Goal: Information Seeking & Learning: Learn about a topic

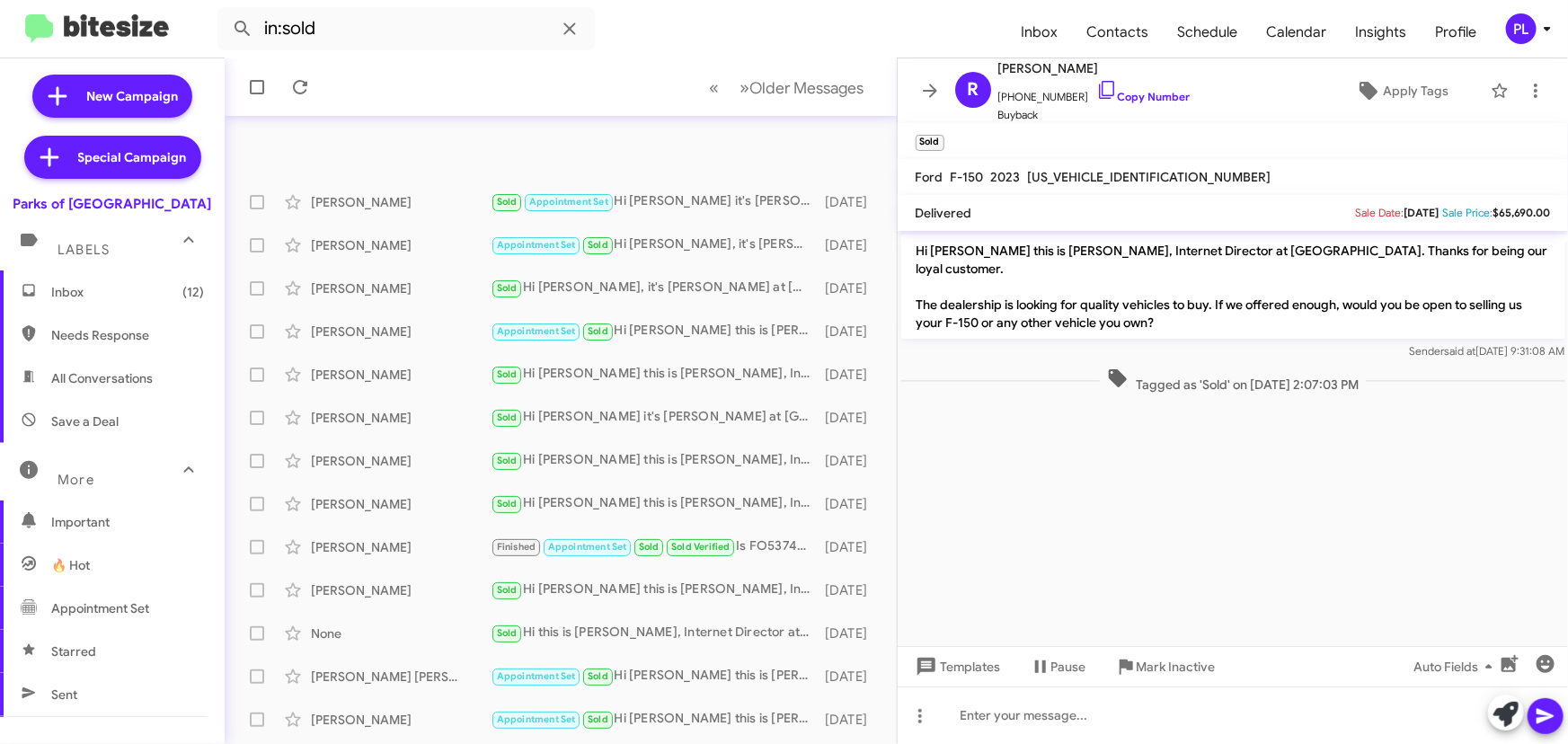
scroll to position [298, 0]
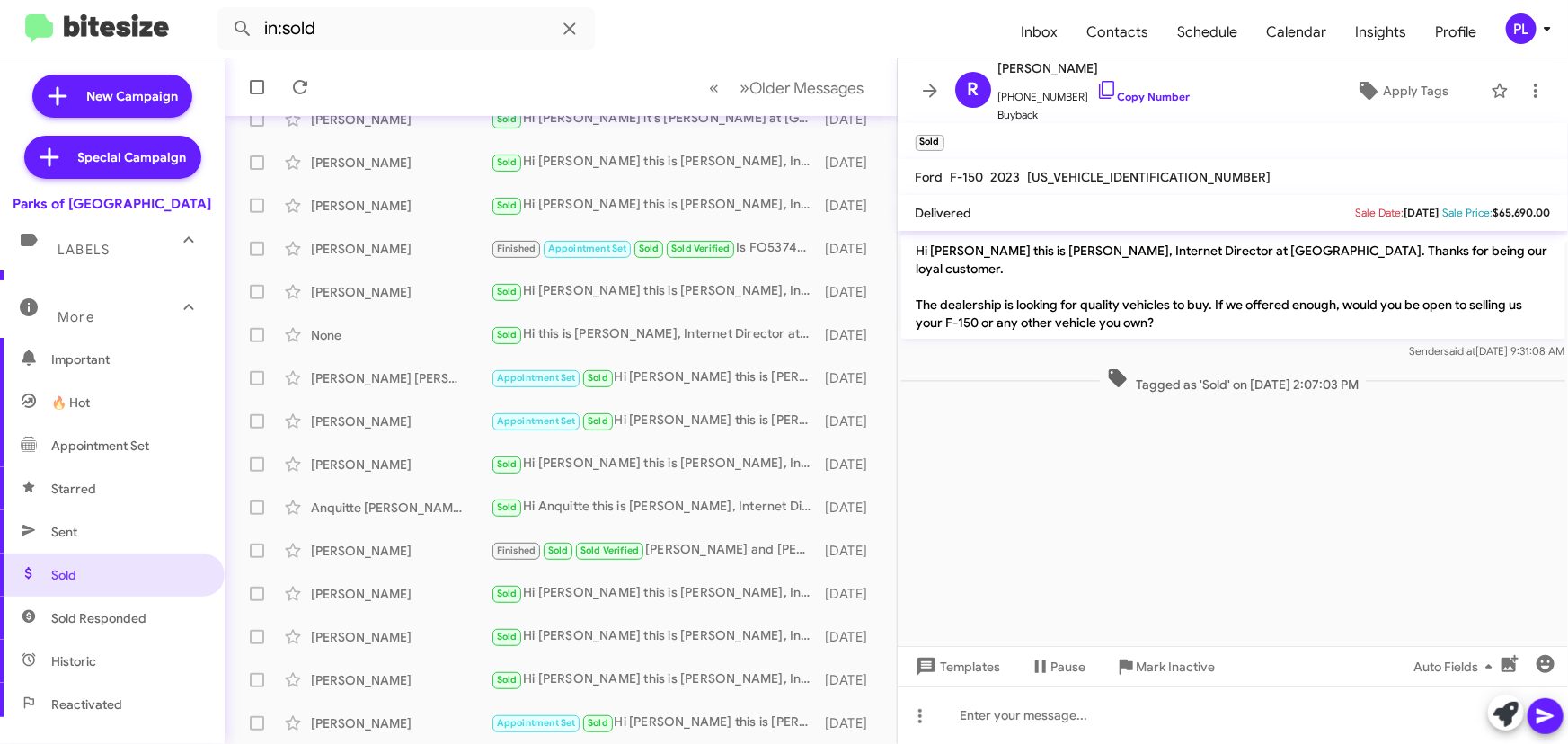
click at [1545, 27] on icon at bounding box center [1546, 29] width 7 height 5
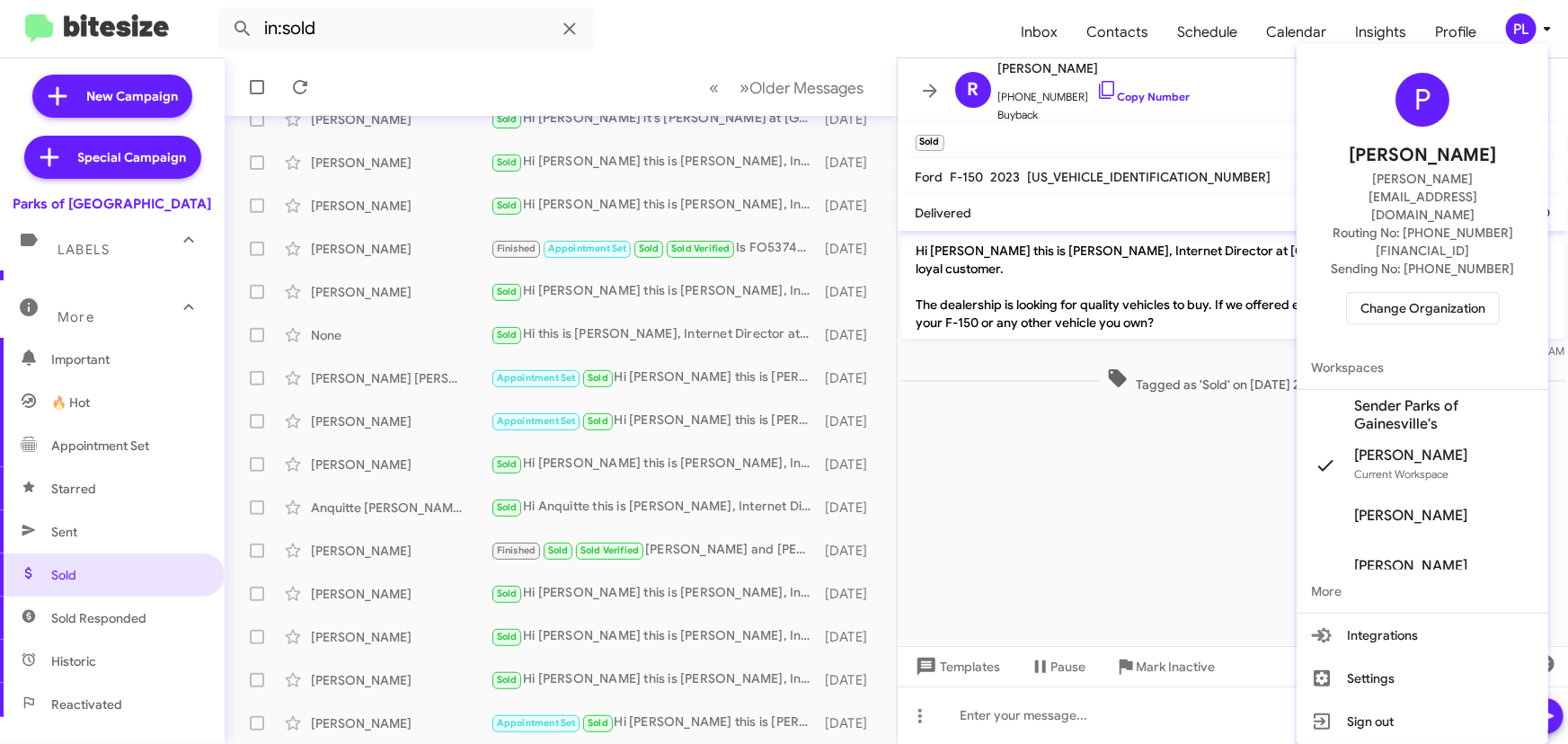
click at [1431, 293] on span "Change Organization" at bounding box center [1423, 308] width 125 height 31
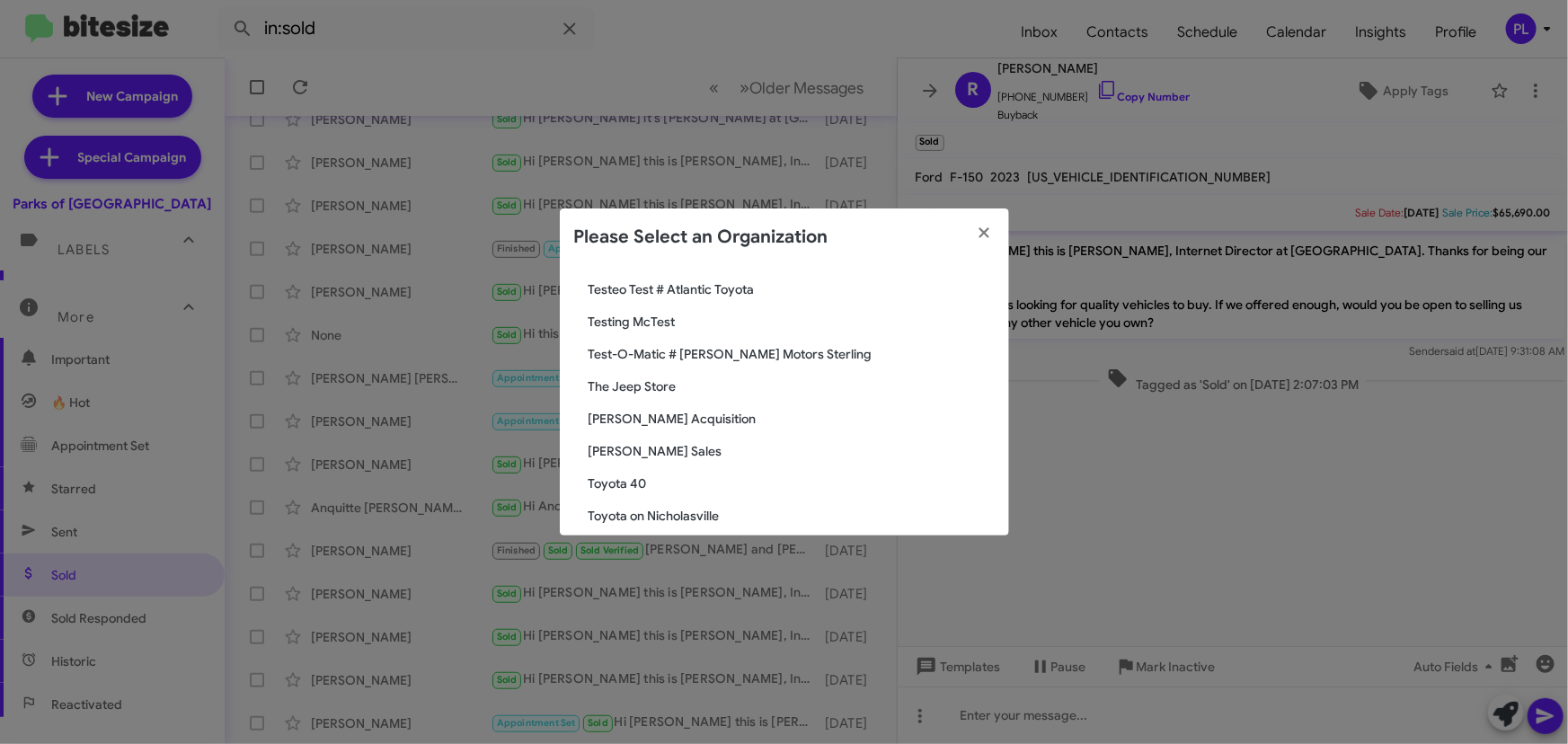
scroll to position [2885, 0]
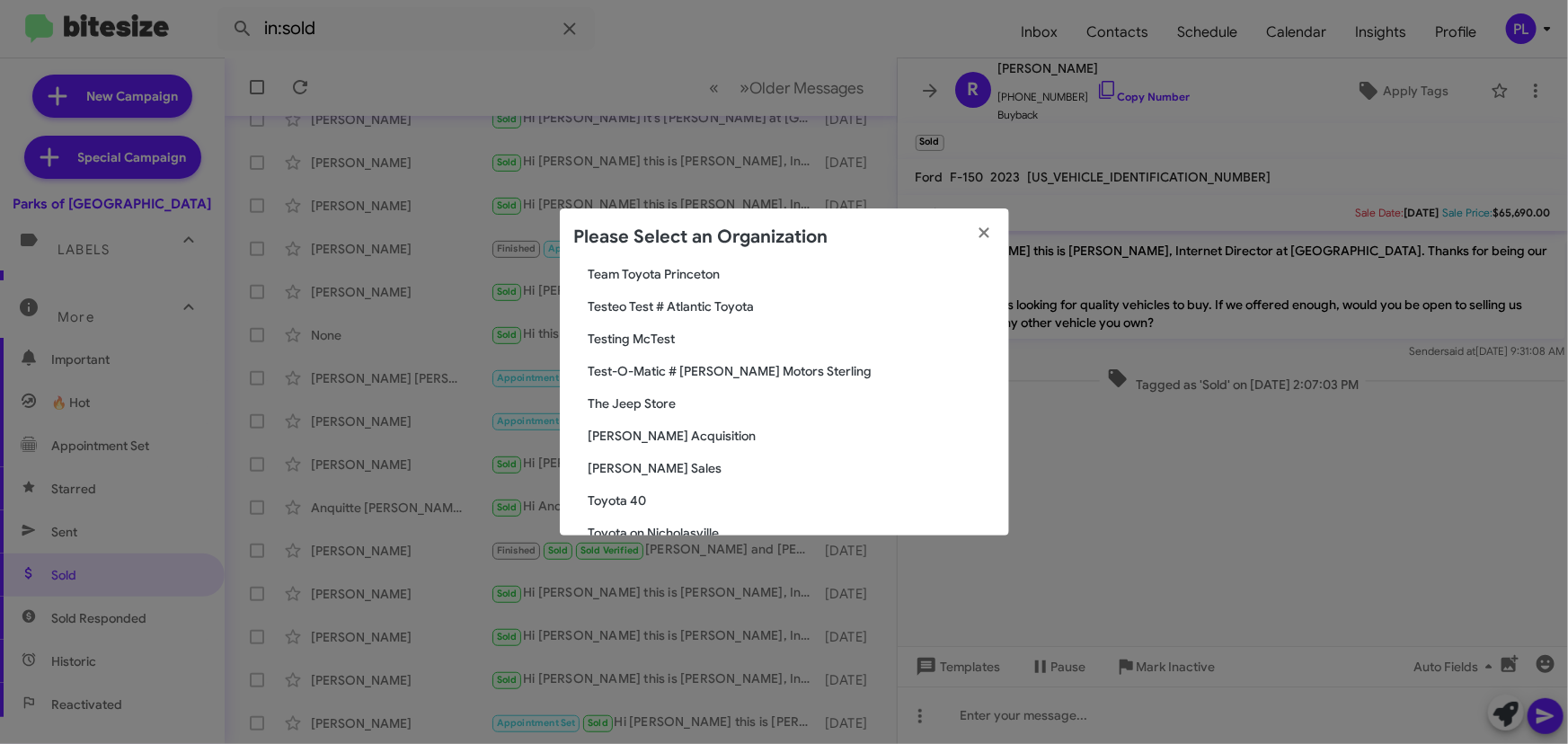
click at [611, 471] on span "[PERSON_NAME] Sales" at bounding box center [791, 468] width 406 height 18
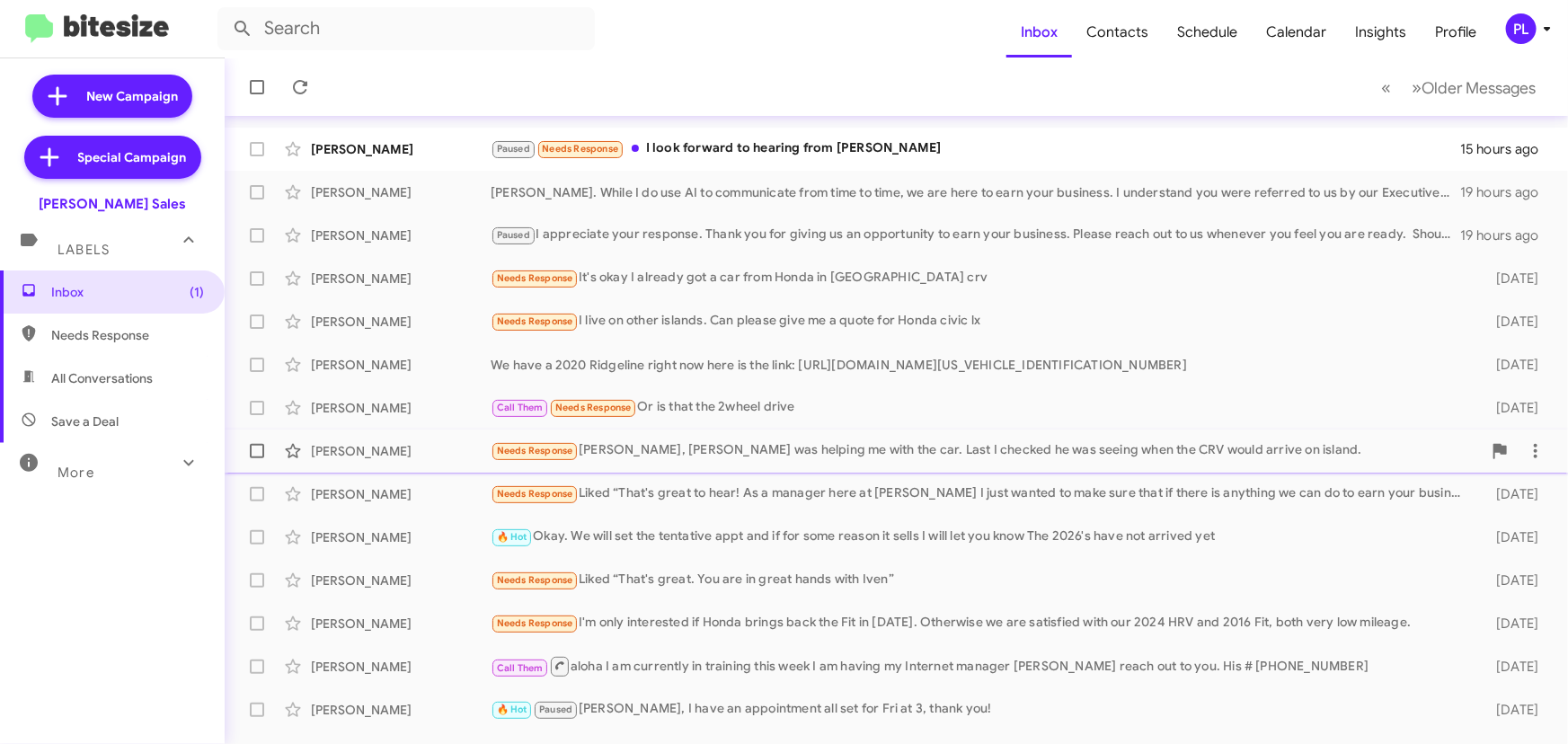
scroll to position [81, 0]
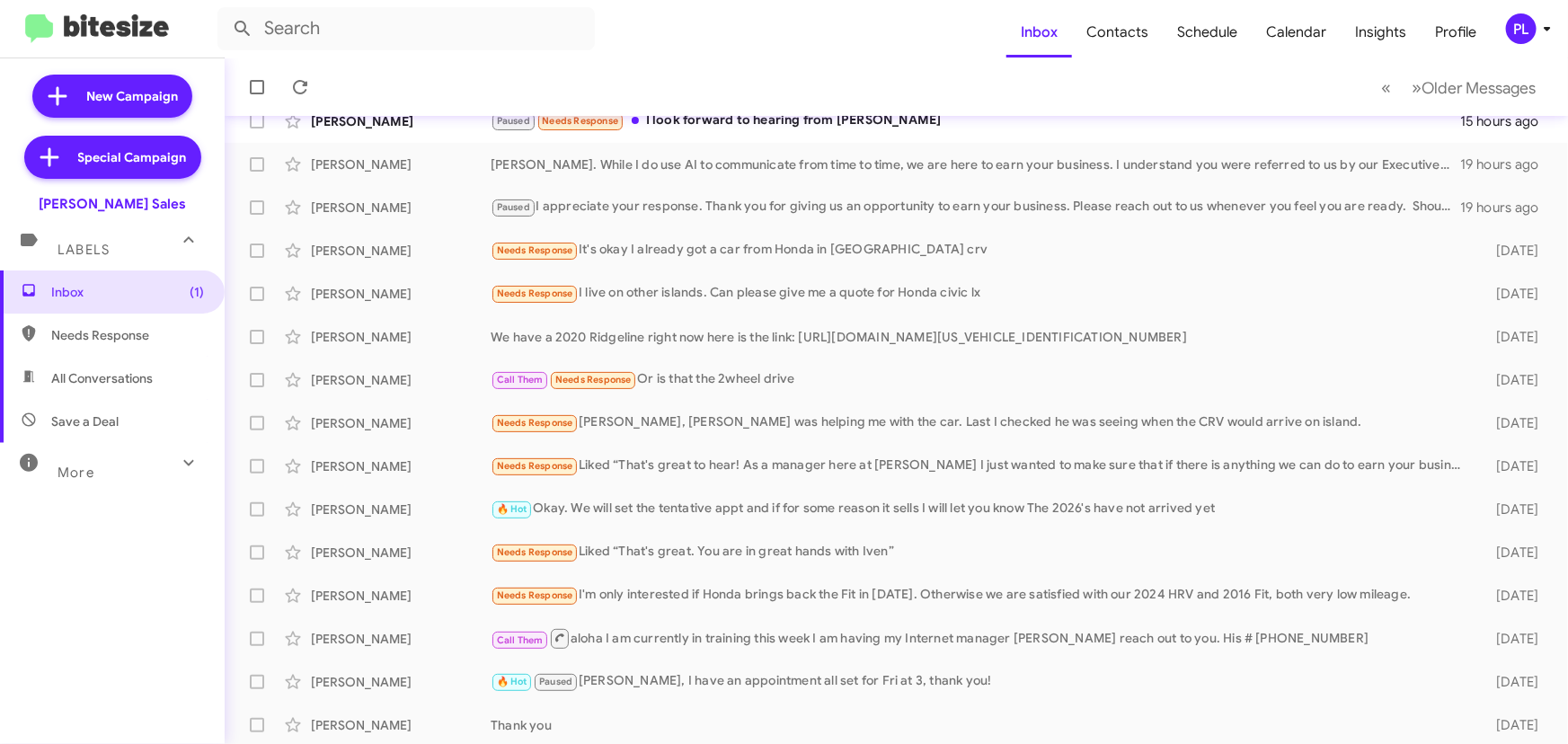
click at [73, 474] on span "More" at bounding box center [75, 472] width 37 height 16
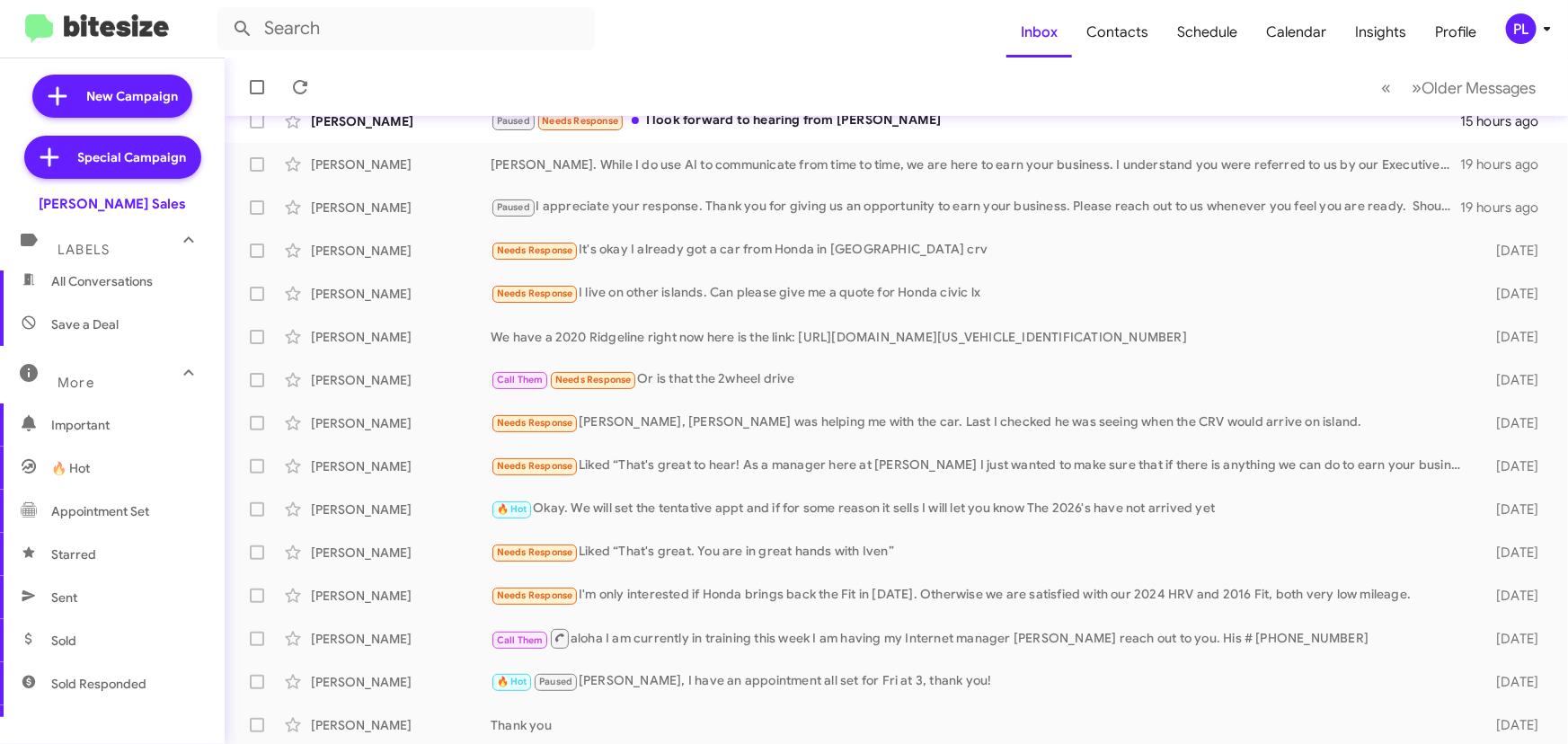
scroll to position [245, 0]
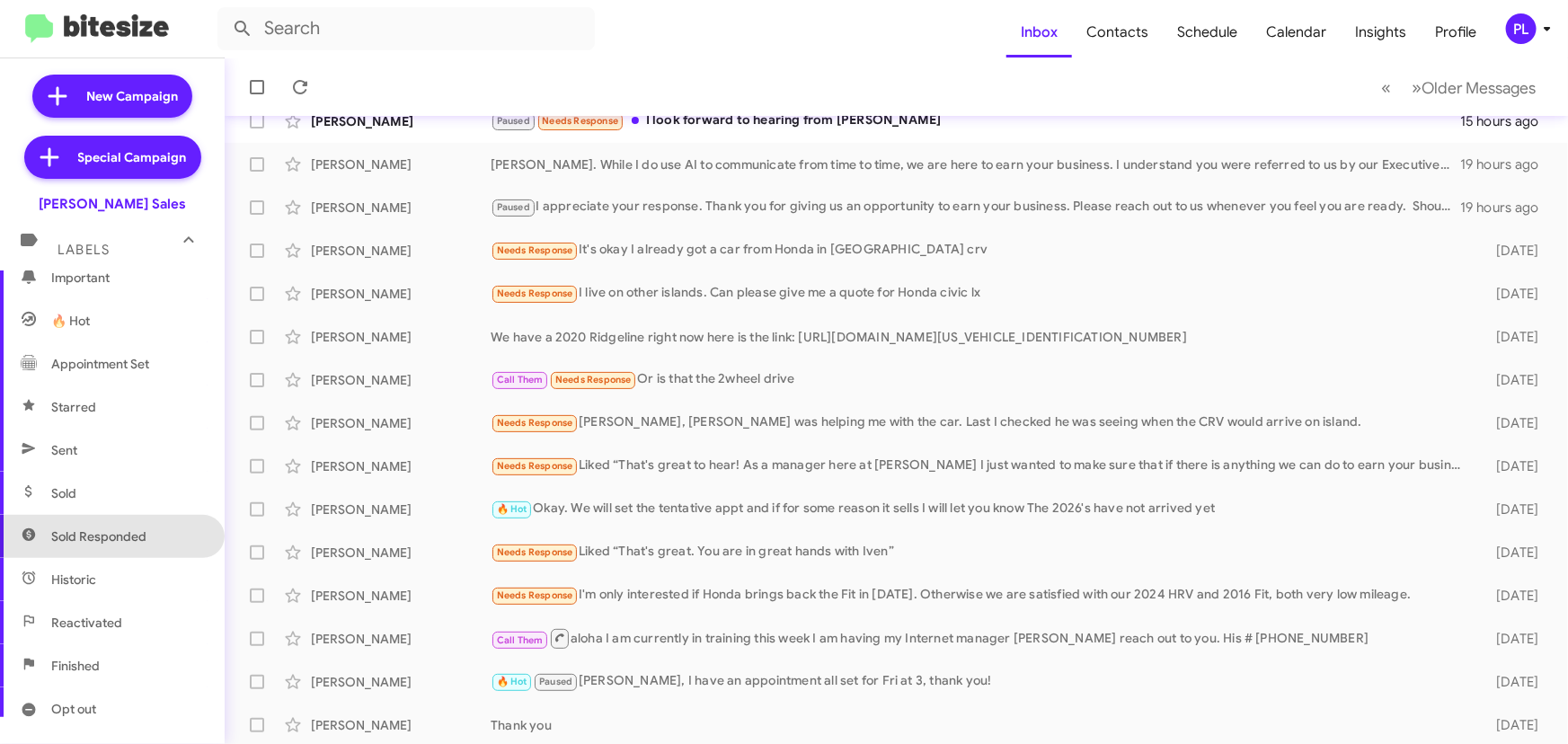
click at [114, 544] on span "Sold Responded" at bounding box center [112, 536] width 225 height 43
type input "in:sold-verified"
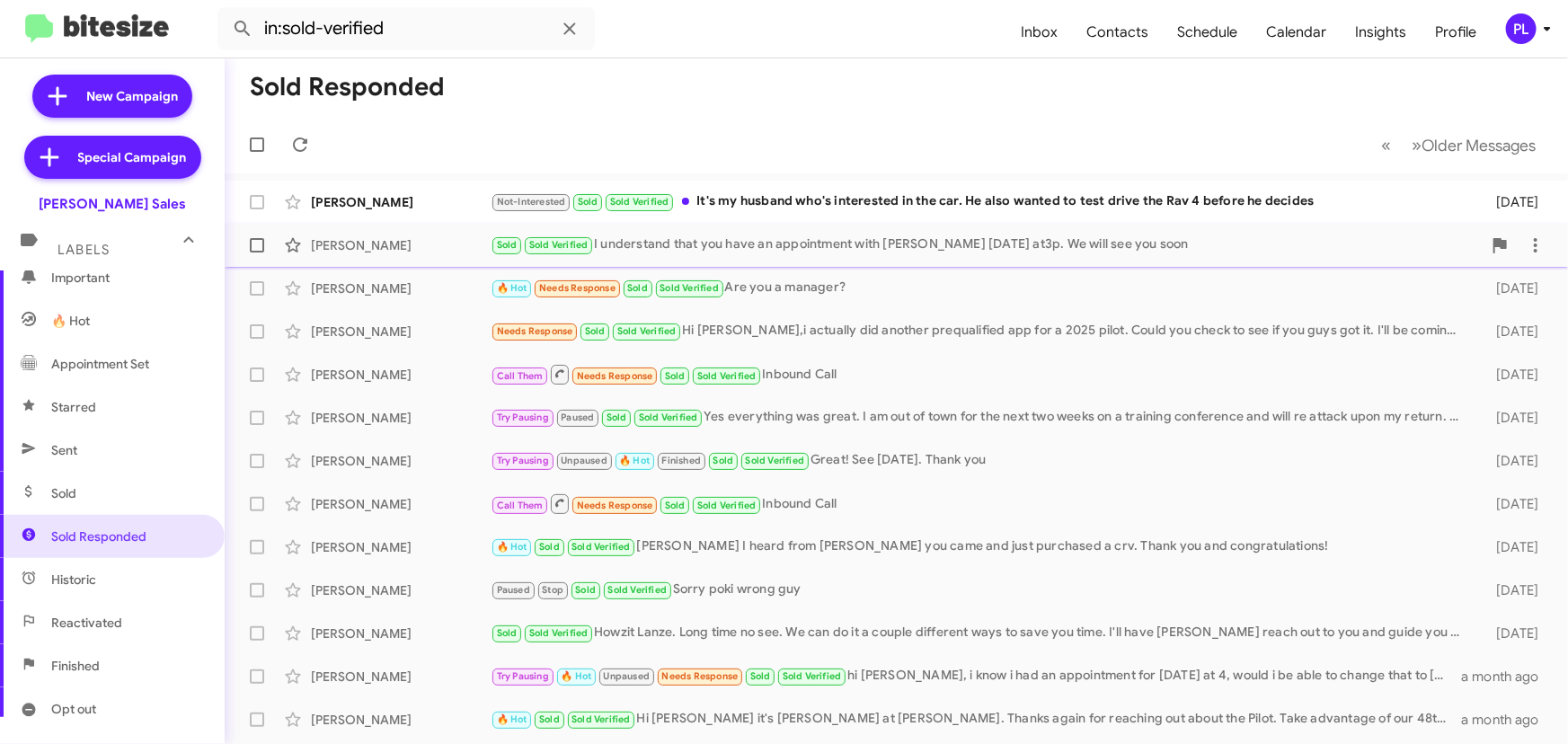
click at [817, 242] on div "Sold Sold Verified I understand that you have an appointment with [PERSON_NAME]…" at bounding box center [987, 245] width 992 height 21
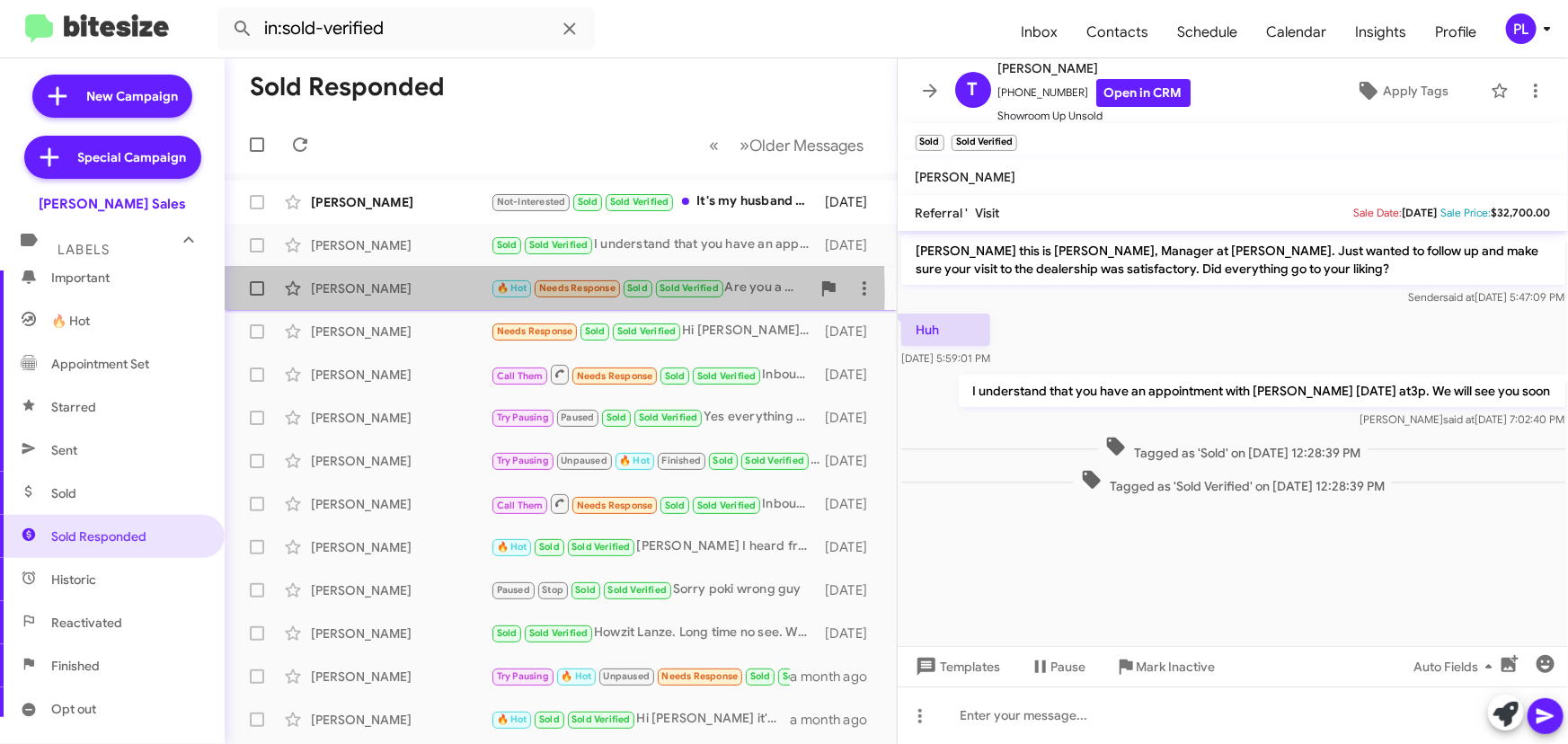
click at [361, 294] on div "[PERSON_NAME]" at bounding box center [401, 288] width 180 height 18
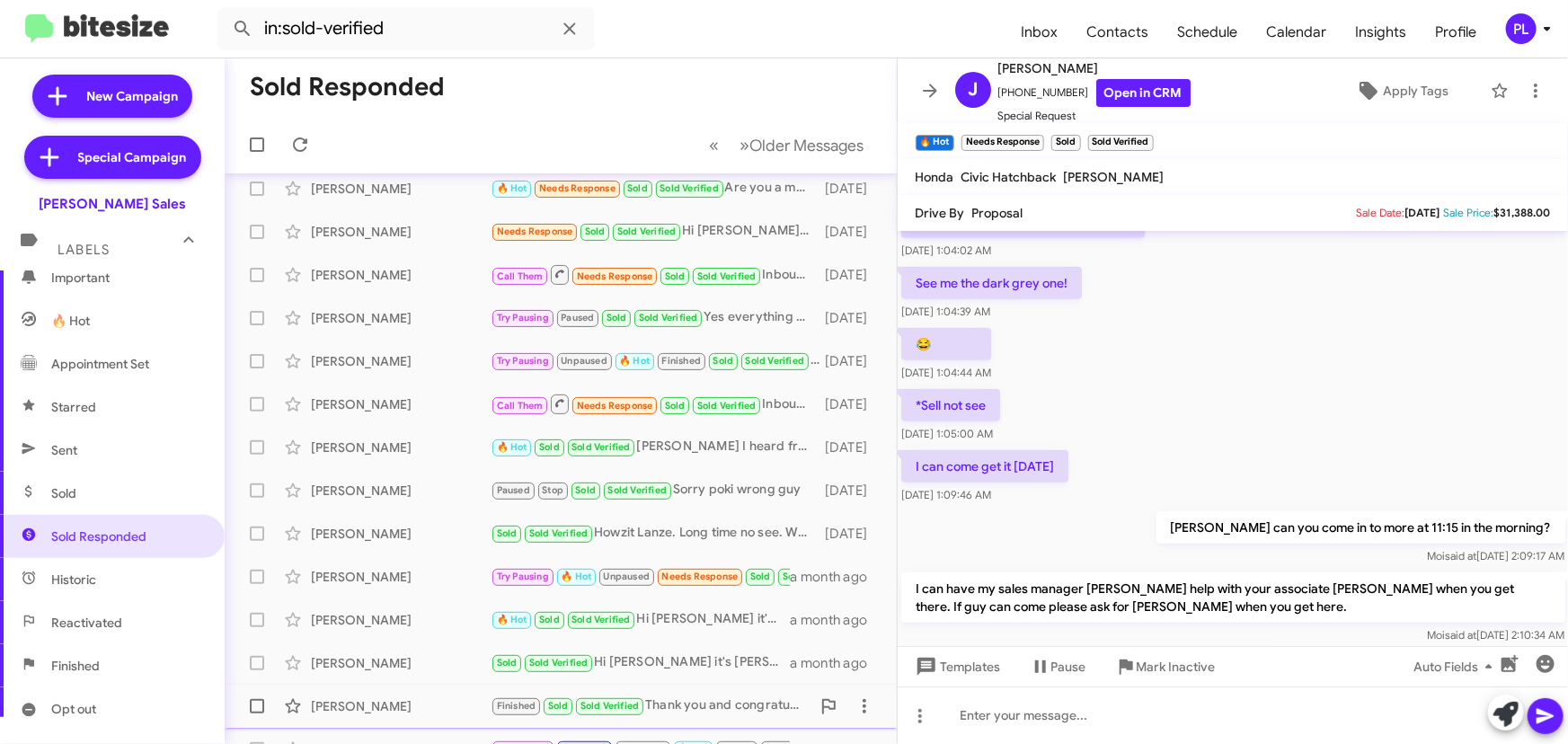
scroll to position [298, 0]
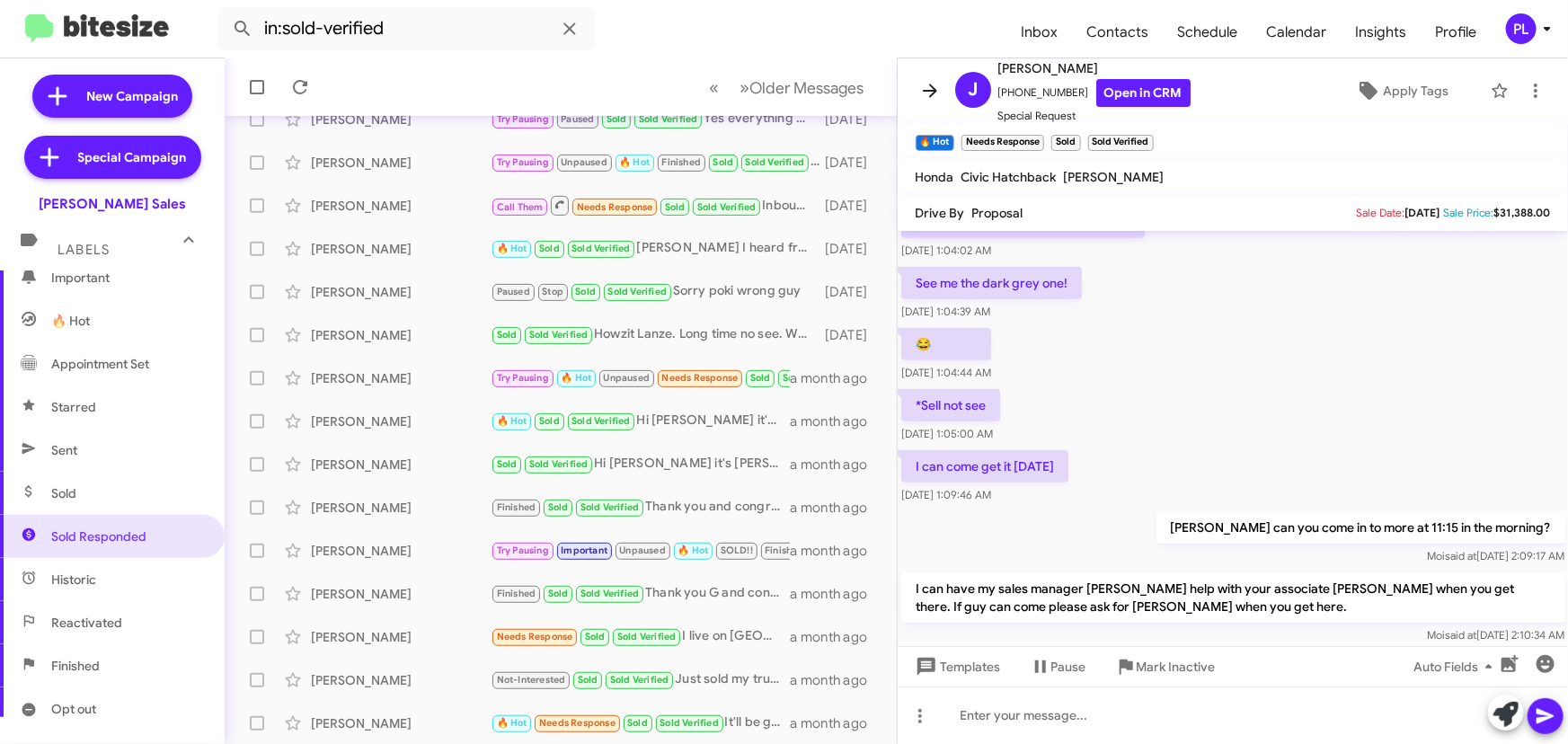
click at [938, 87] on icon at bounding box center [930, 90] width 22 height 22
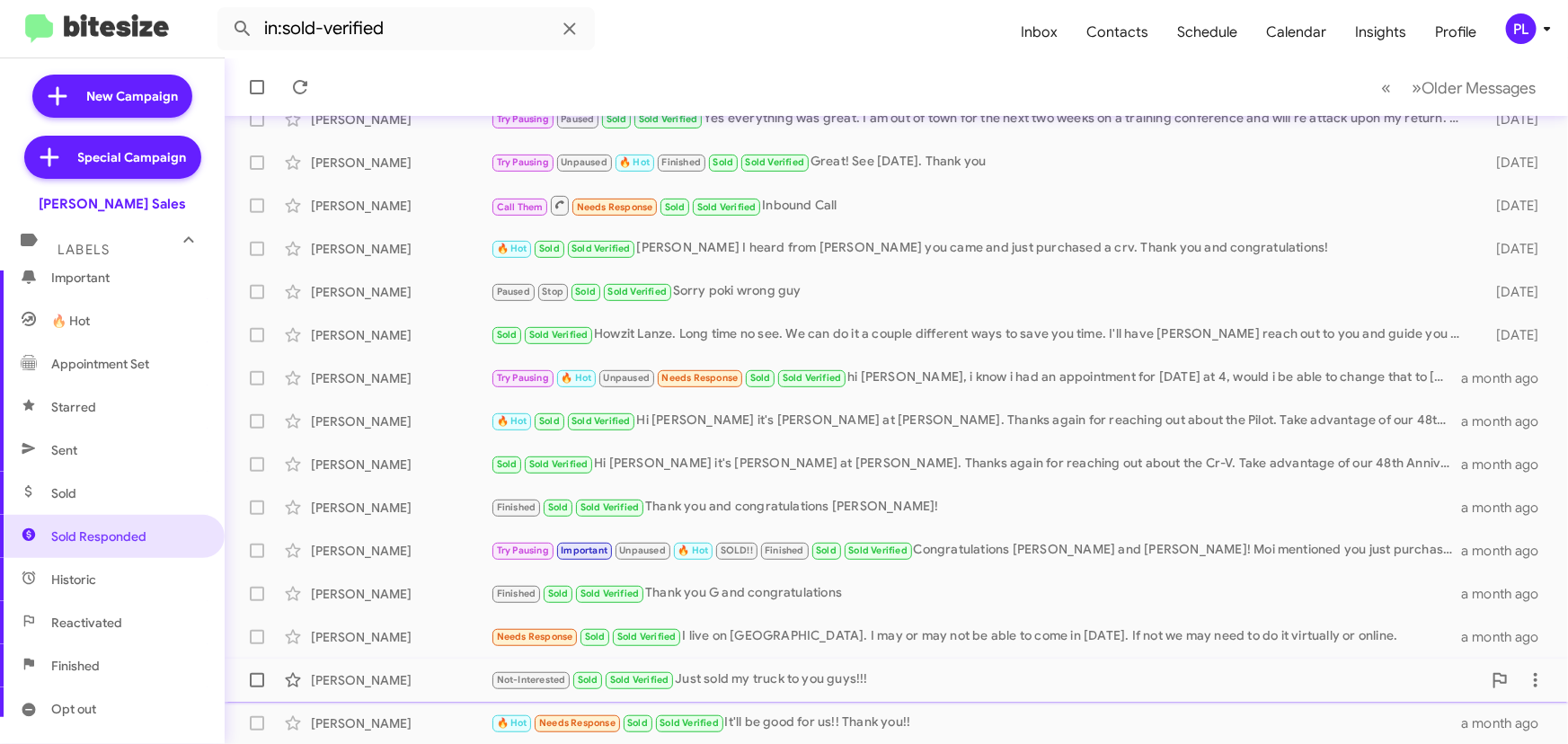
click at [868, 685] on div "Not-Interested Sold Sold Verified Just sold my truck to you guys!!!" at bounding box center [987, 679] width 992 height 21
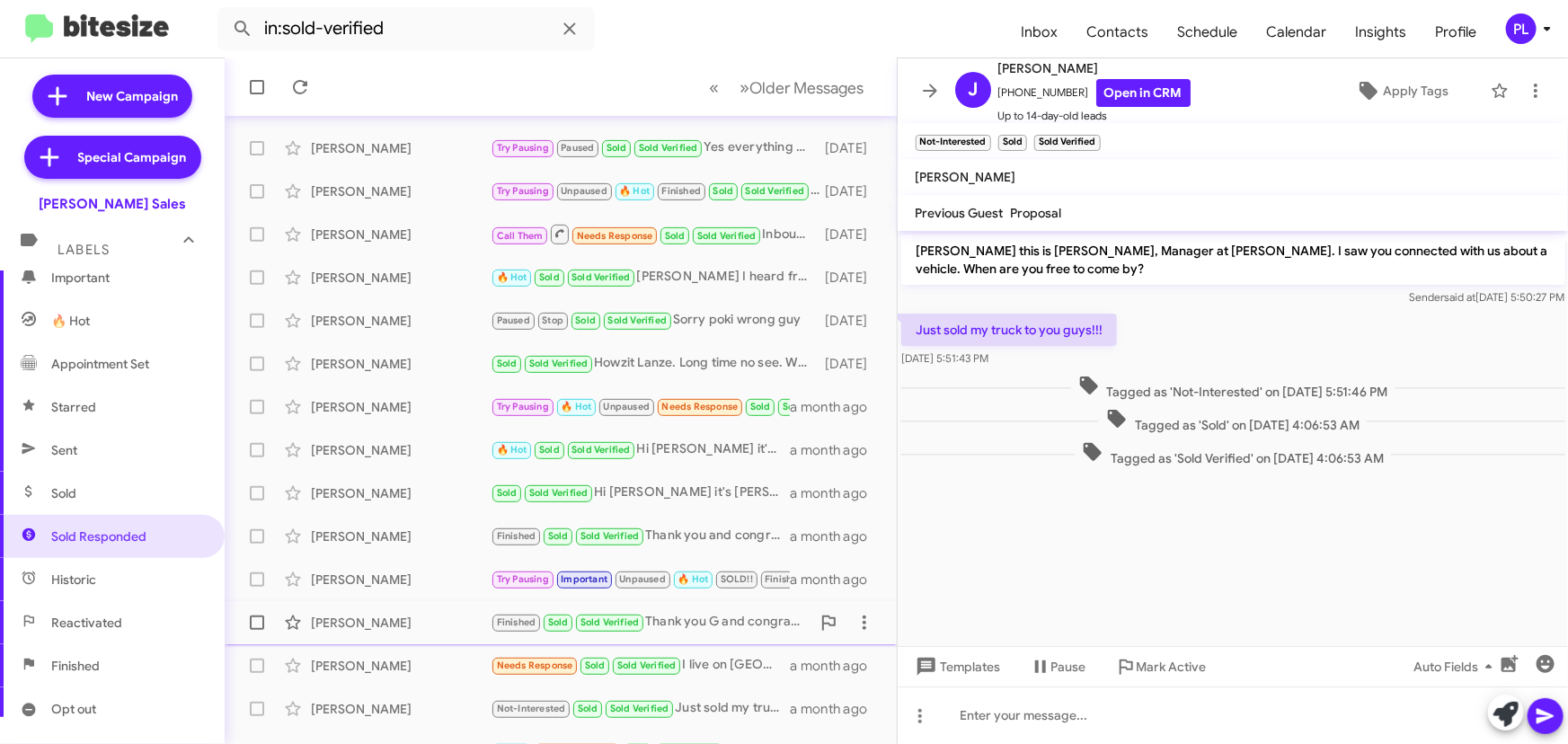
scroll to position [298, 0]
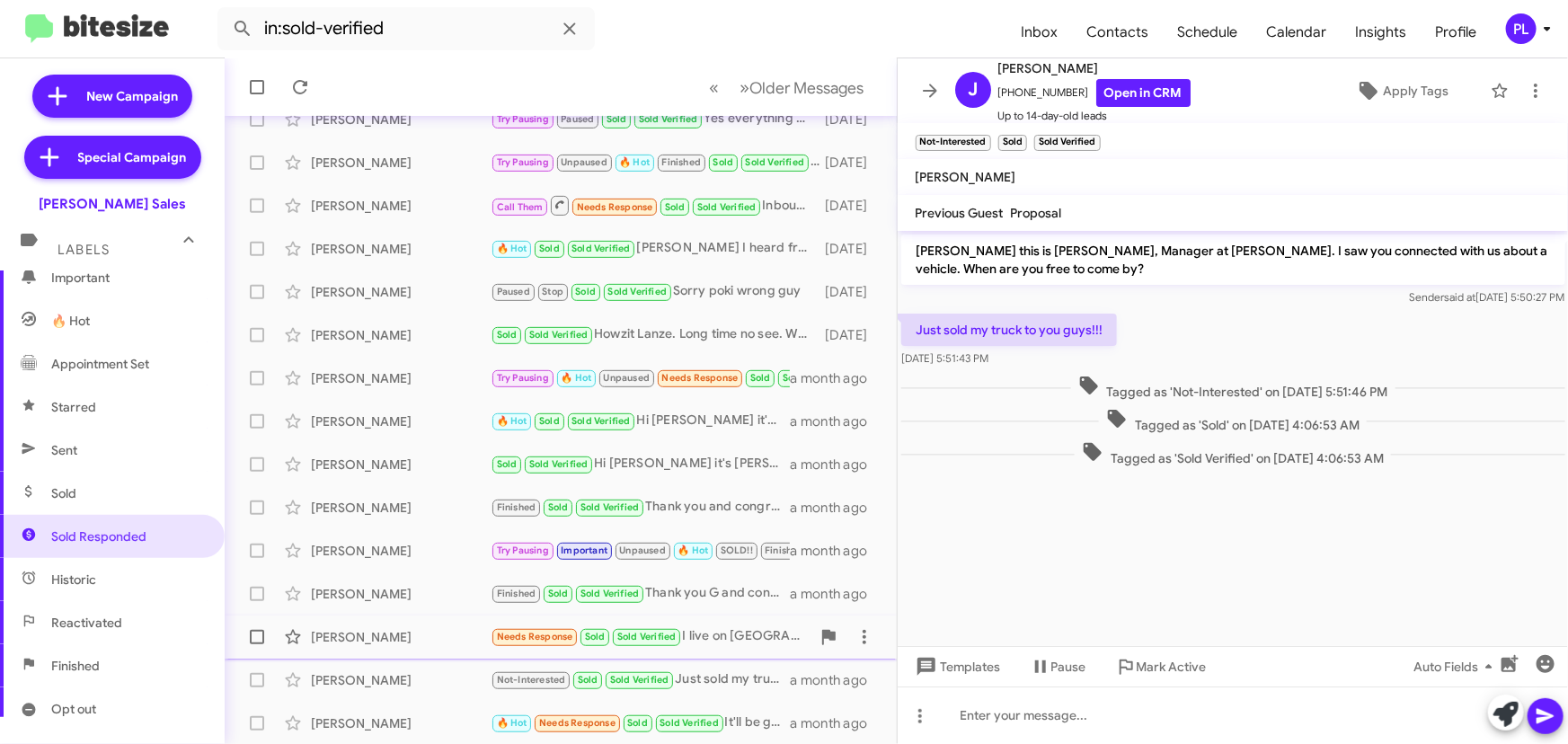
click at [336, 635] on div "Chelsea Trevino" at bounding box center [401, 636] width 180 height 18
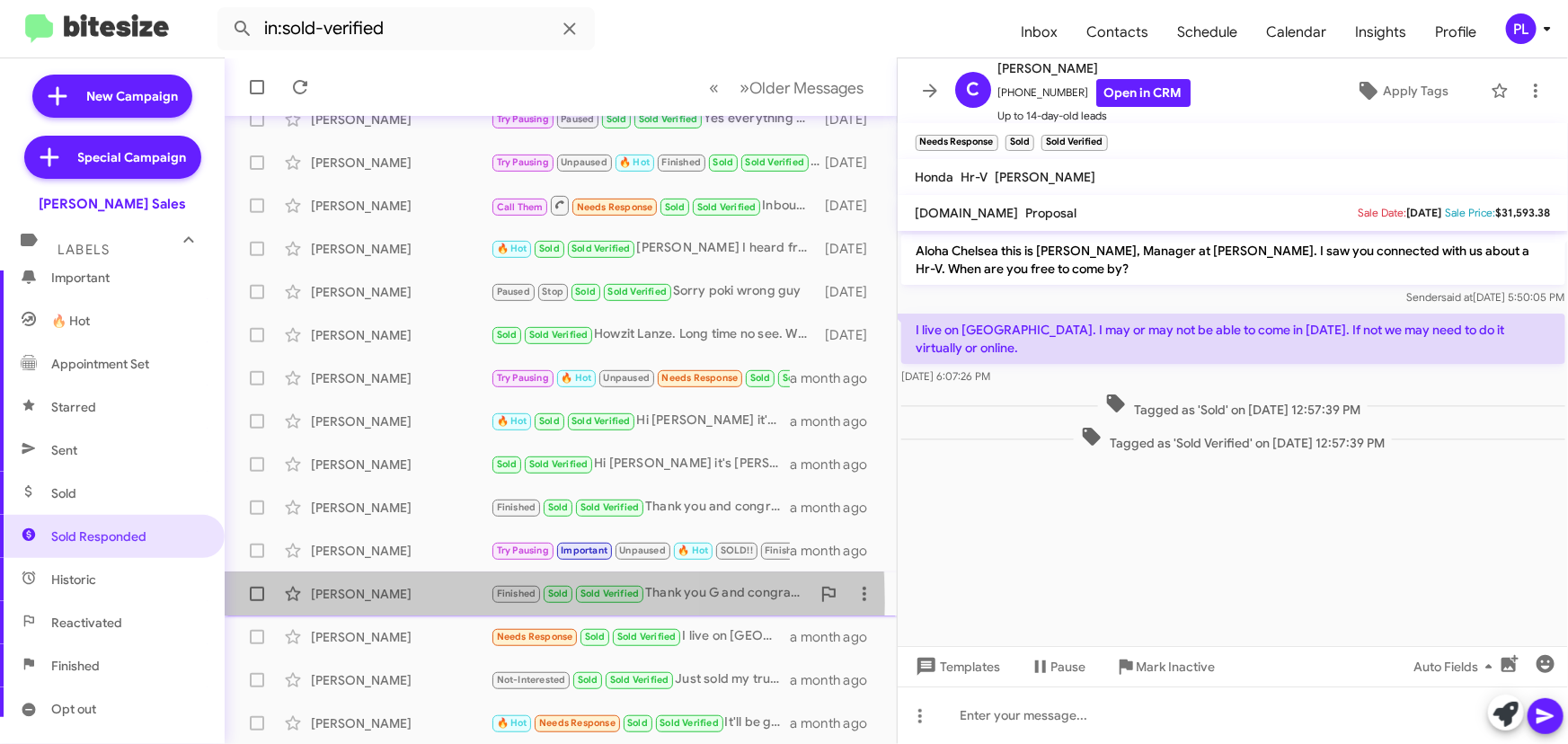
click at [336, 602] on div "G. Fukuhara" at bounding box center [401, 593] width 180 height 18
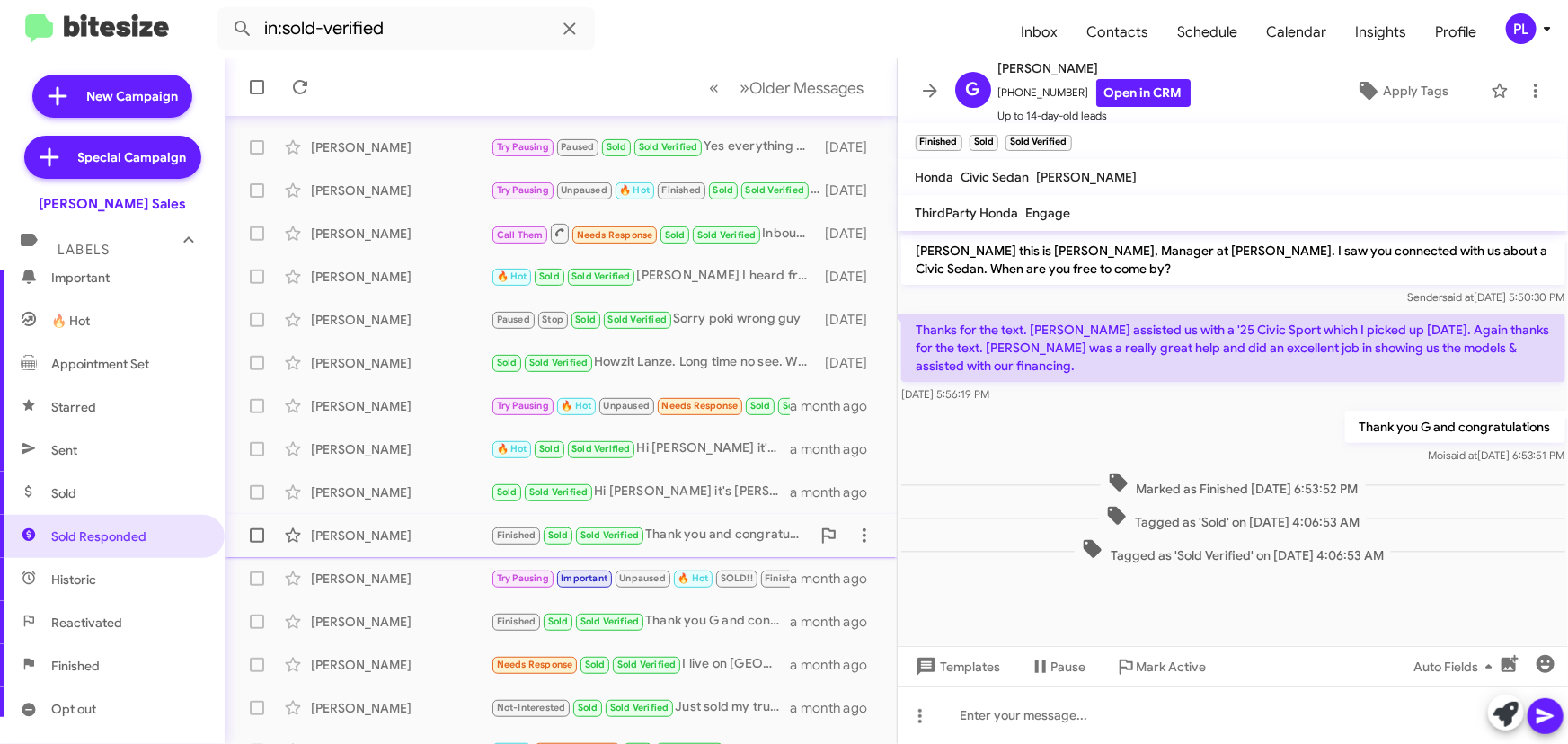
scroll to position [298, 0]
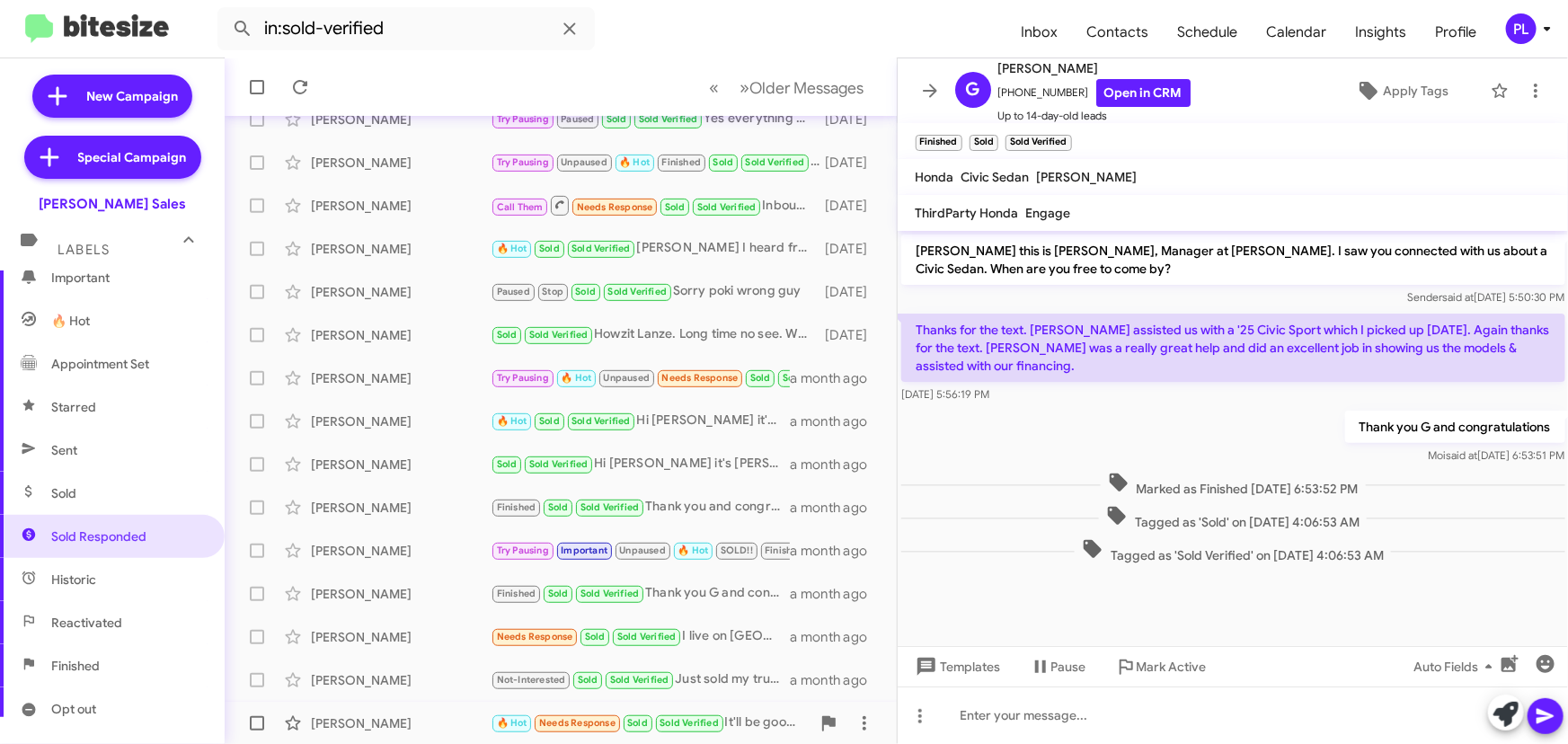
click at [350, 722] on div "Sadahiro Yamaguchi" at bounding box center [401, 722] width 180 height 18
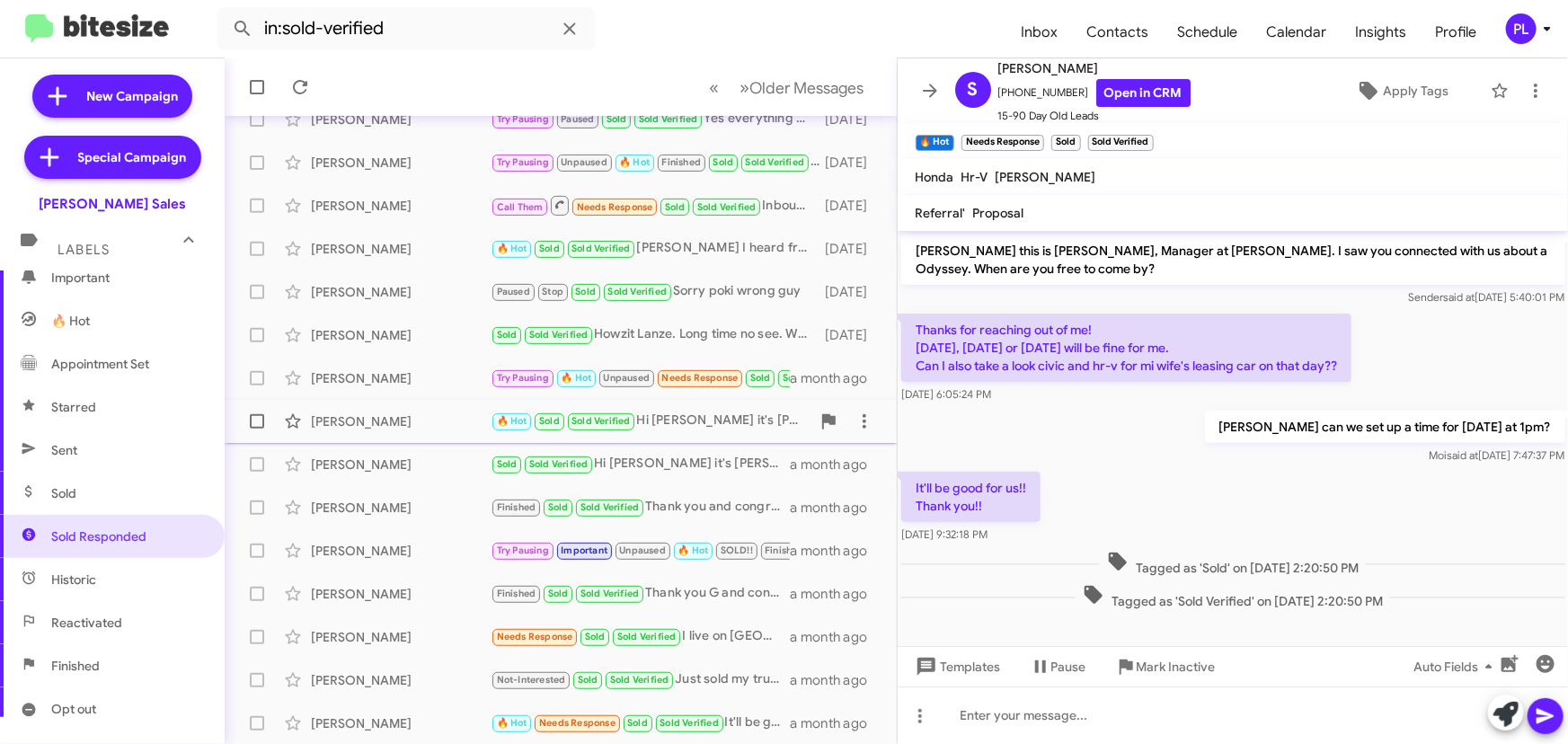
click at [357, 412] on div "Sean Dorman" at bounding box center [401, 421] width 180 height 18
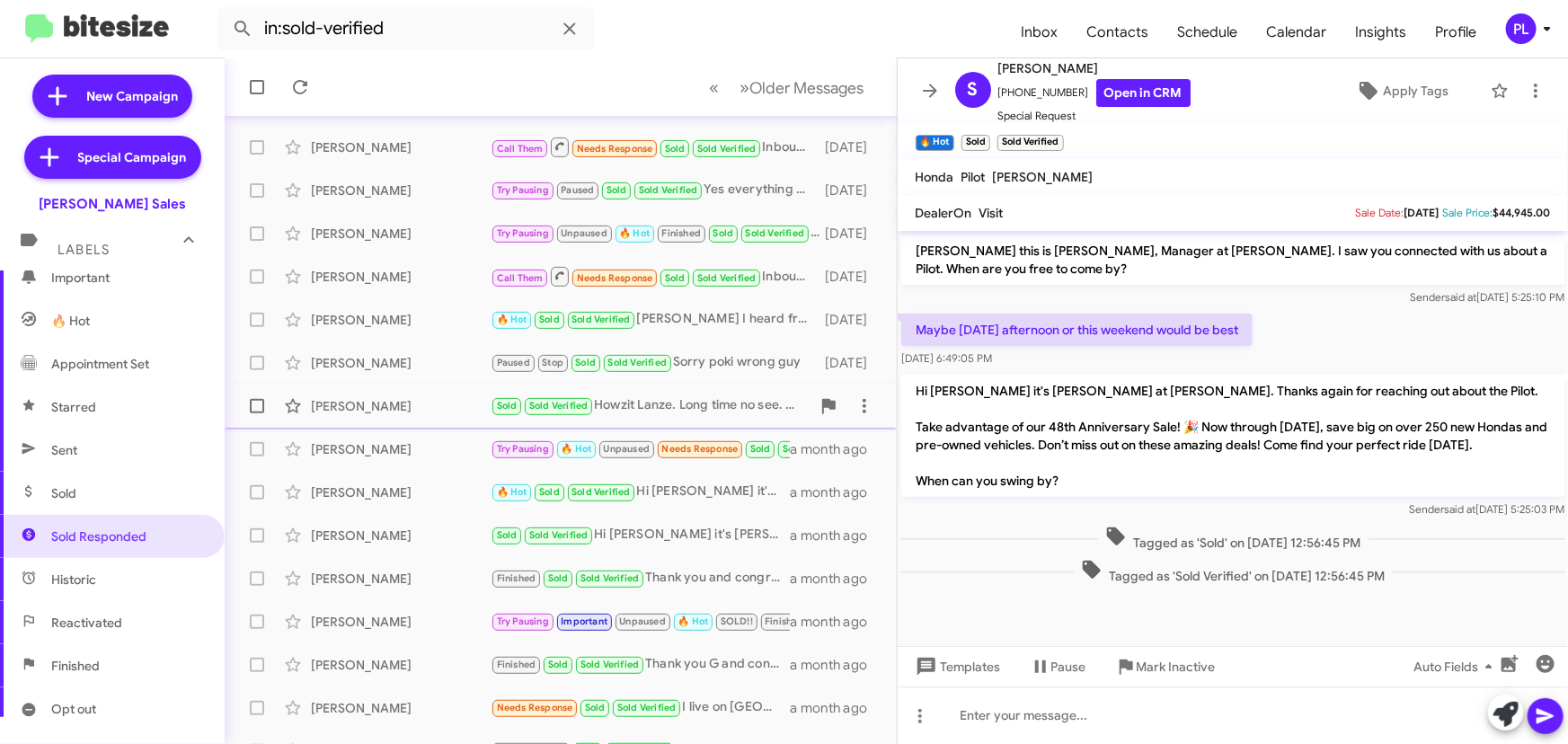
scroll to position [298, 0]
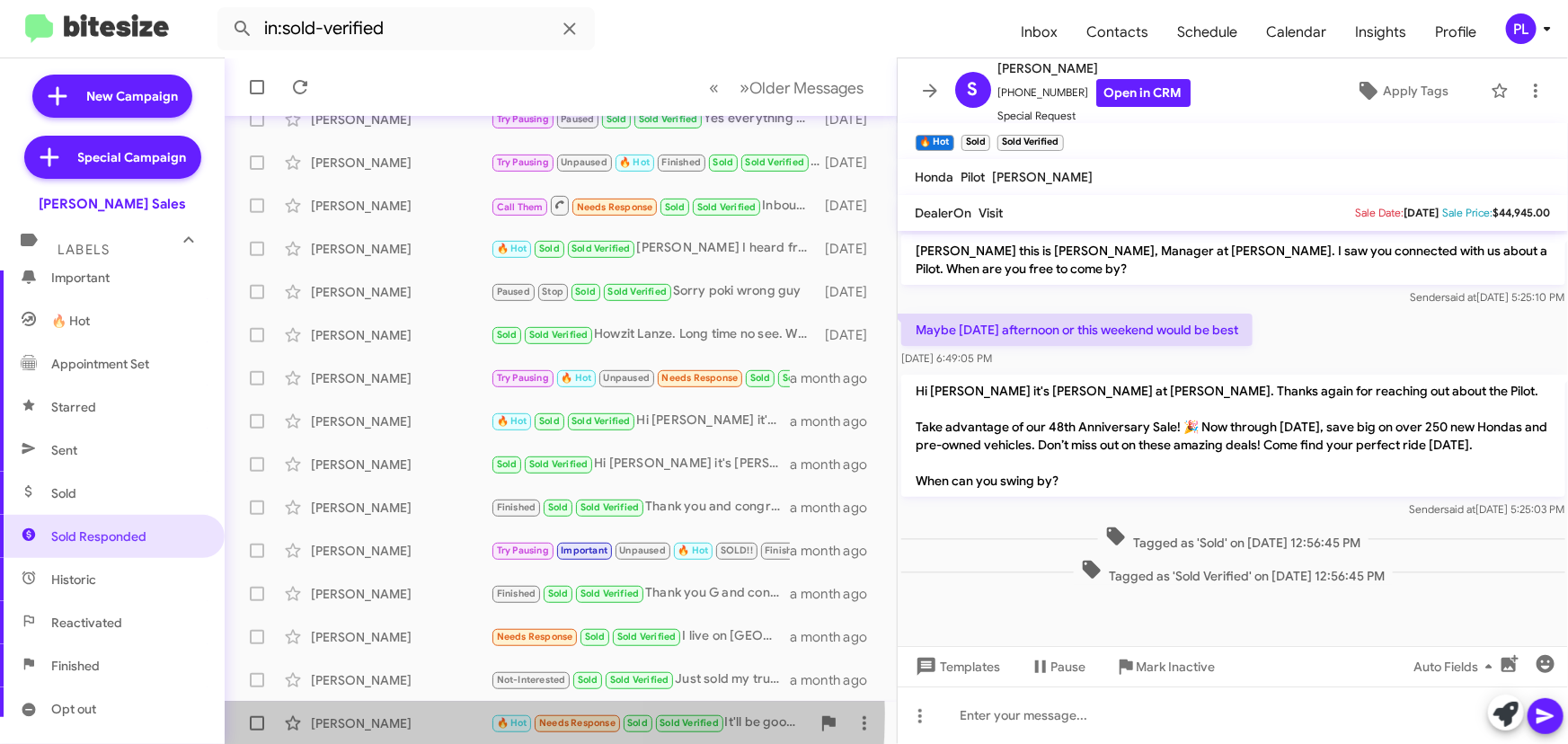
click at [422, 714] on div "Sadahiro Yamaguchi" at bounding box center [401, 722] width 180 height 18
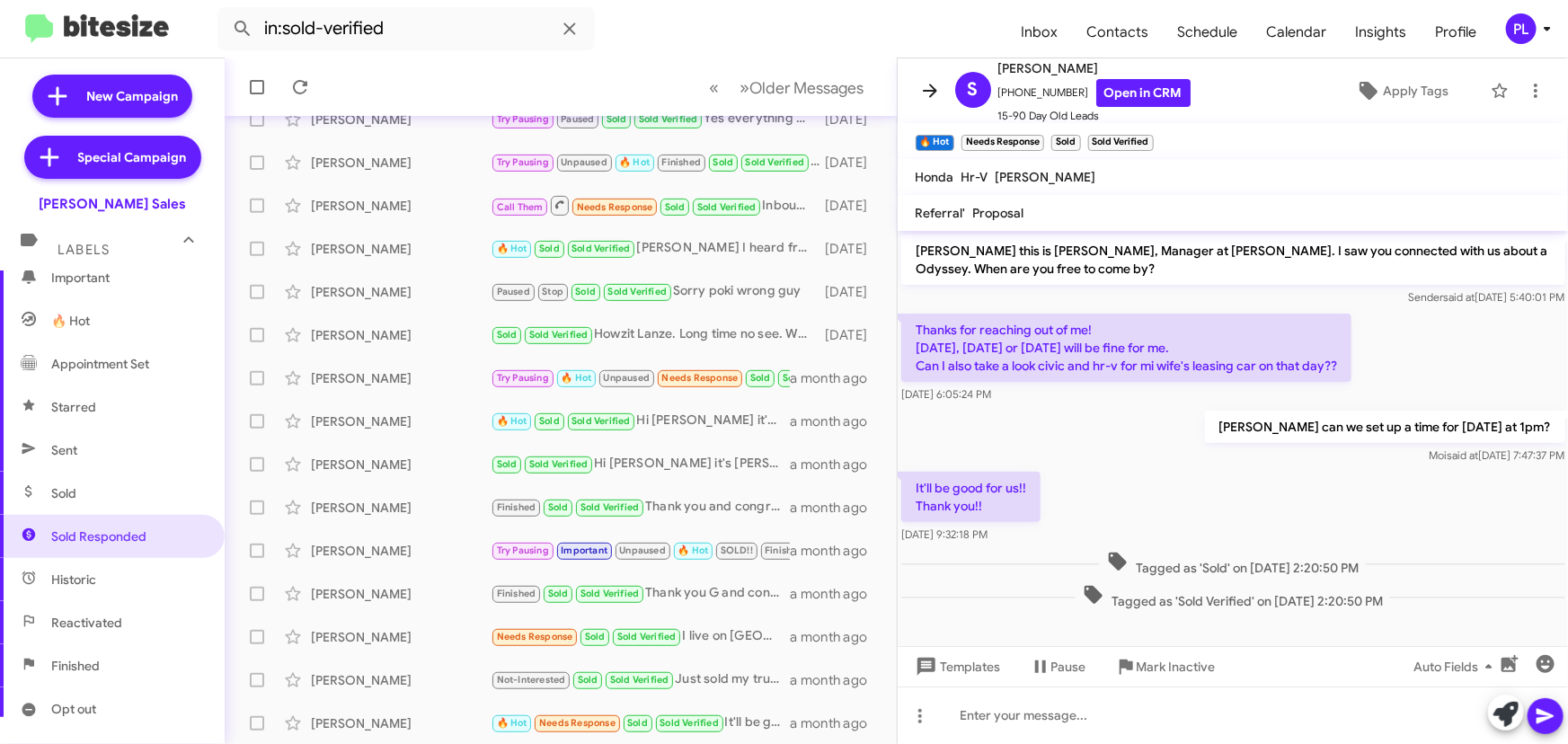
click at [929, 97] on icon at bounding box center [930, 90] width 22 height 22
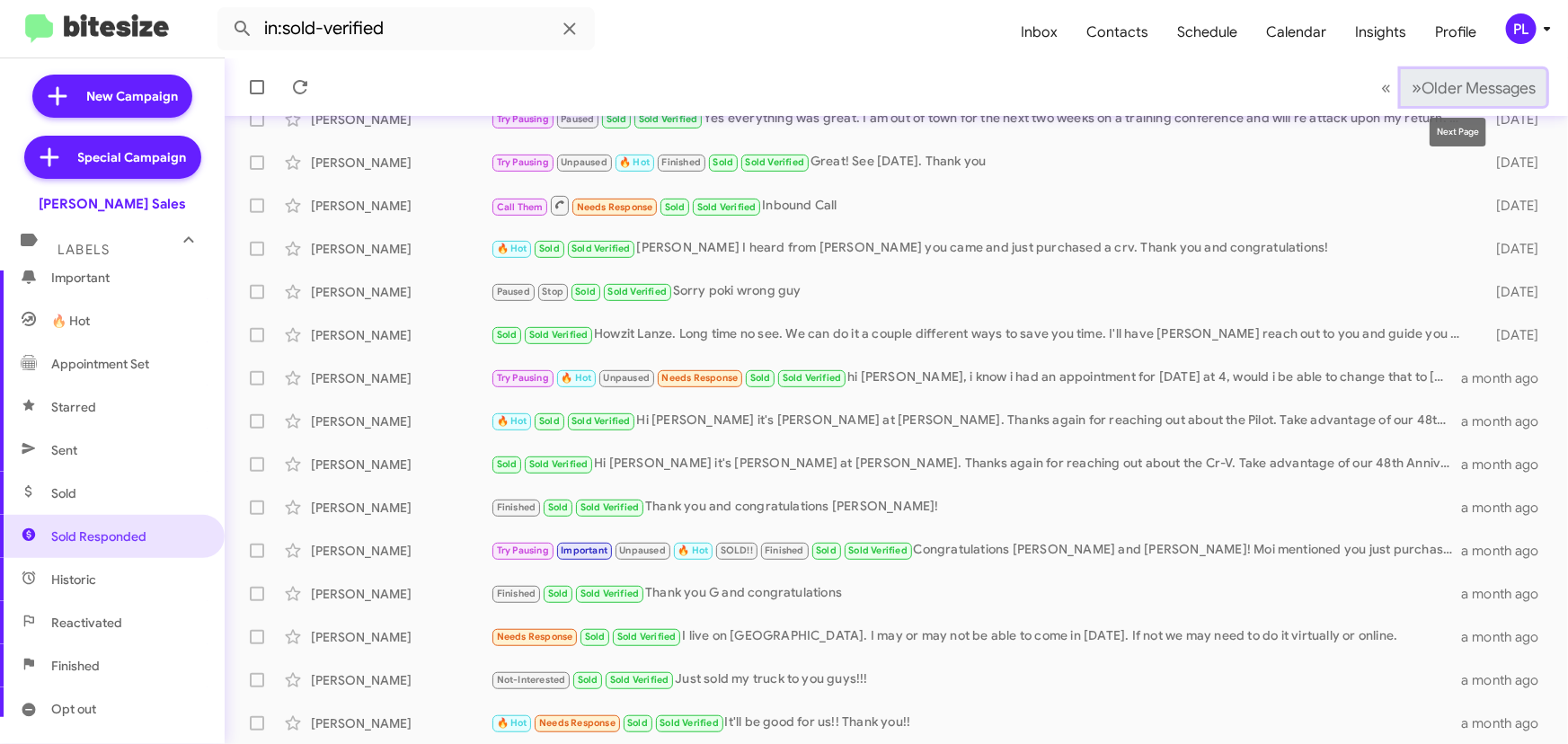
click at [1425, 78] on span "Older Messages" at bounding box center [1479, 87] width 114 height 20
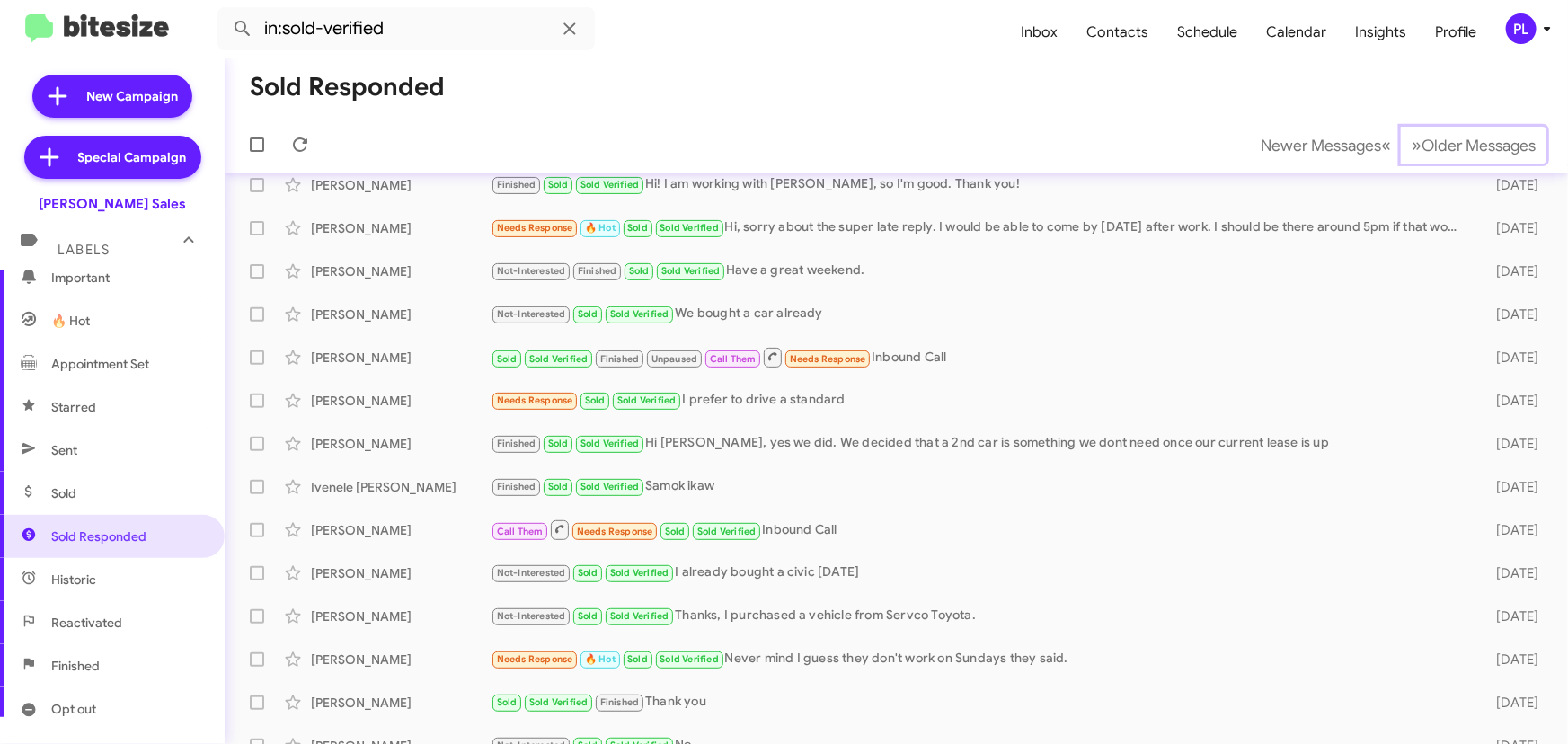
scroll to position [54, 0]
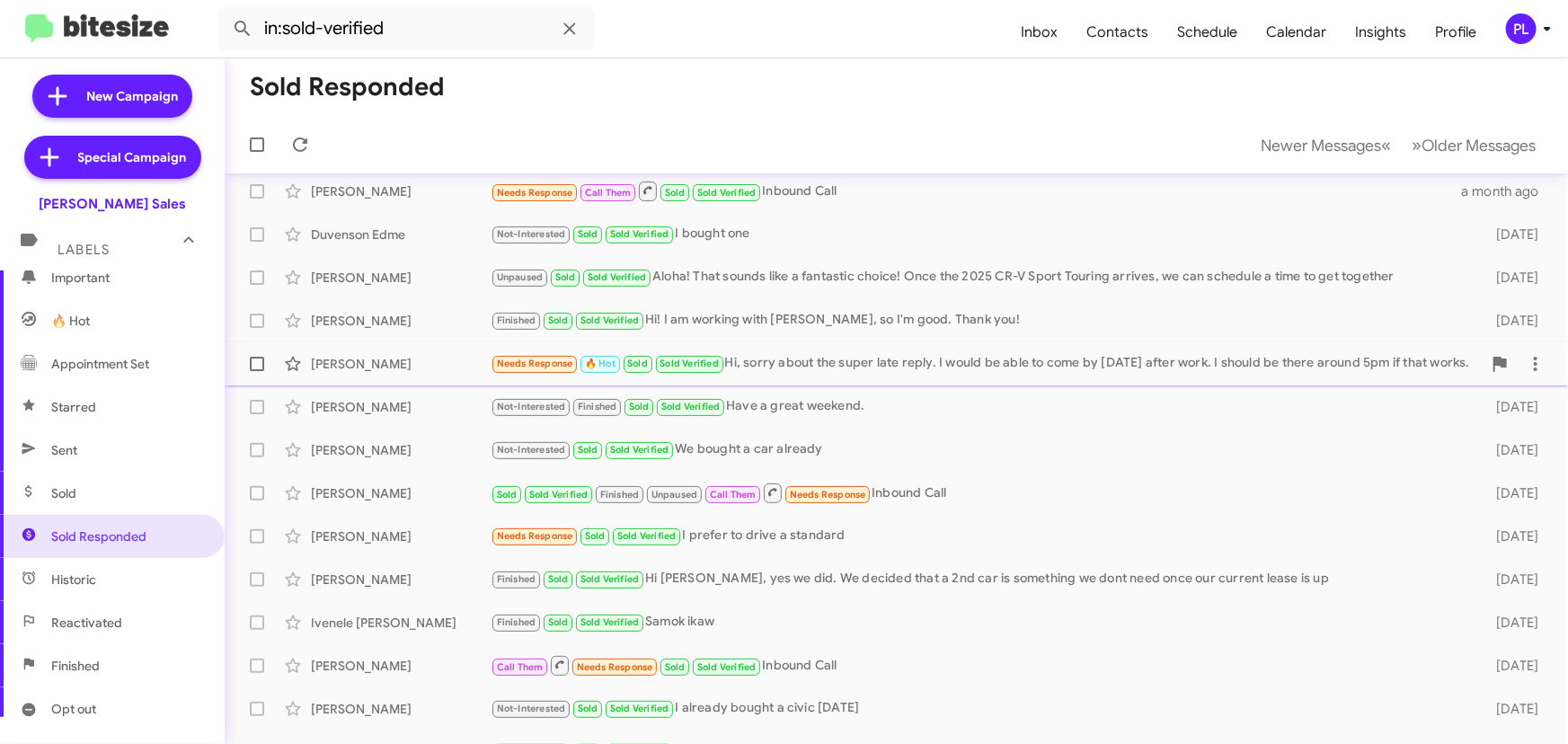
click at [891, 363] on div "Needs Response 🔥 Hot Sold Sold Verified Hi, sorry about the super late reply. I…" at bounding box center [987, 364] width 992 height 21
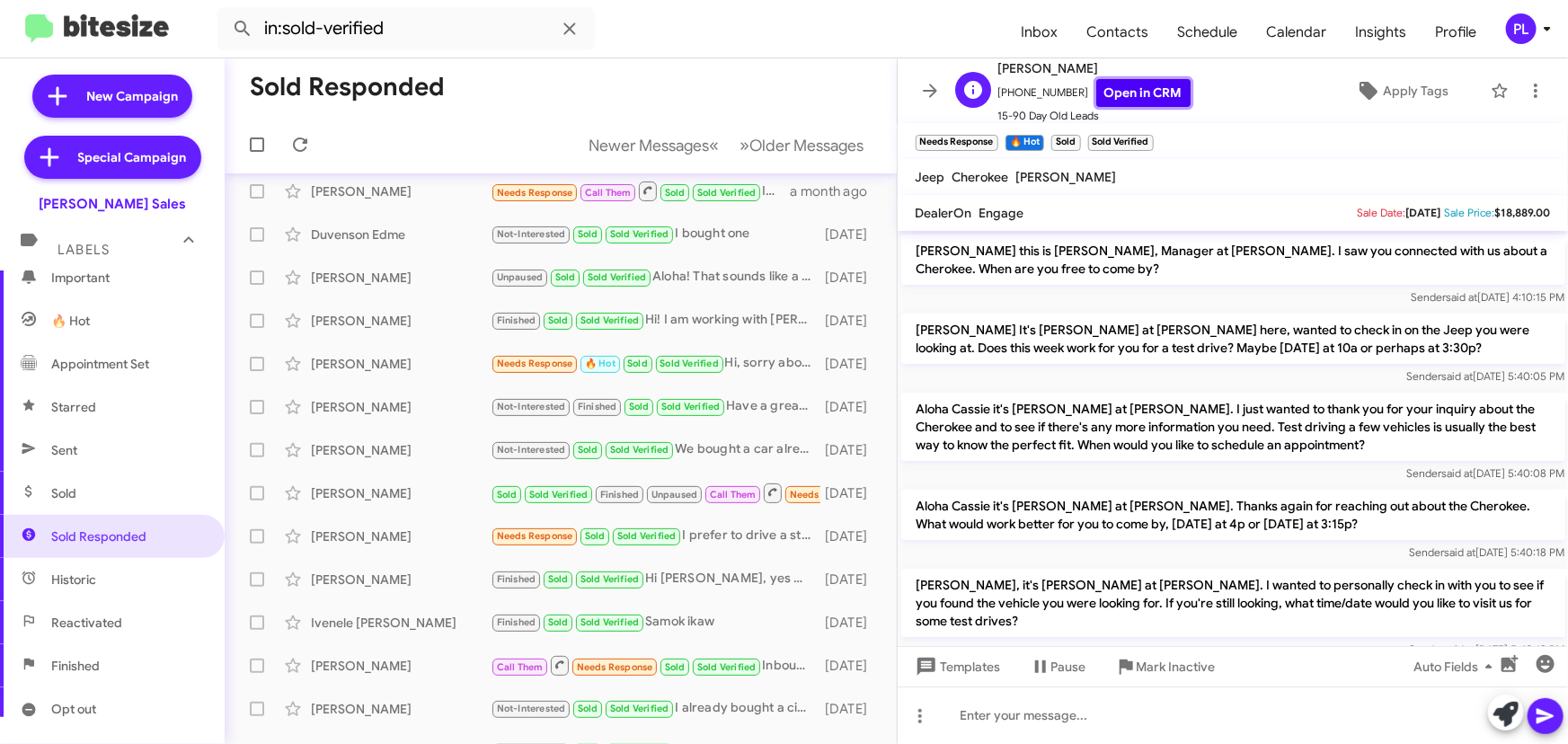
click at [1113, 93] on link "Open in CRM" at bounding box center [1143, 93] width 95 height 28
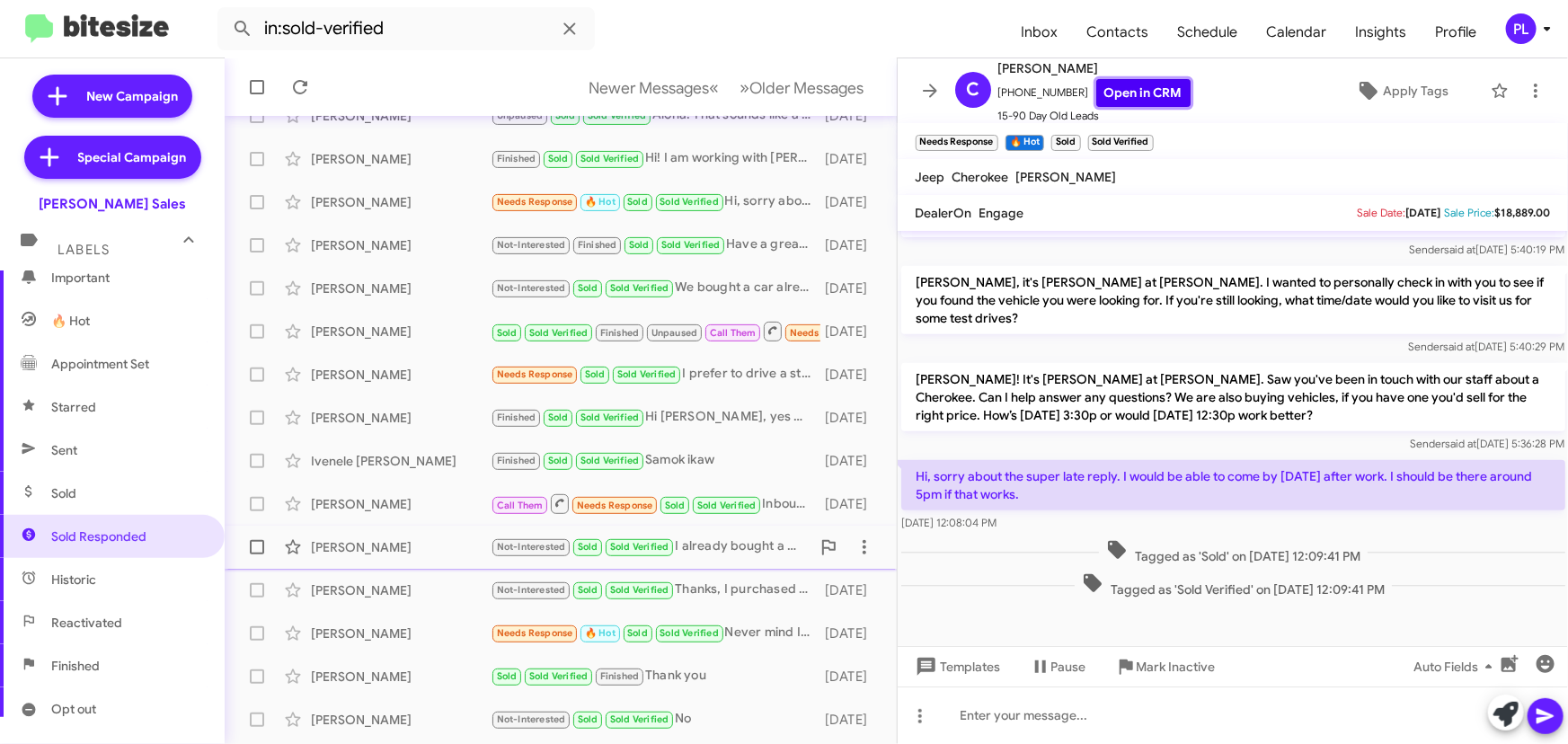
scroll to position [216, 0]
click at [380, 513] on div "Alex Chambers Call Them Needs Response Sold Sold Verified Inbound Call 2 months…" at bounding box center [560, 503] width 644 height 36
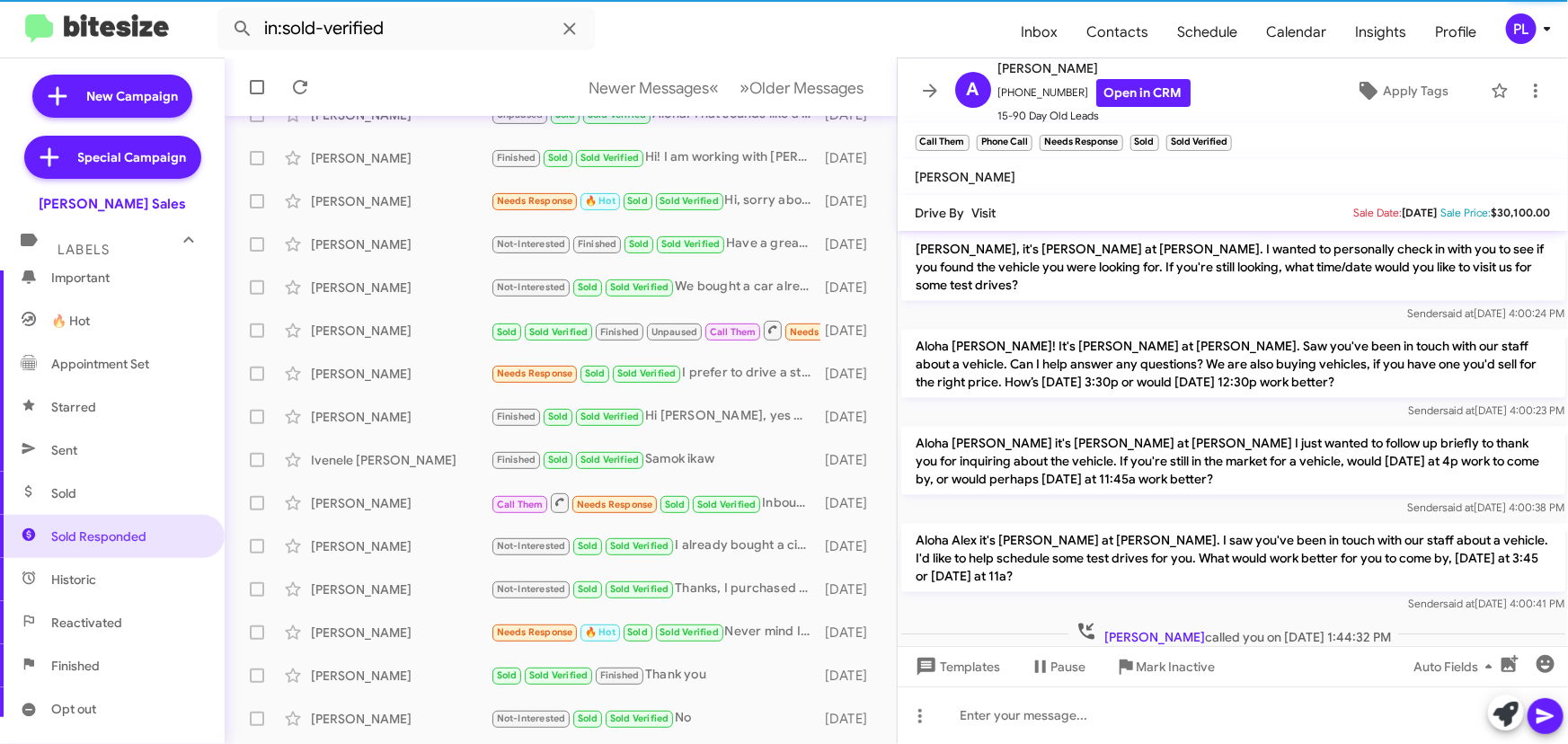
scroll to position [1300, 0]
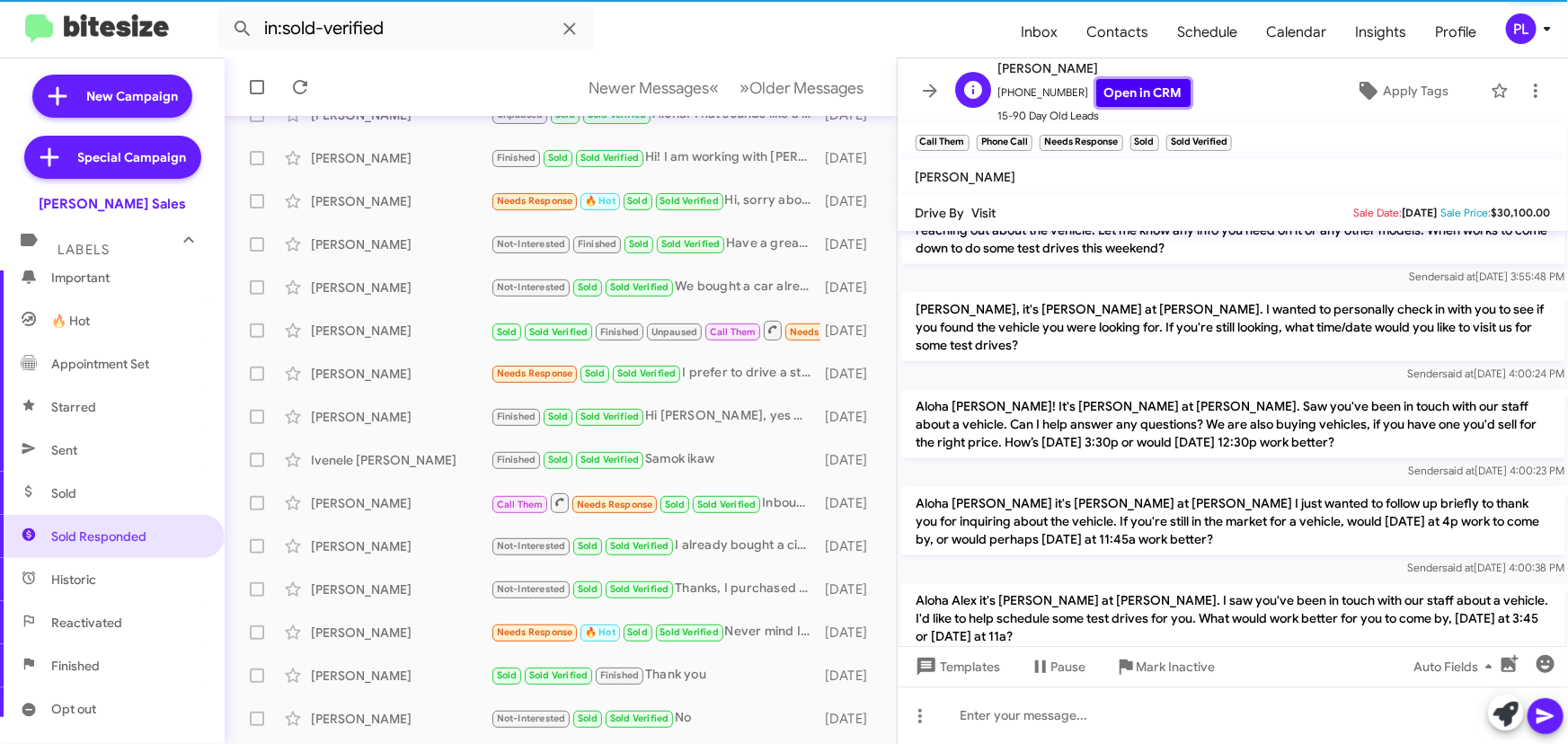
click at [1124, 82] on link "Open in CRM" at bounding box center [1143, 93] width 95 height 28
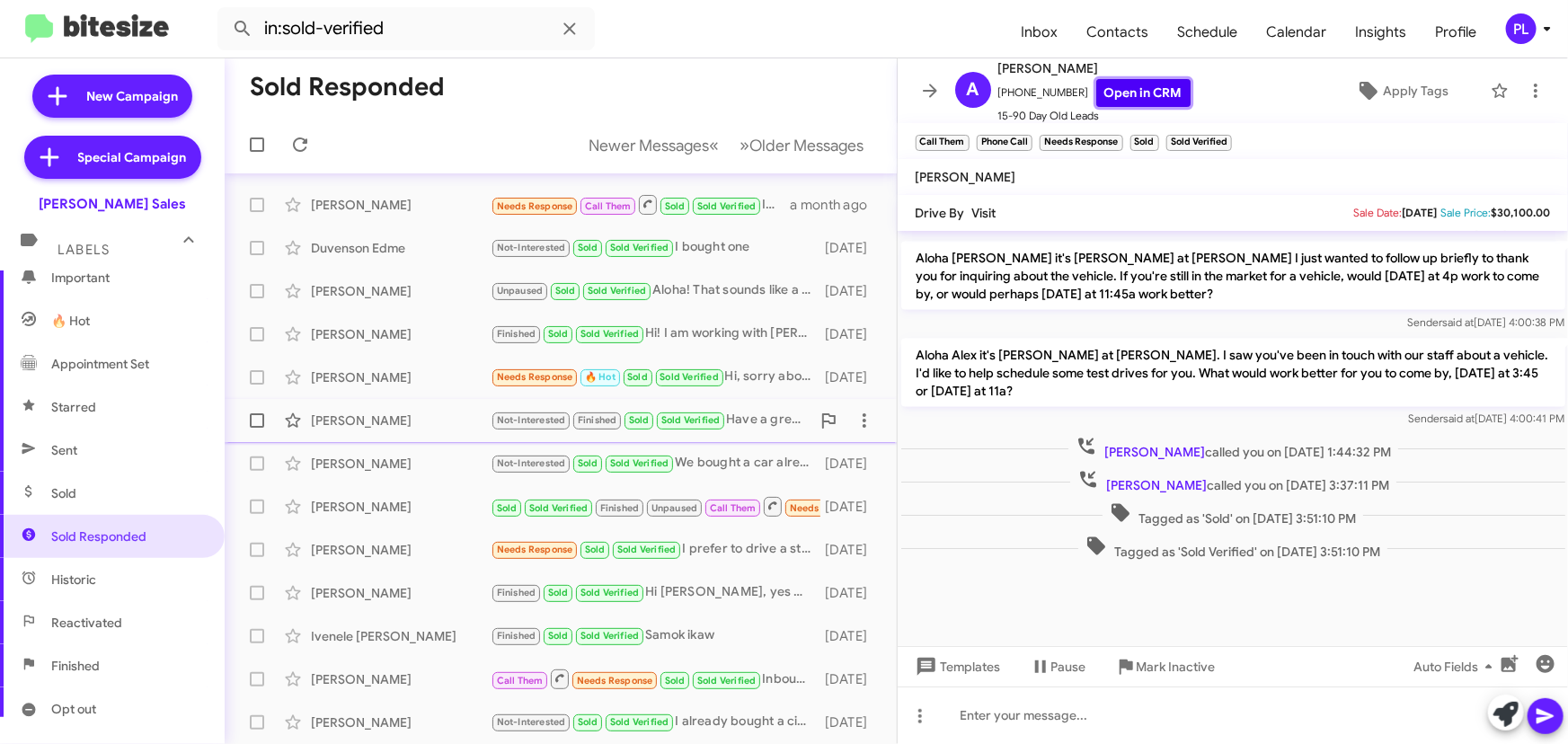
scroll to position [0, 0]
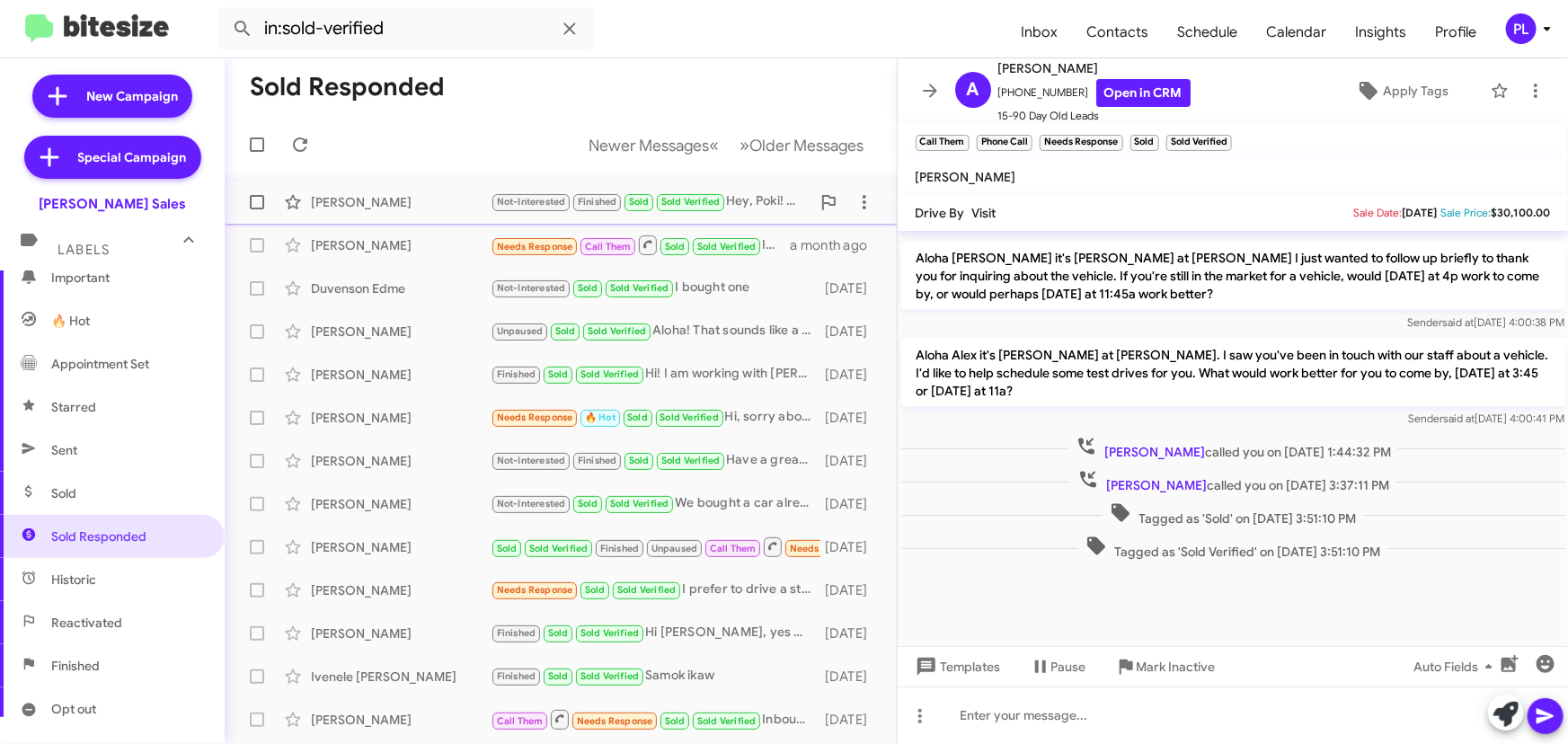
click at [369, 202] on div "Daniel Danielson" at bounding box center [401, 201] width 180 height 18
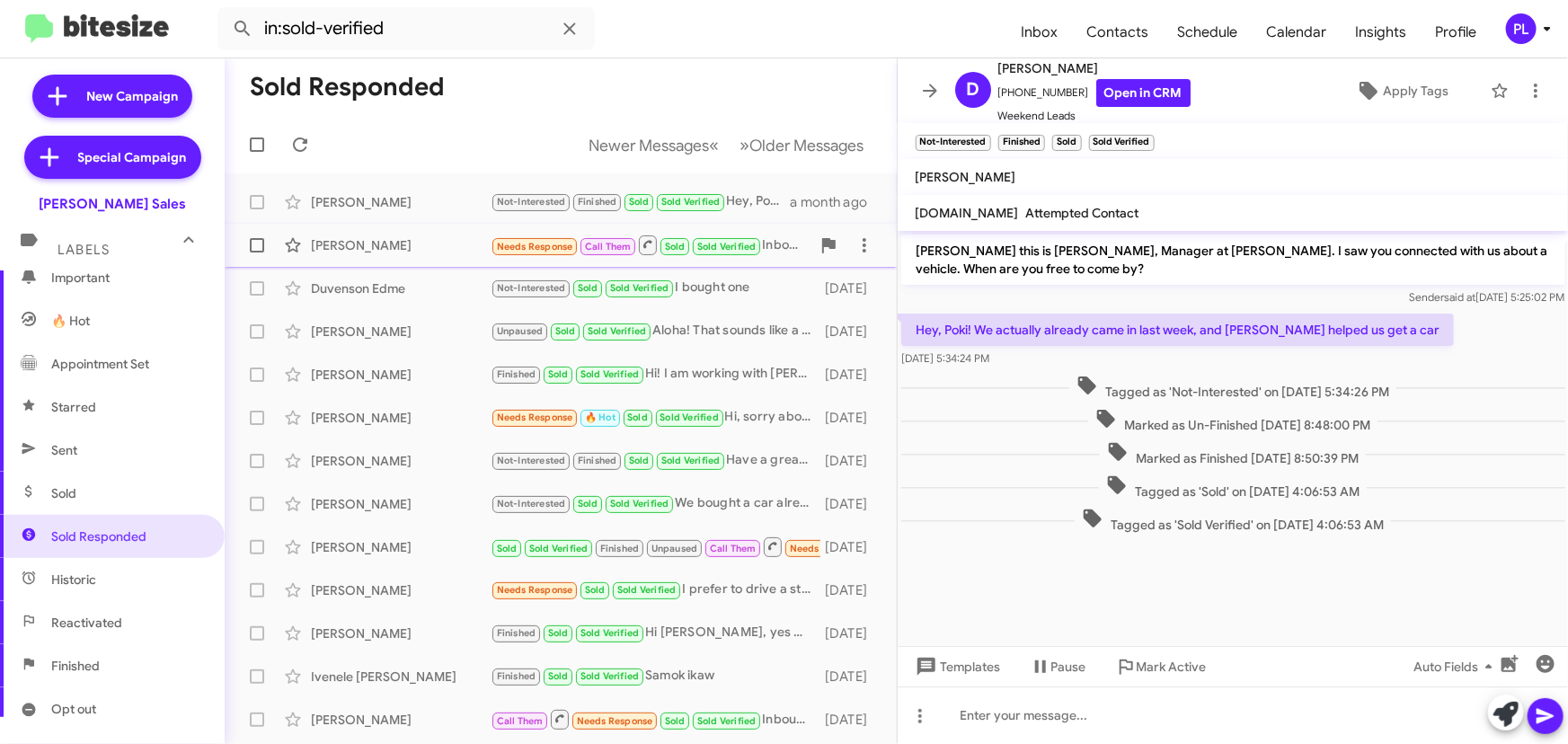
click at [408, 233] on div "Richelle Gwynn Needs Response Call Them Sold Sold Verified Inbound Call a month…" at bounding box center [560, 246] width 644 height 36
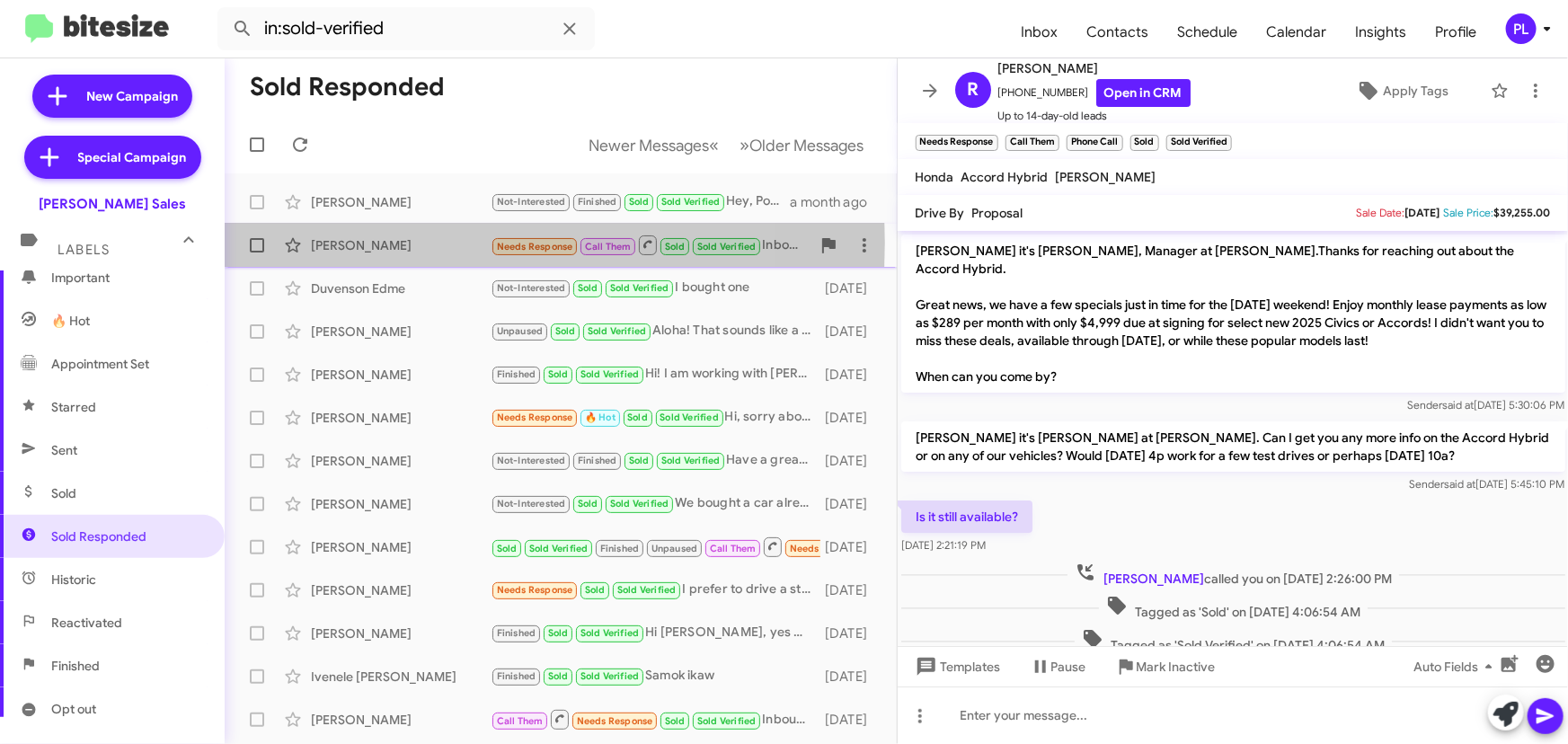
click at [373, 243] on div "Richelle Gwynn" at bounding box center [401, 245] width 180 height 18
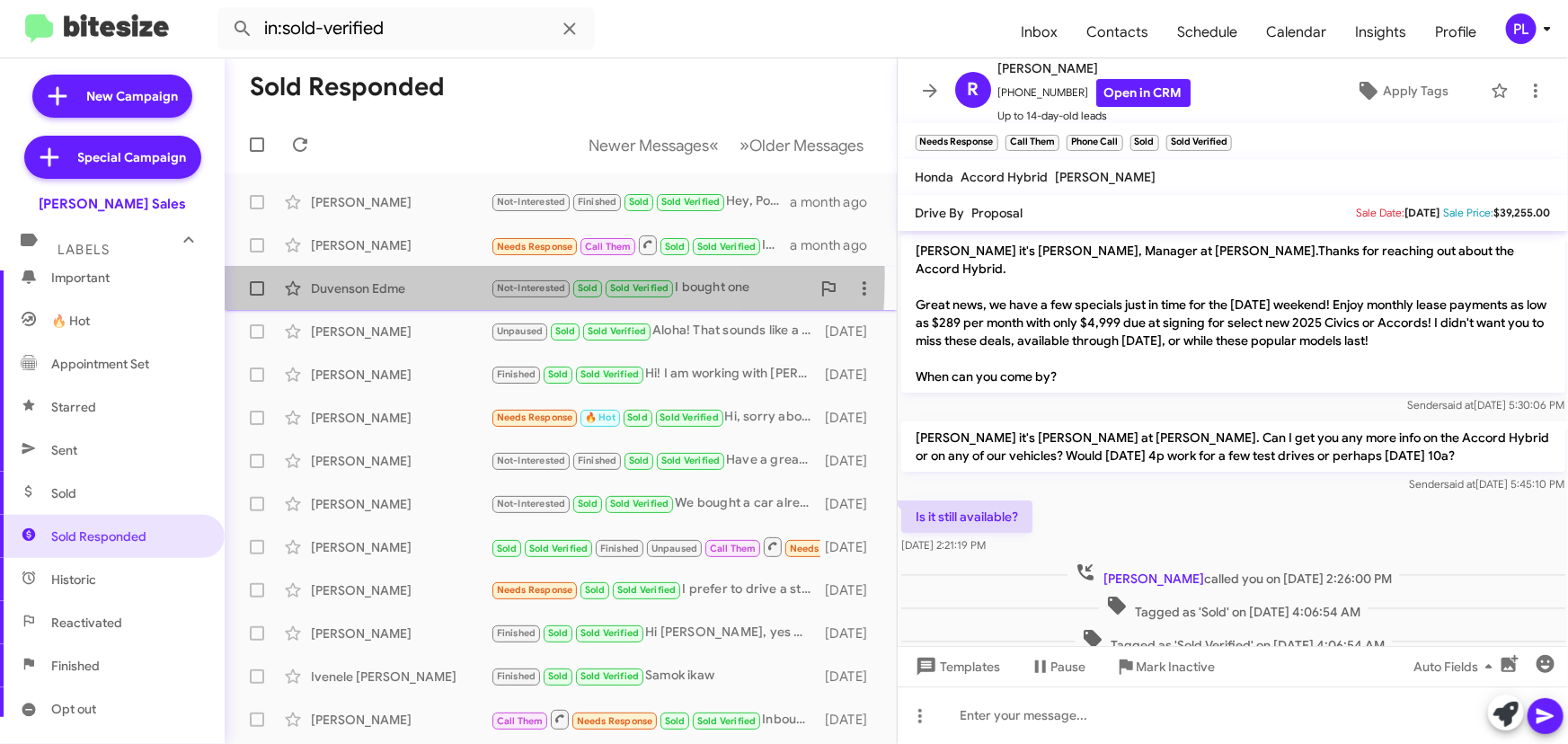
click at [356, 274] on div "Duvenson Edme Not-Interested Sold Sold Verified I bought one 2 months ago" at bounding box center [560, 289] width 644 height 36
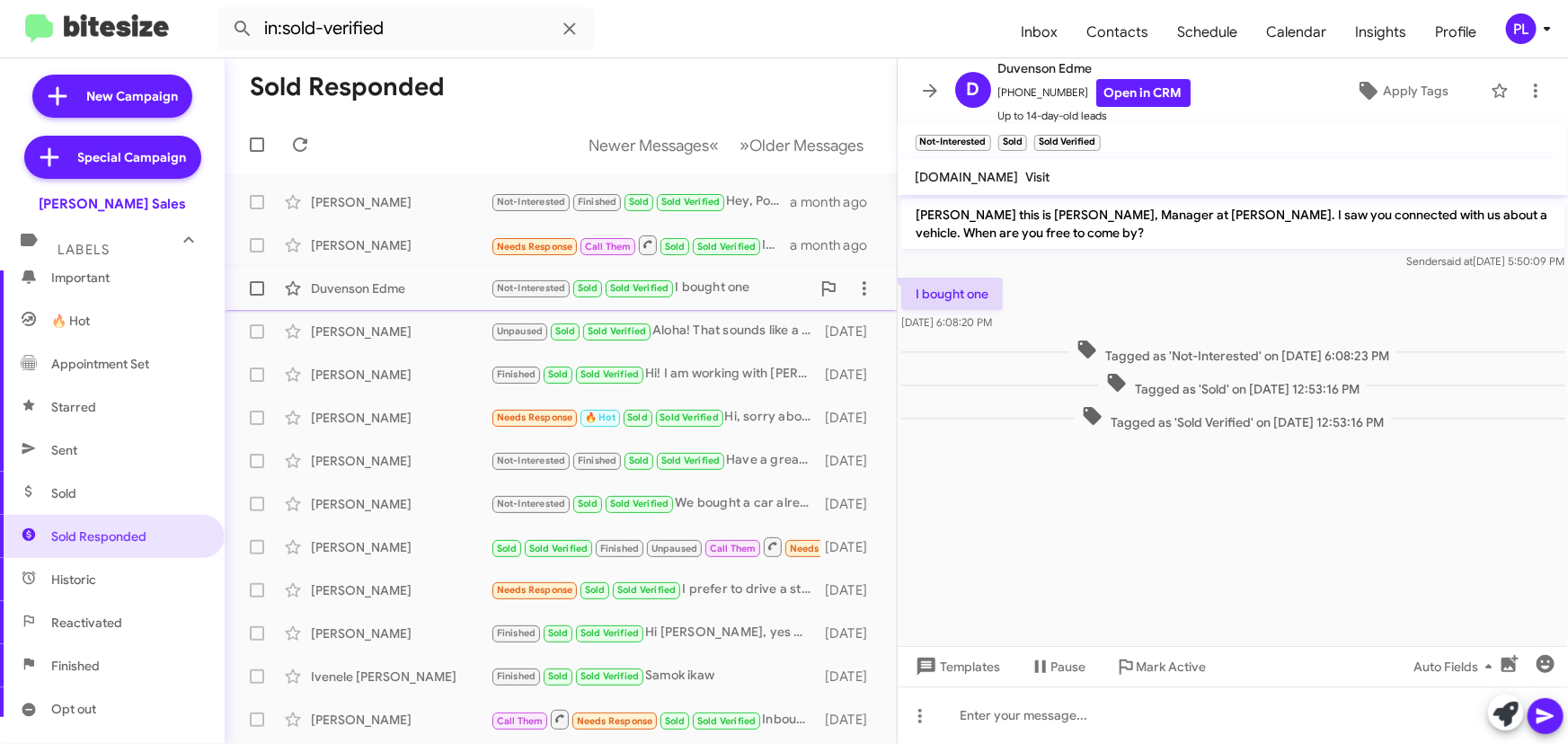
click at [343, 295] on div "Duvenson Edme" at bounding box center [401, 288] width 180 height 18
click at [347, 327] on div "Stacey Tangonan" at bounding box center [401, 331] width 180 height 18
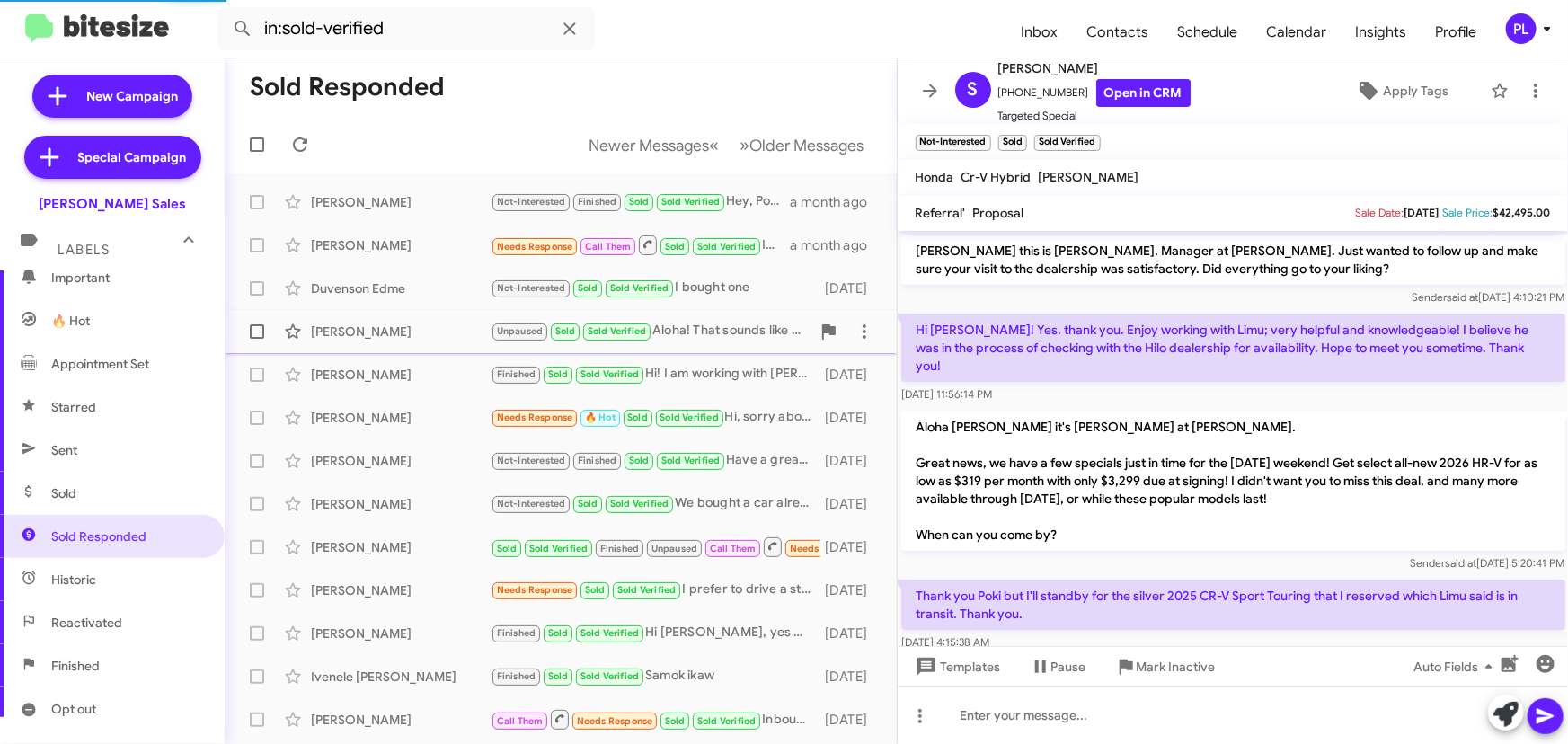
scroll to position [360, 0]
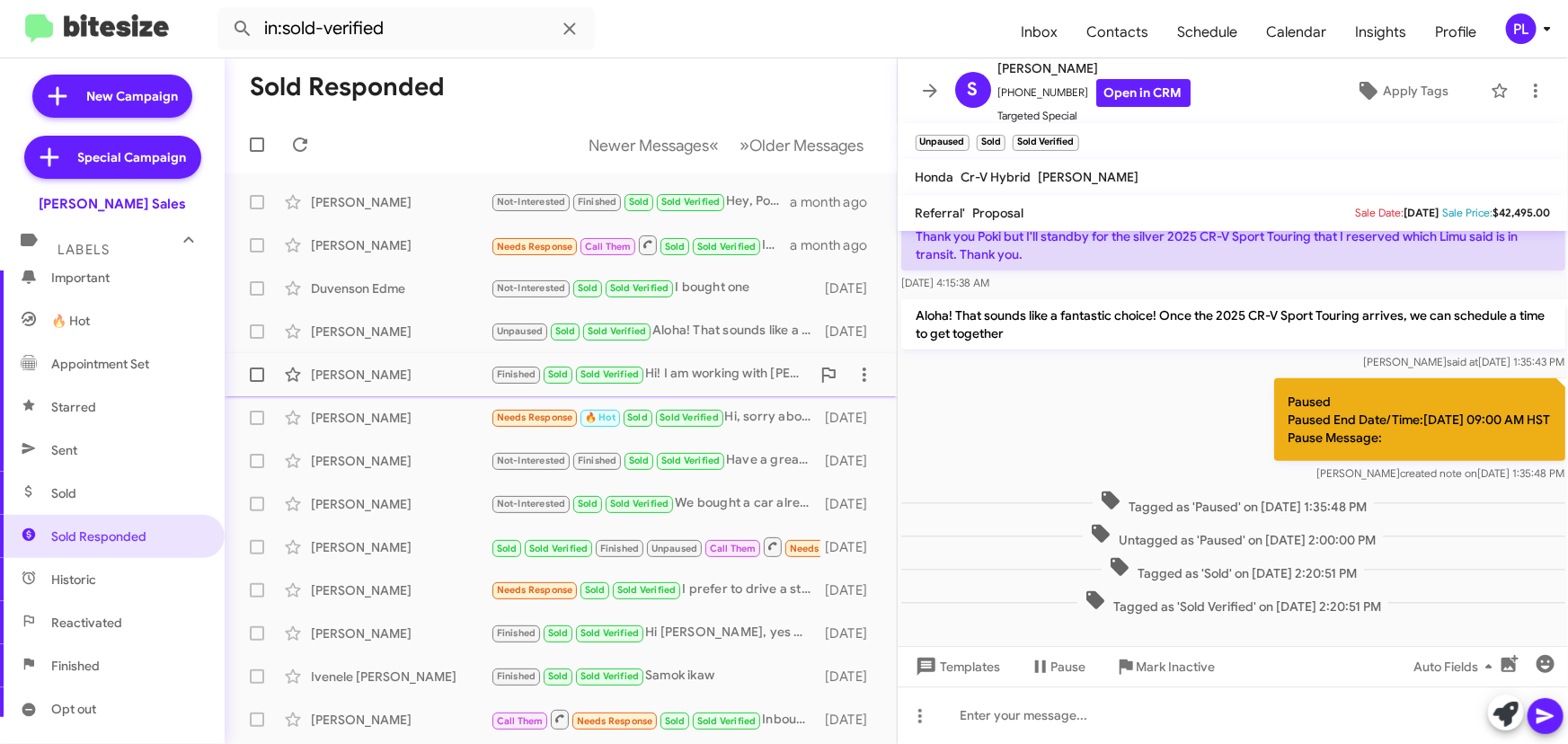
click at [329, 370] on div "Lisa Mah" at bounding box center [401, 374] width 180 height 18
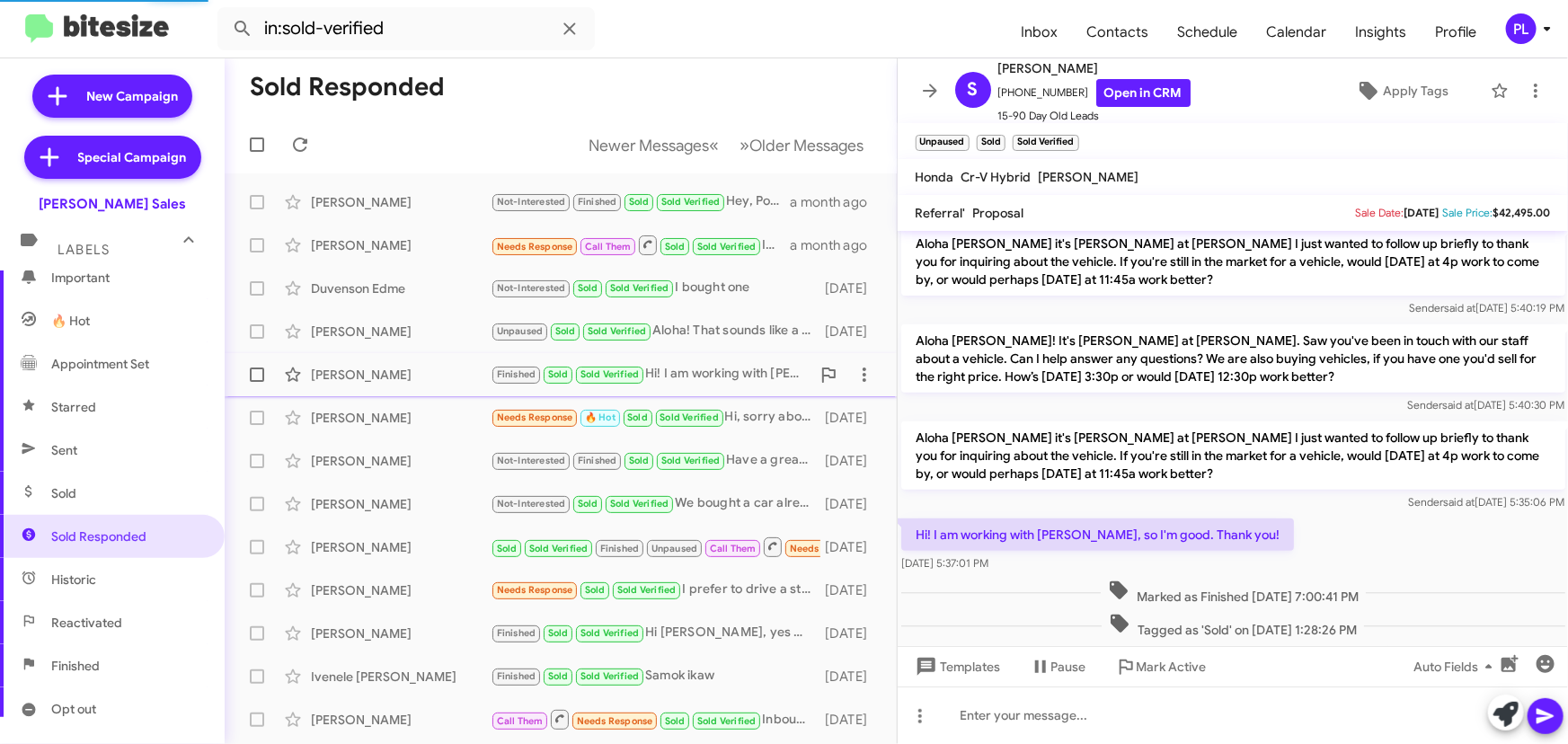
scroll to position [439, 0]
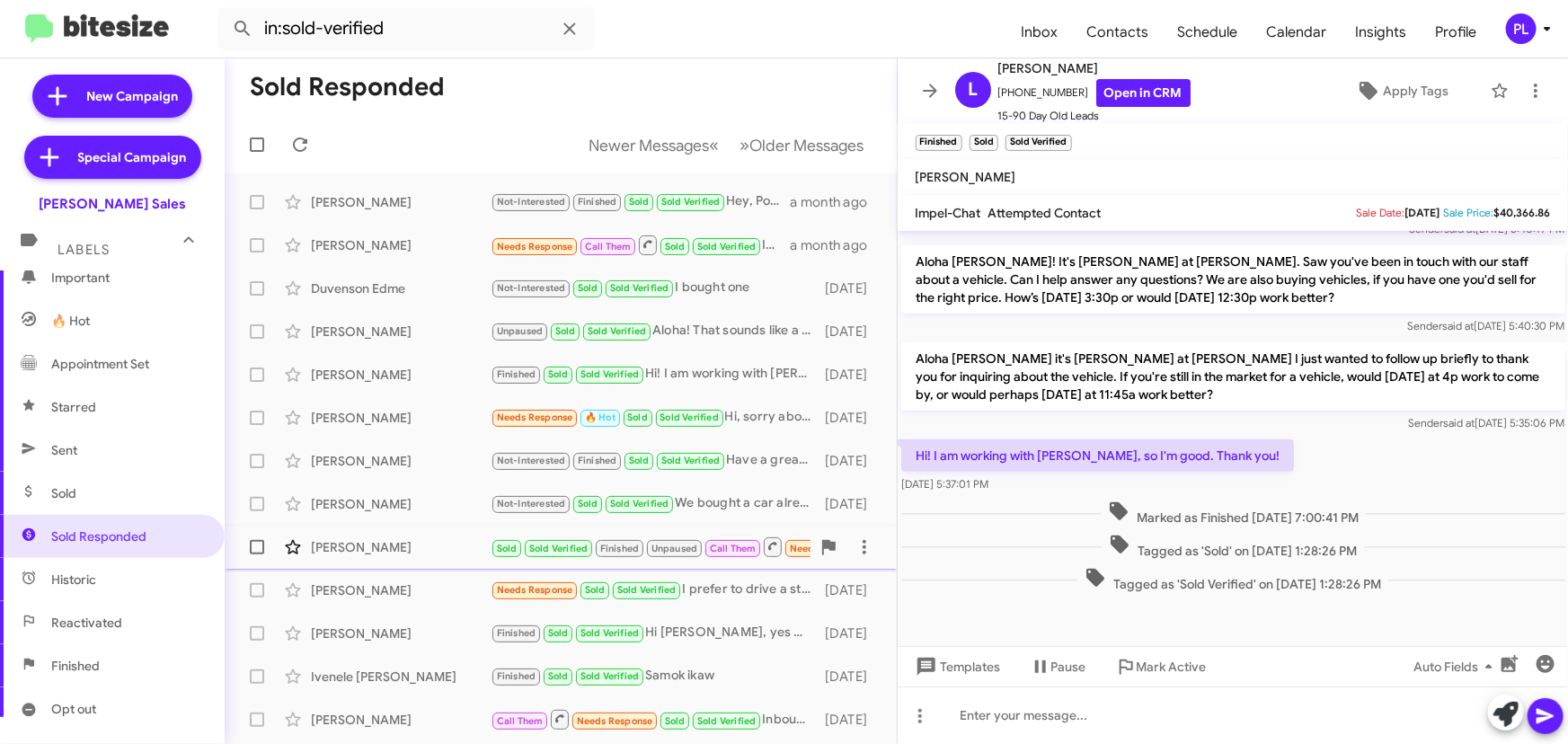
click at [305, 558] on button at bounding box center [292, 547] width 36 height 36
click at [926, 82] on icon at bounding box center [930, 90] width 22 height 22
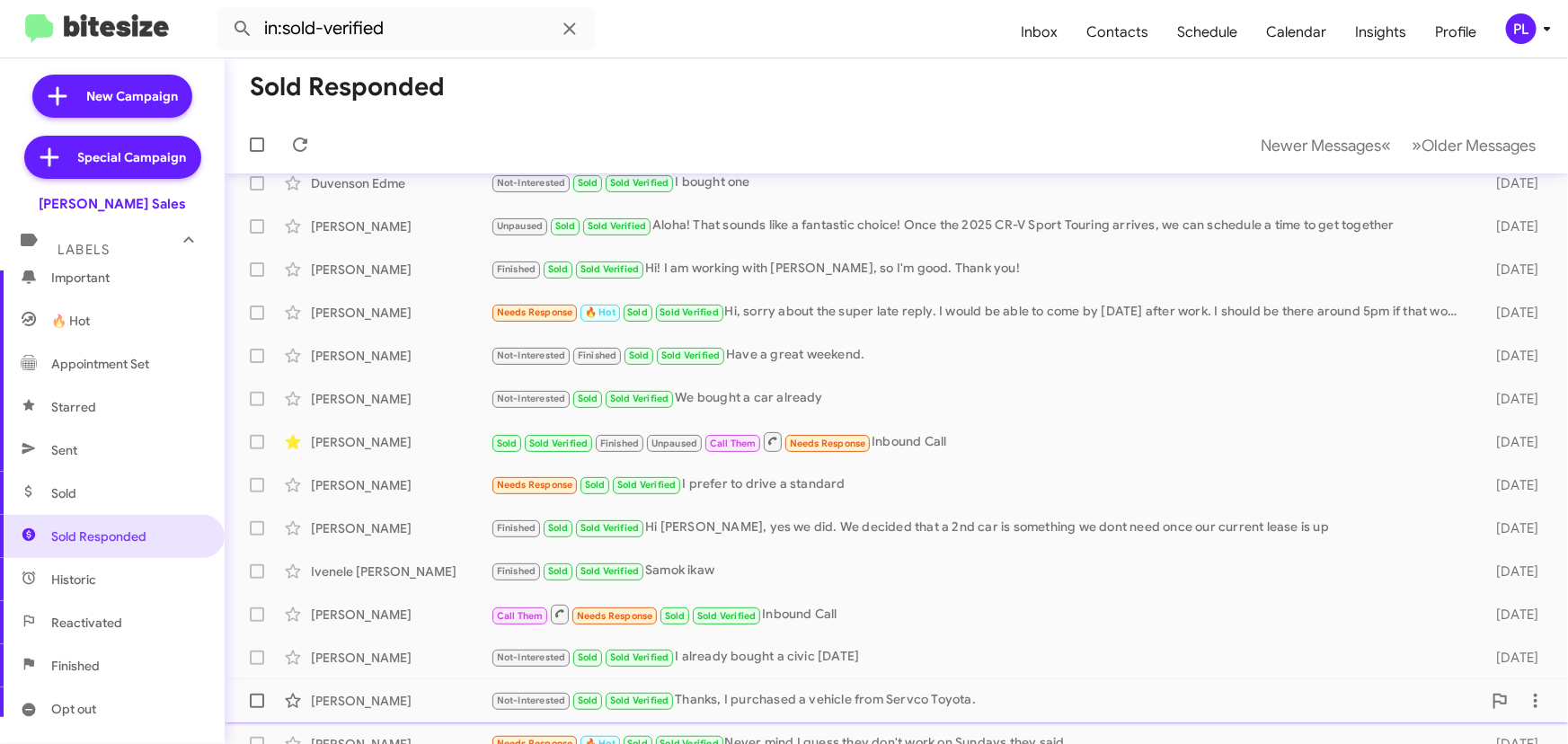
scroll to position [298, 0]
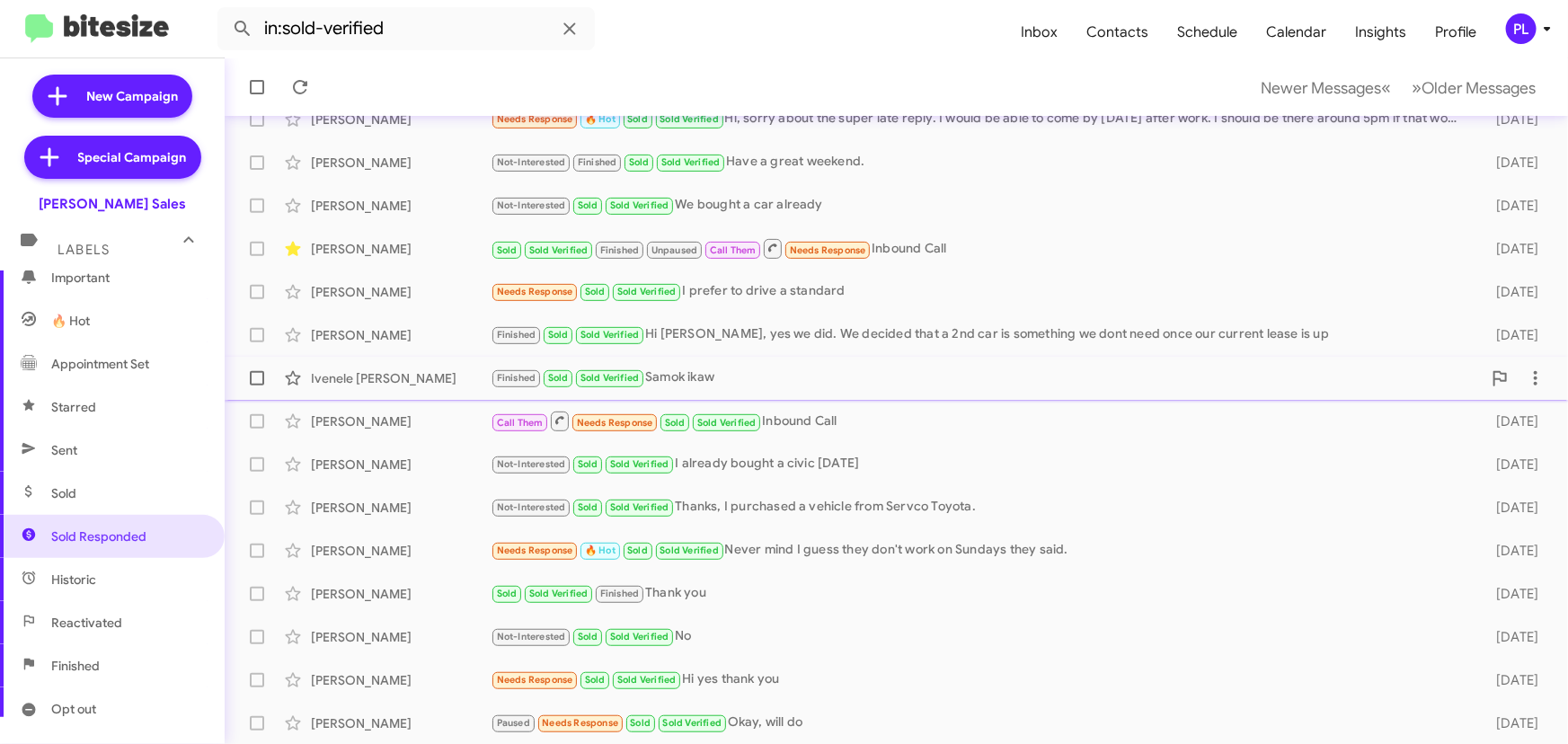
click at [719, 380] on div "Finished Sold Sold Verified Samok ikaw" at bounding box center [987, 378] width 992 height 21
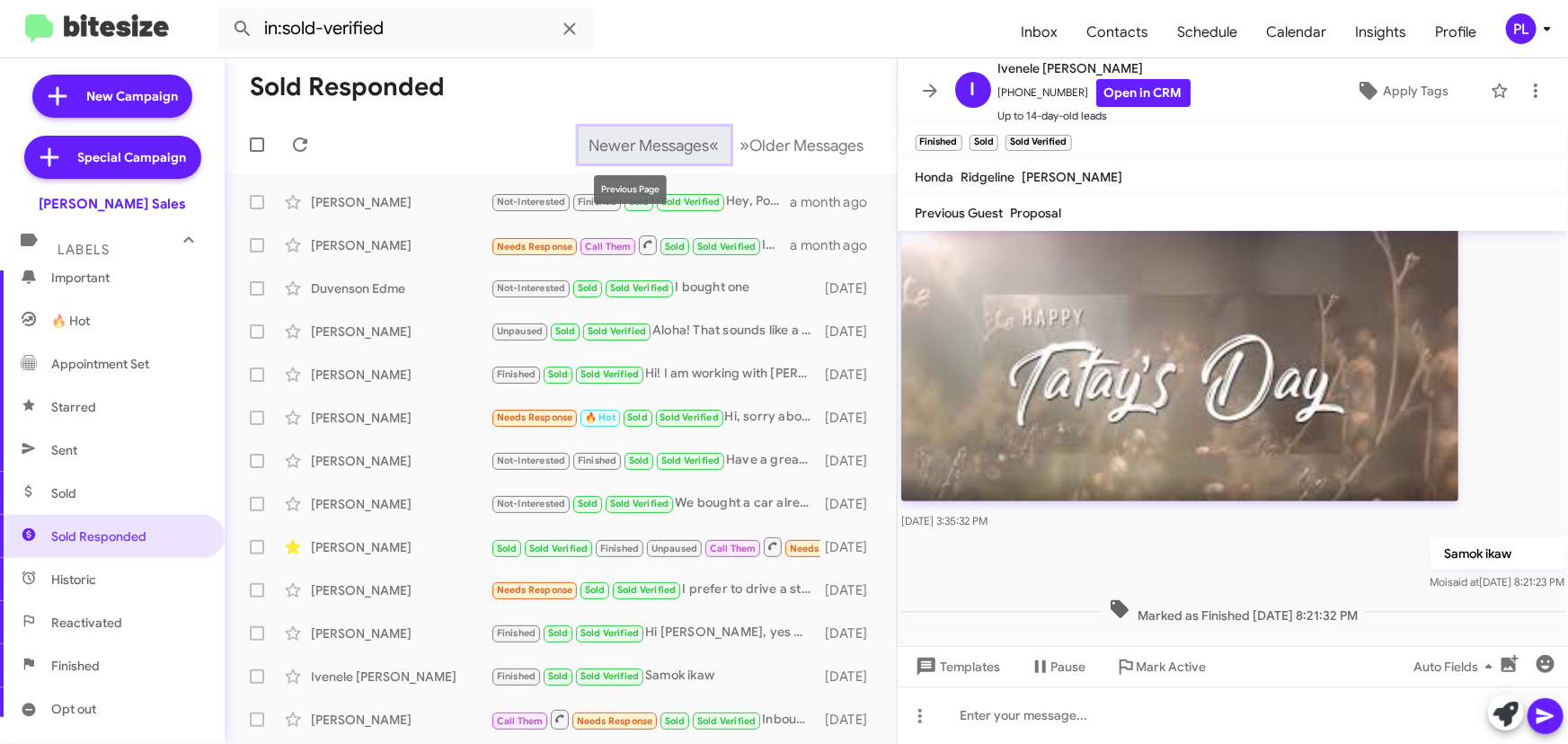
click at [622, 145] on span "Newer Messages" at bounding box center [650, 145] width 120 height 20
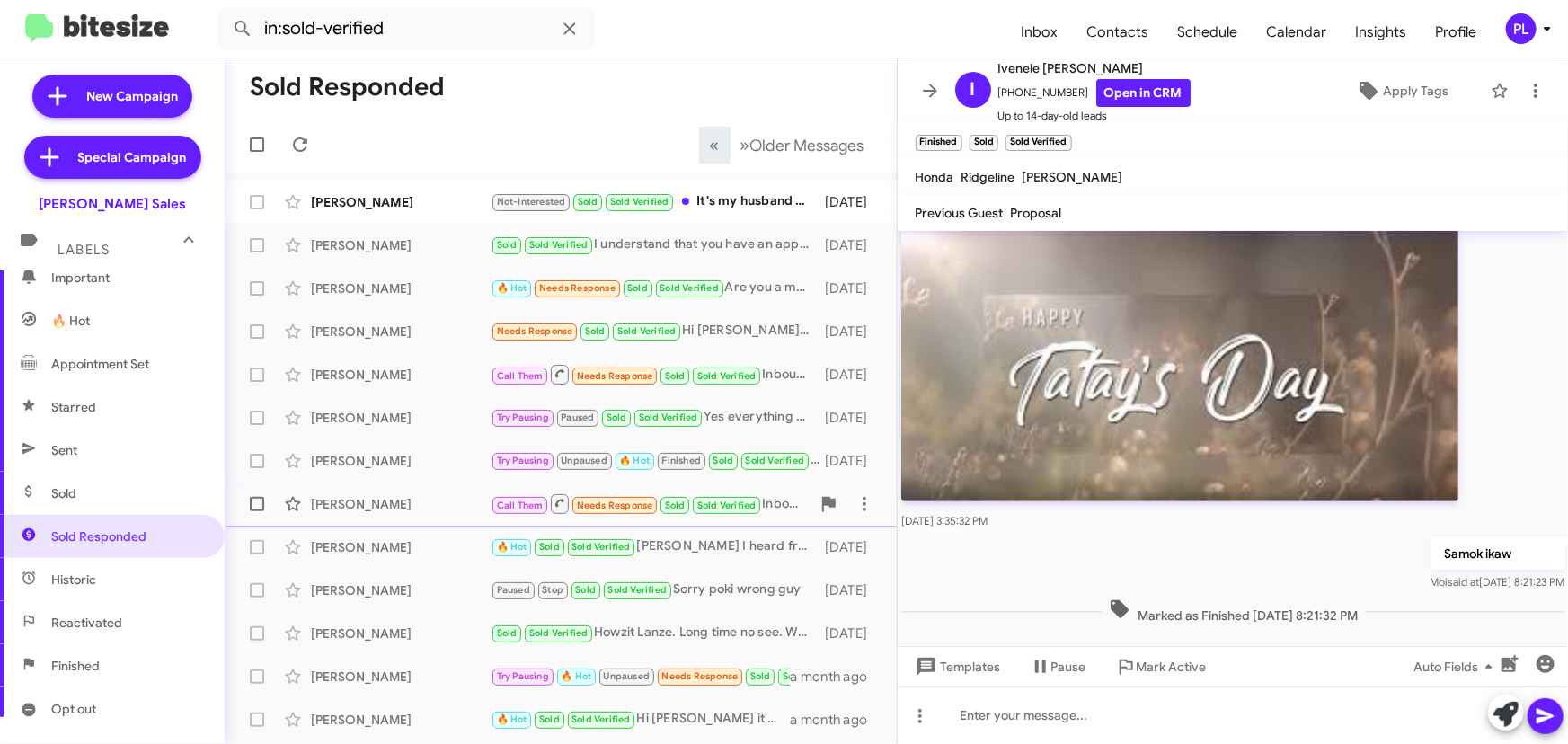
click at [343, 500] on div "Oumarou Mohamadou" at bounding box center [401, 503] width 180 height 18
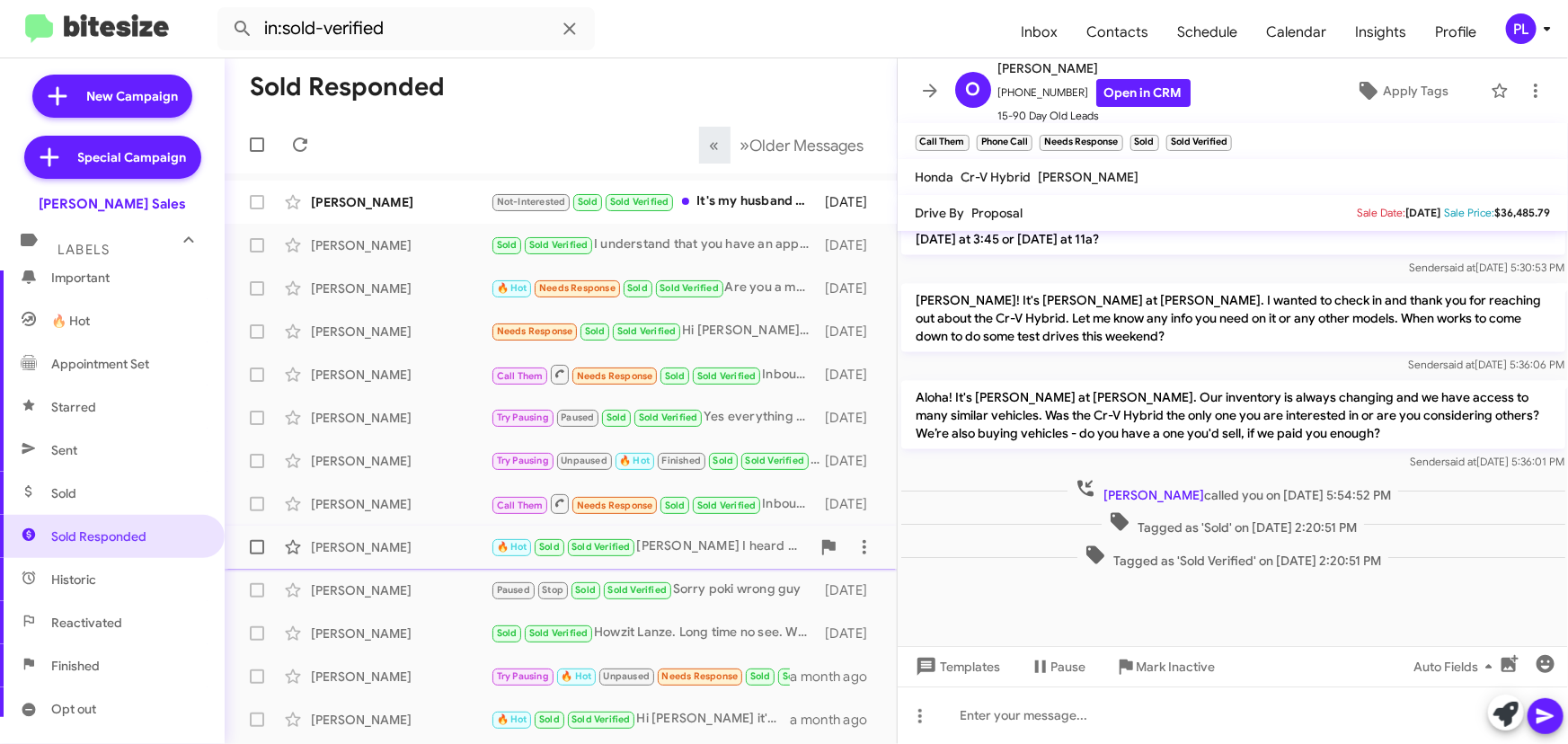
click at [415, 552] on div "Chen" at bounding box center [401, 546] width 180 height 18
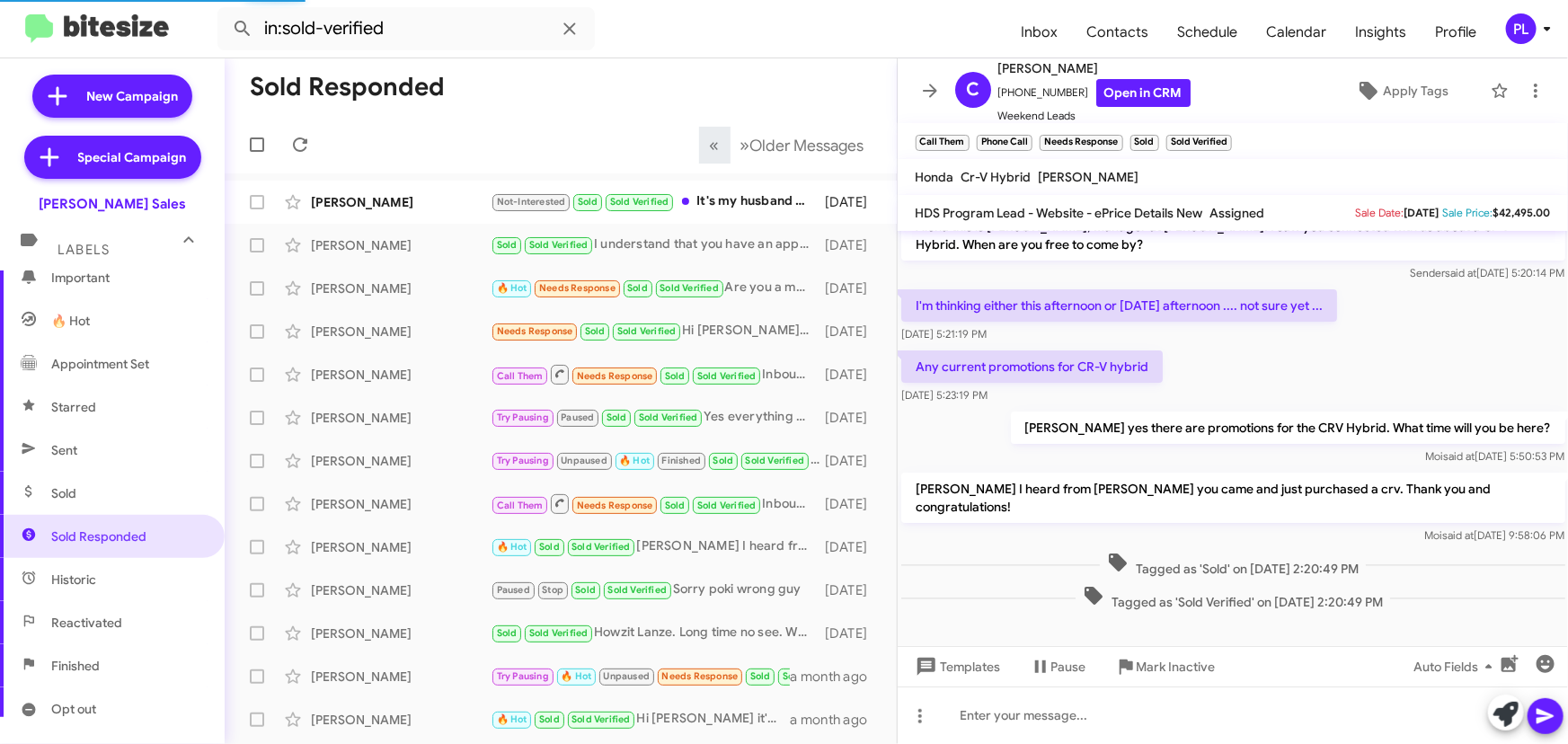
scroll to position [7, 0]
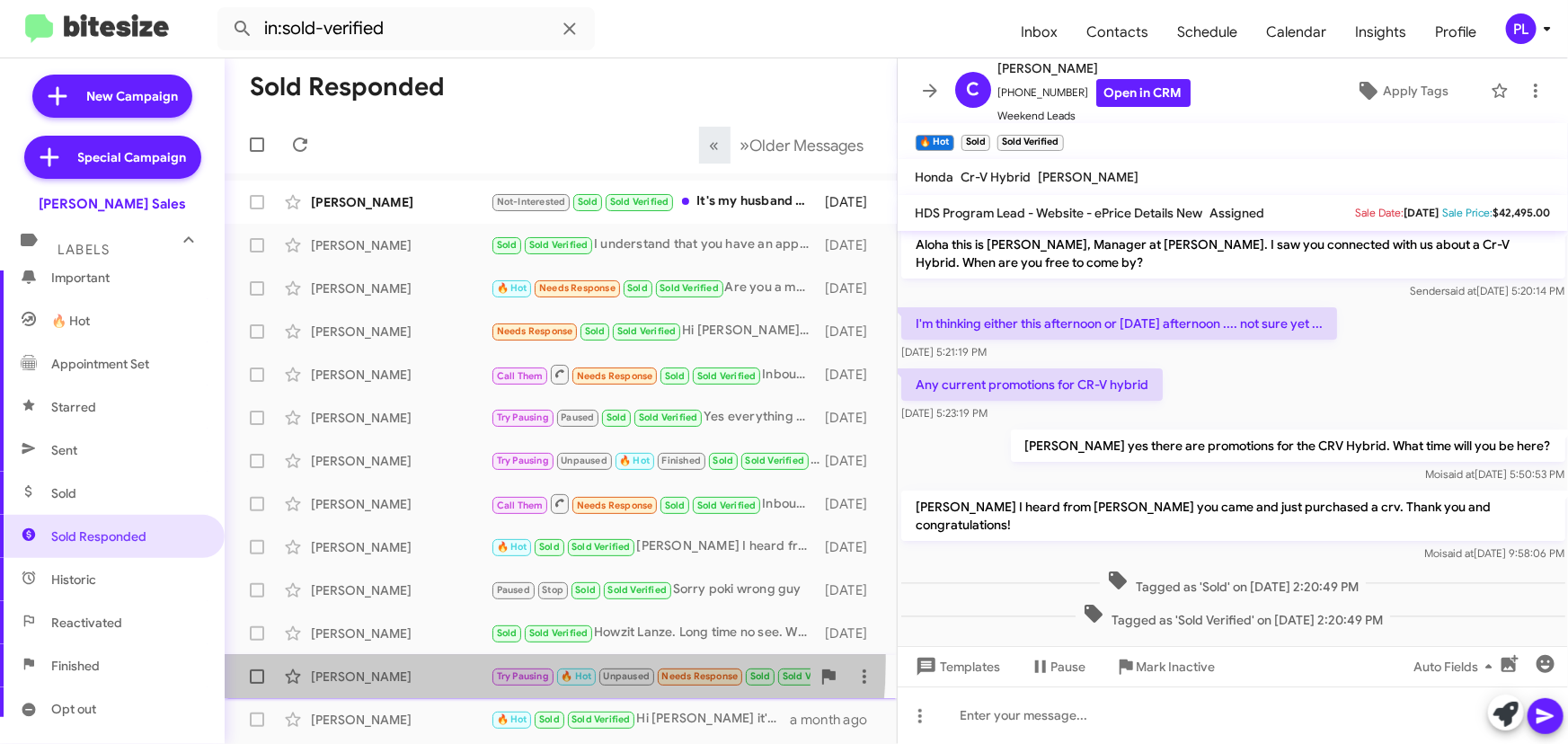
click at [396, 660] on div "Jaylee Pokipala Try Pausing 🔥 Hot Unpaused Needs Response Sold Sold Verified hi…" at bounding box center [560, 677] width 644 height 36
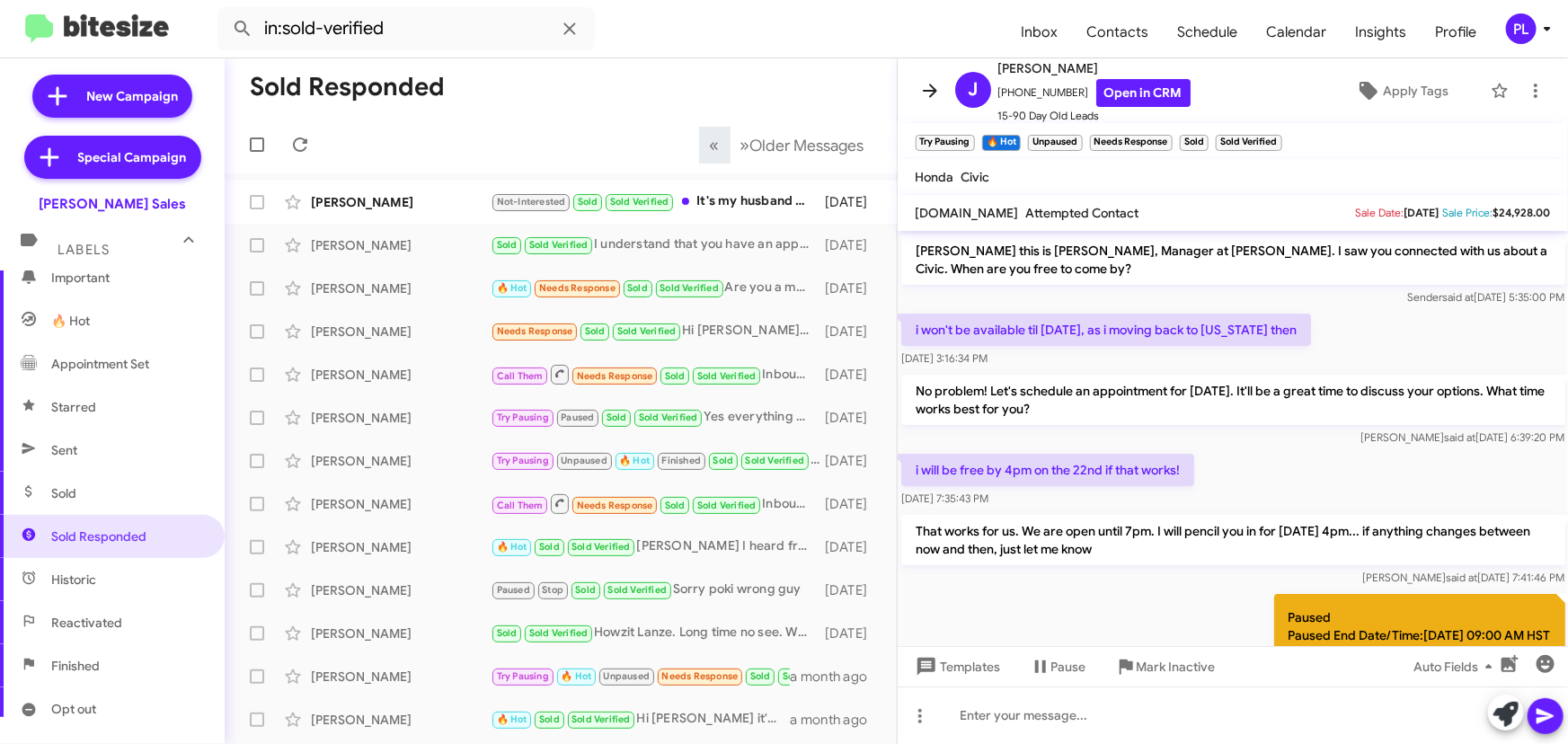
click at [928, 89] on icon at bounding box center [930, 90] width 22 height 22
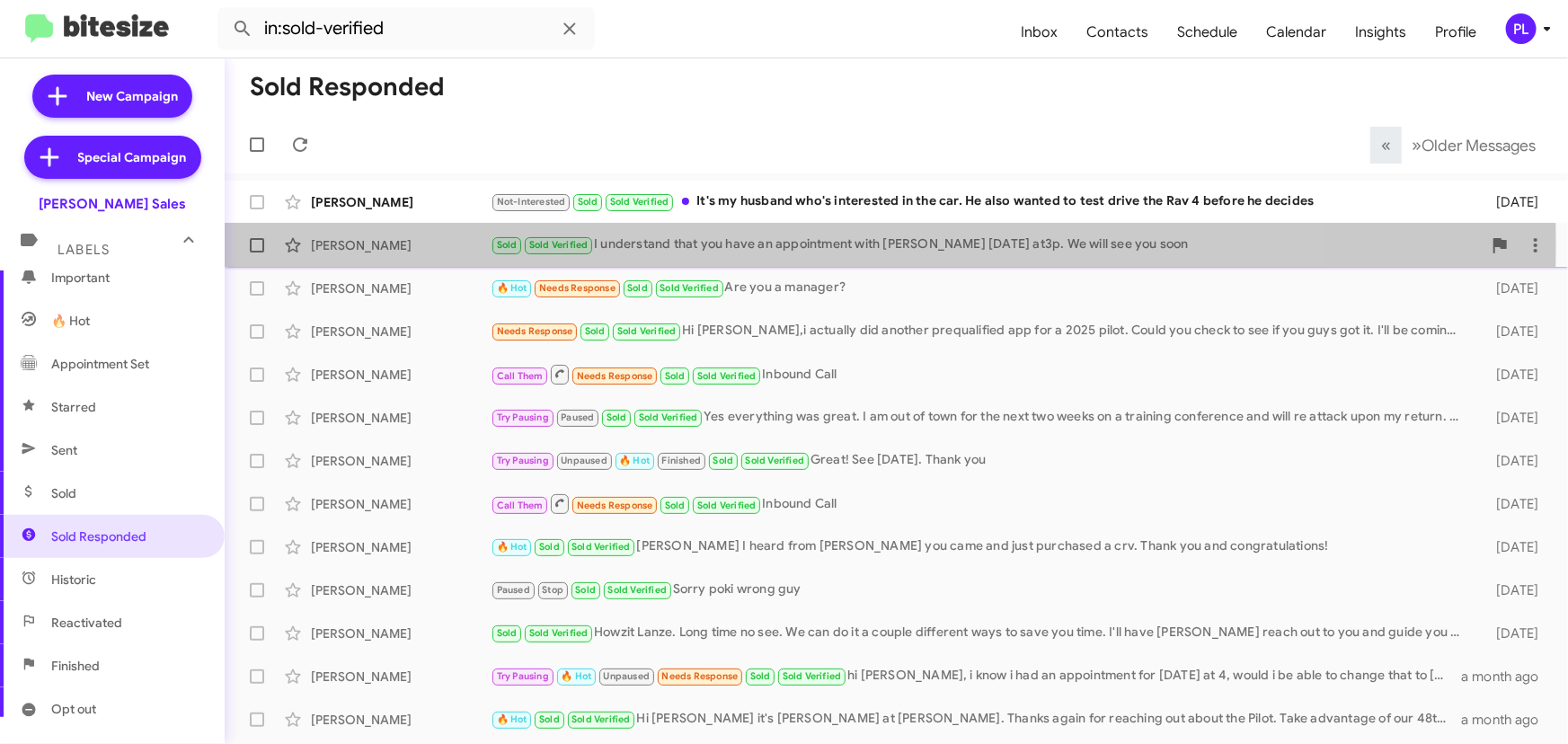
click at [413, 246] on div "Tyrell Kaahaaina" at bounding box center [401, 245] width 180 height 18
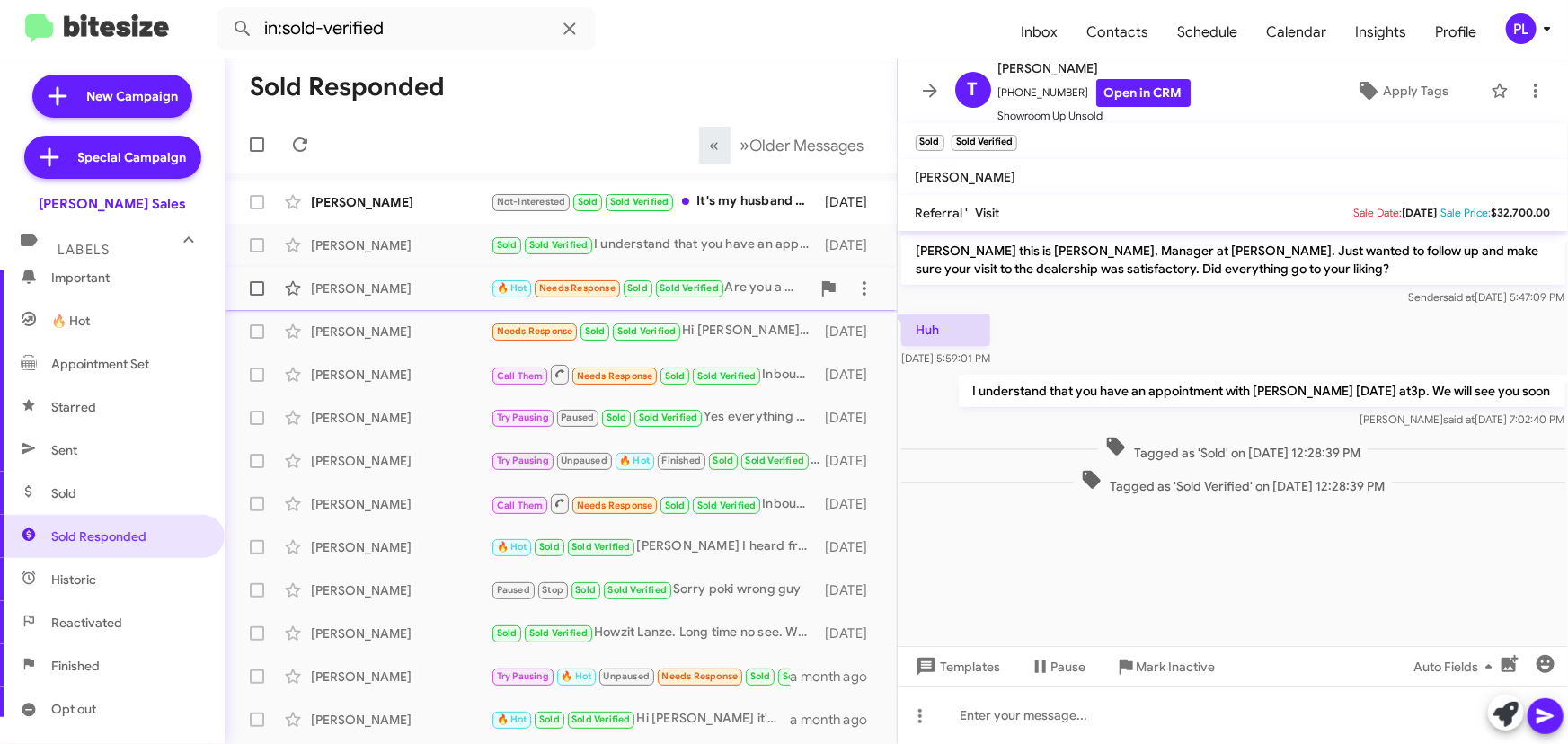
click at [361, 299] on div "Jamie Swan 🔥 Hot Needs Response Sold Sold Verified Are you a manager? 8 days ago" at bounding box center [560, 289] width 644 height 36
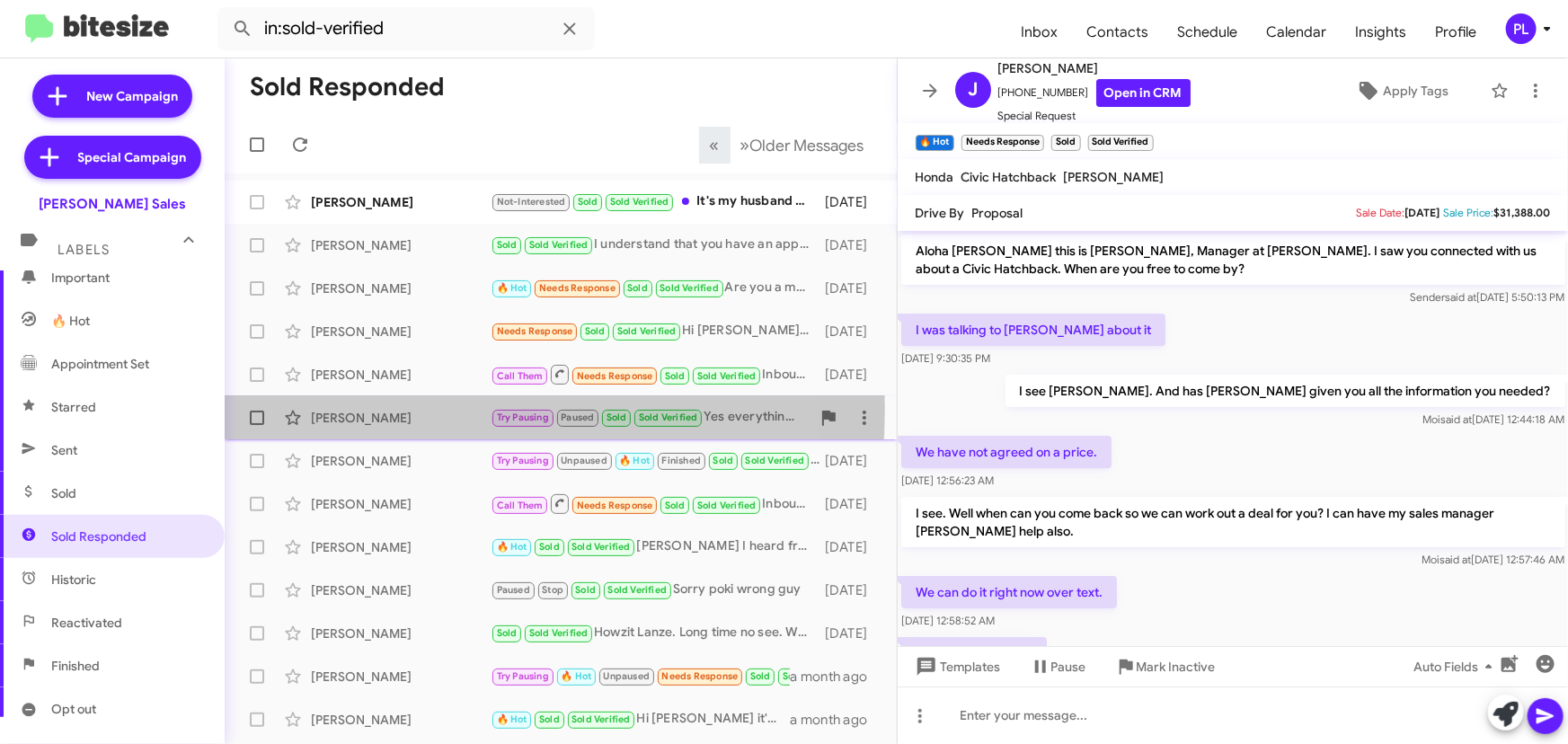
click at [395, 409] on div "Bryan Morrissey" at bounding box center [401, 417] width 180 height 18
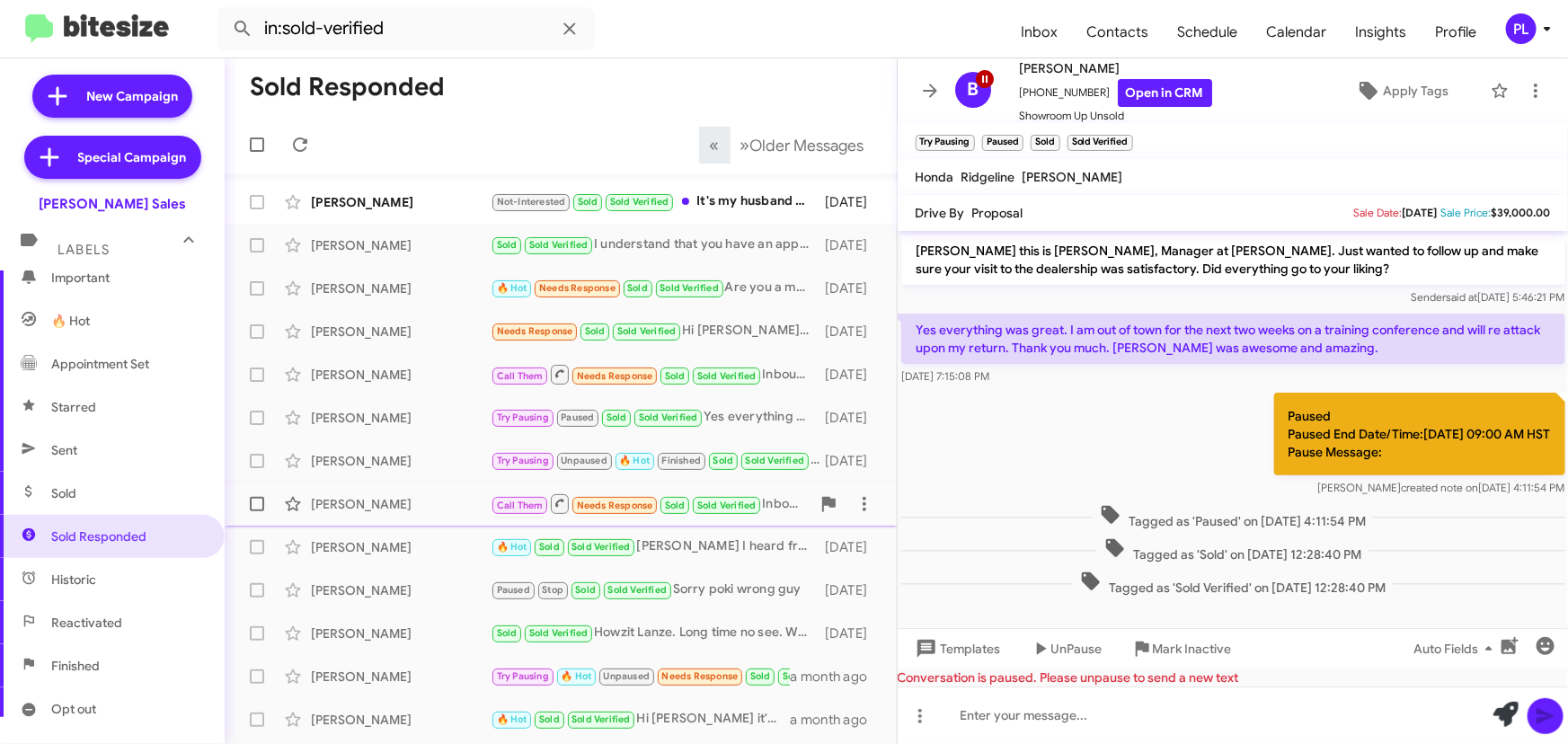
click at [338, 503] on div "Oumarou Mohamadou" at bounding box center [401, 503] width 180 height 18
click at [319, 551] on div "Chen" at bounding box center [401, 546] width 180 height 18
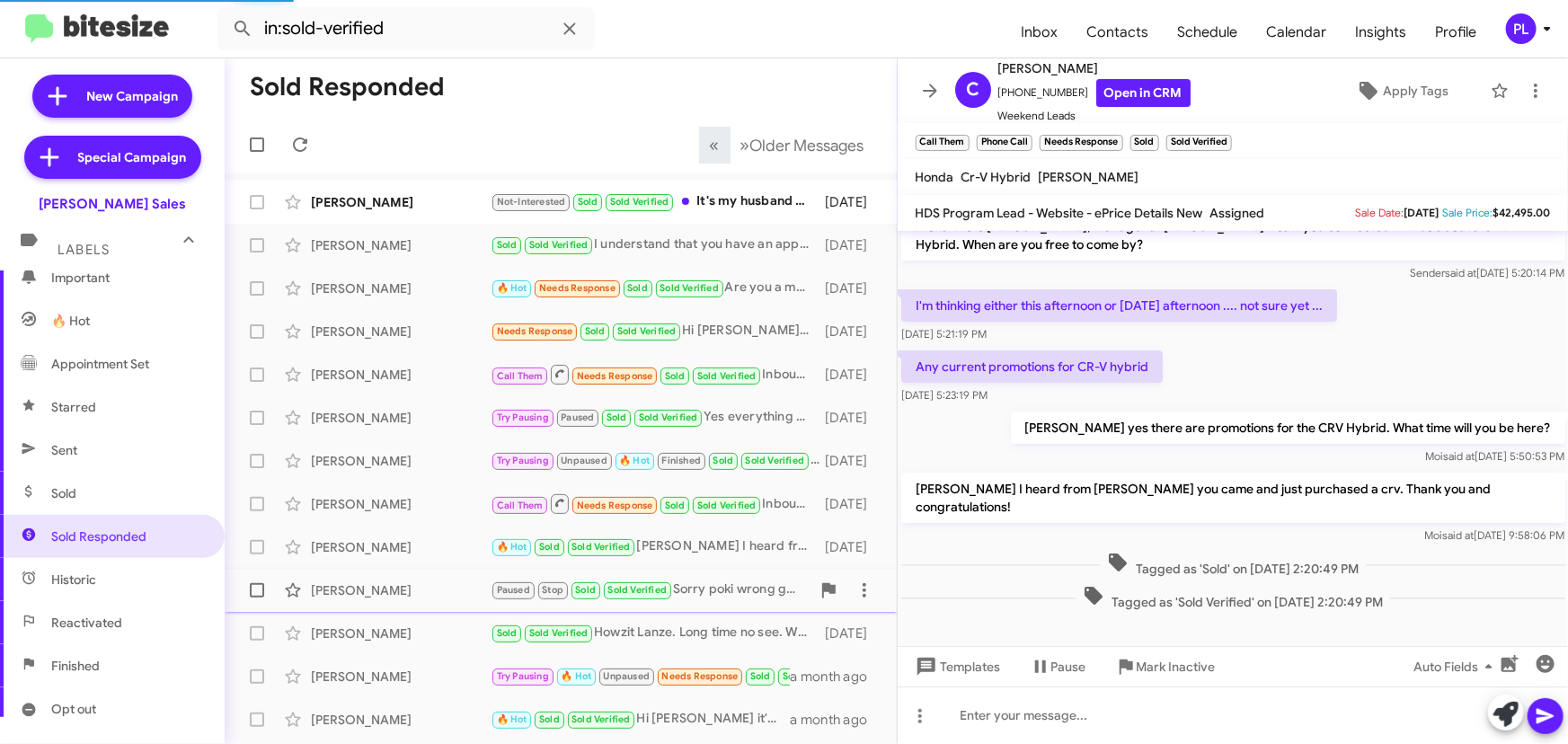
scroll to position [7, 0]
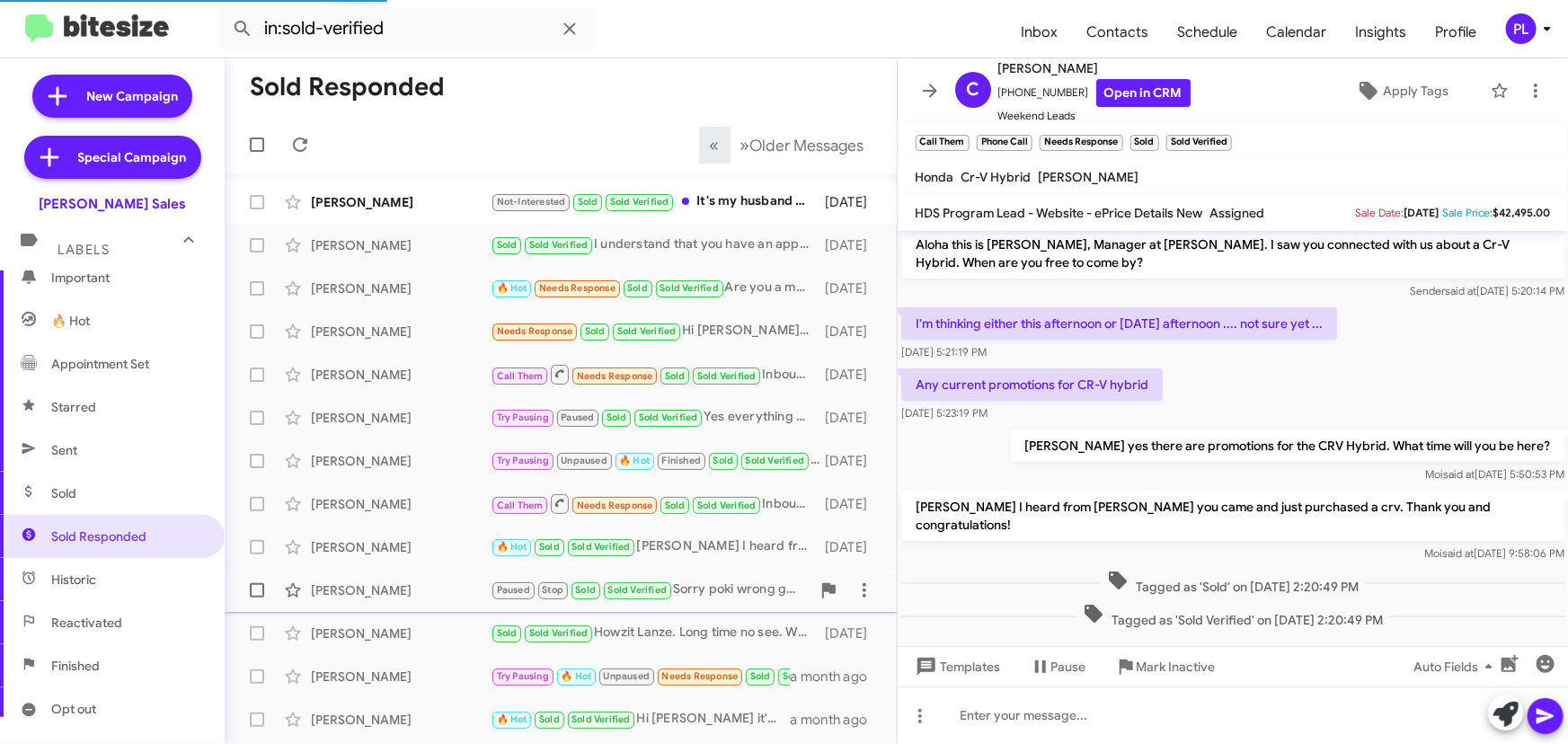
click at [333, 586] on div "Brad Torcuato" at bounding box center [401, 589] width 180 height 18
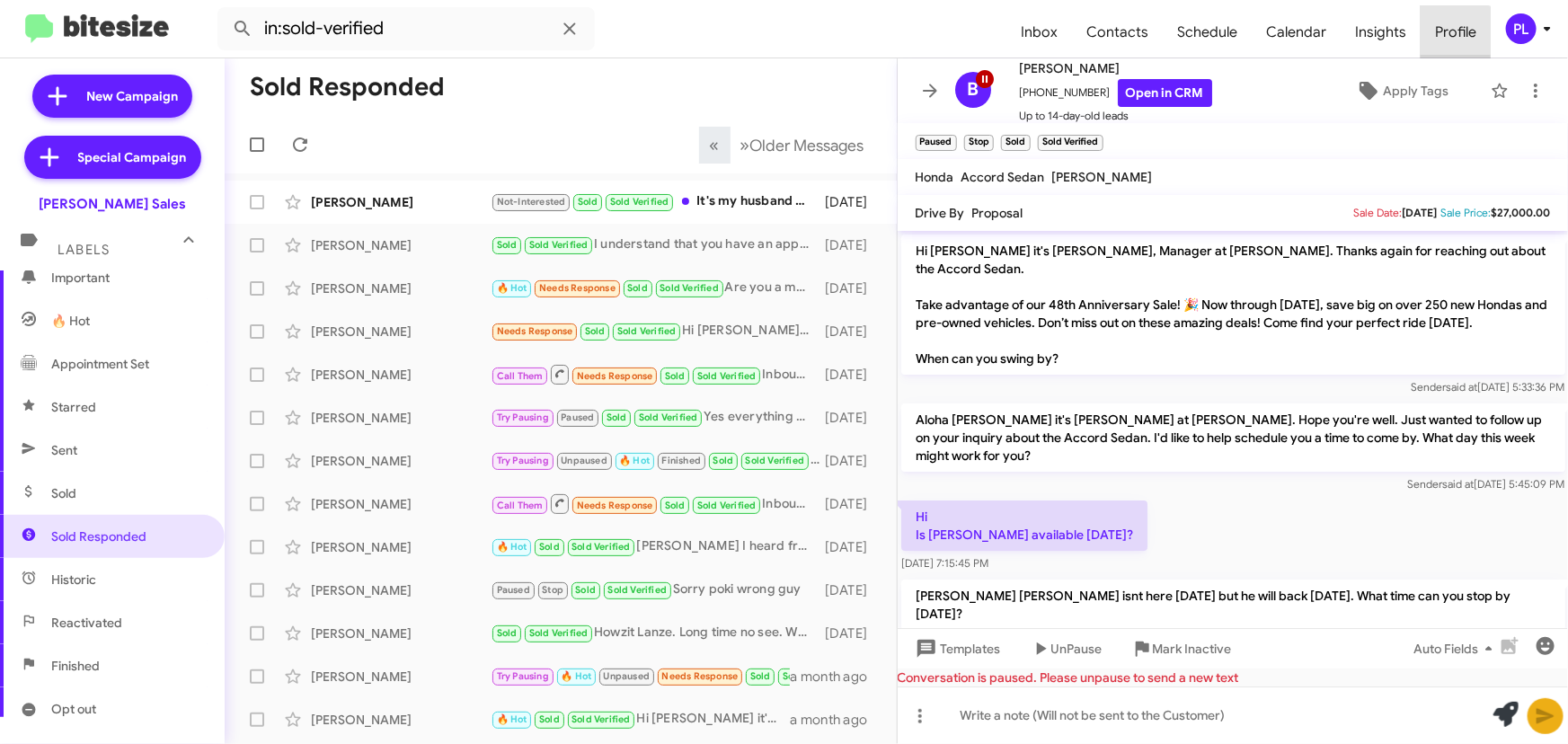
click at [1453, 41] on span "Profile" at bounding box center [1456, 33] width 70 height 52
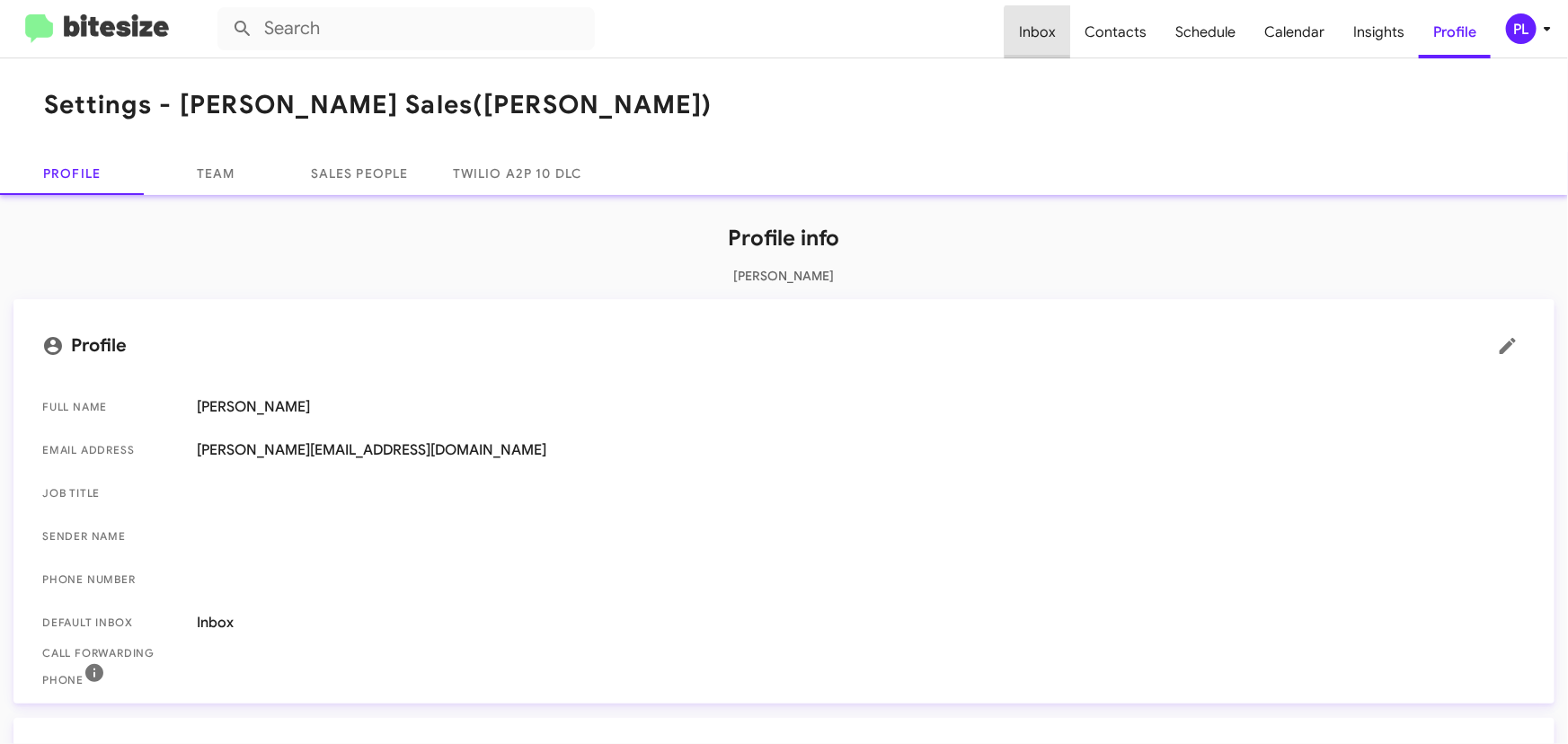
click at [1058, 36] on span "Inbox" at bounding box center [1038, 33] width 66 height 52
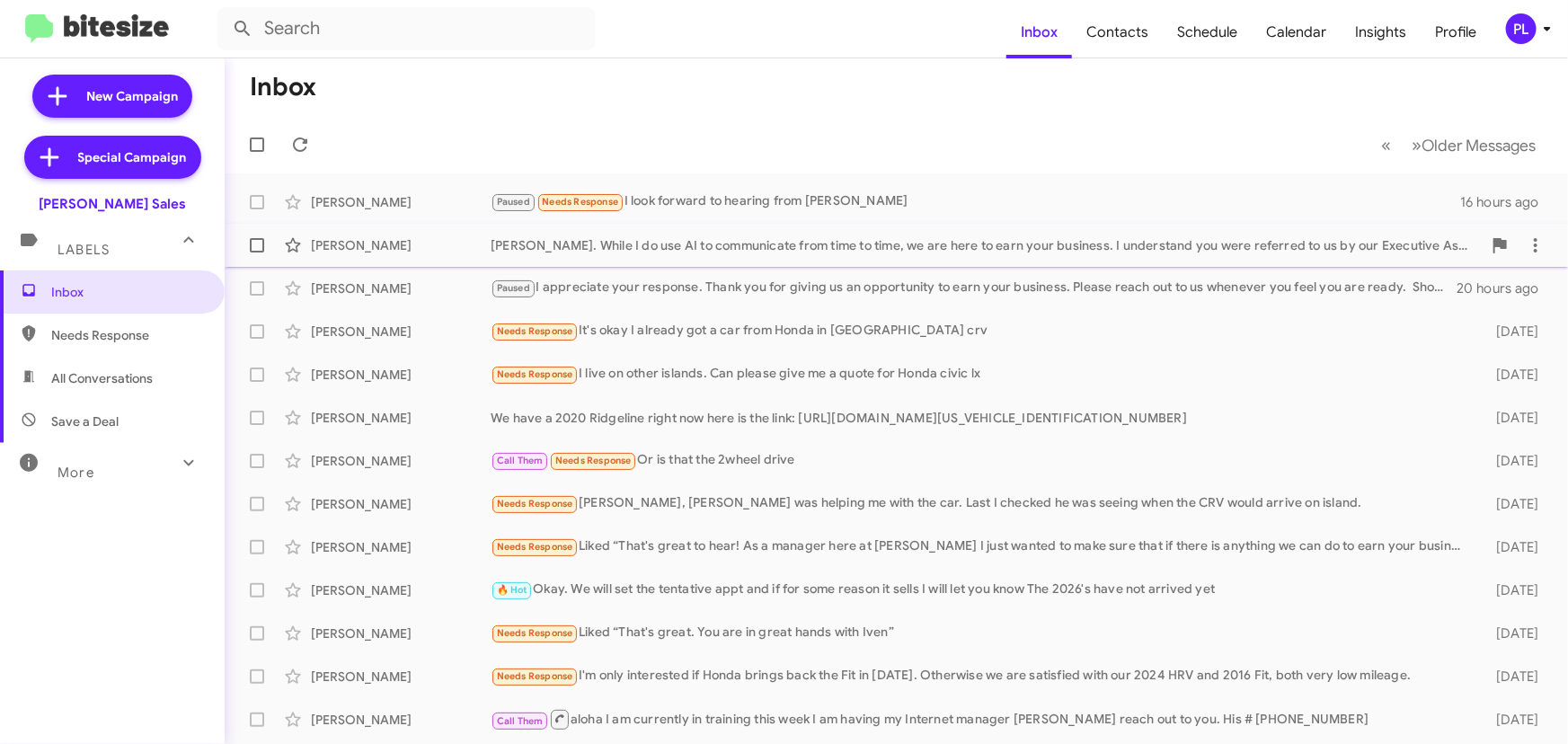
click at [719, 251] on div "Howzit Garrett. While I do use AI to communicate from time to time, we are here…" at bounding box center [987, 245] width 992 height 18
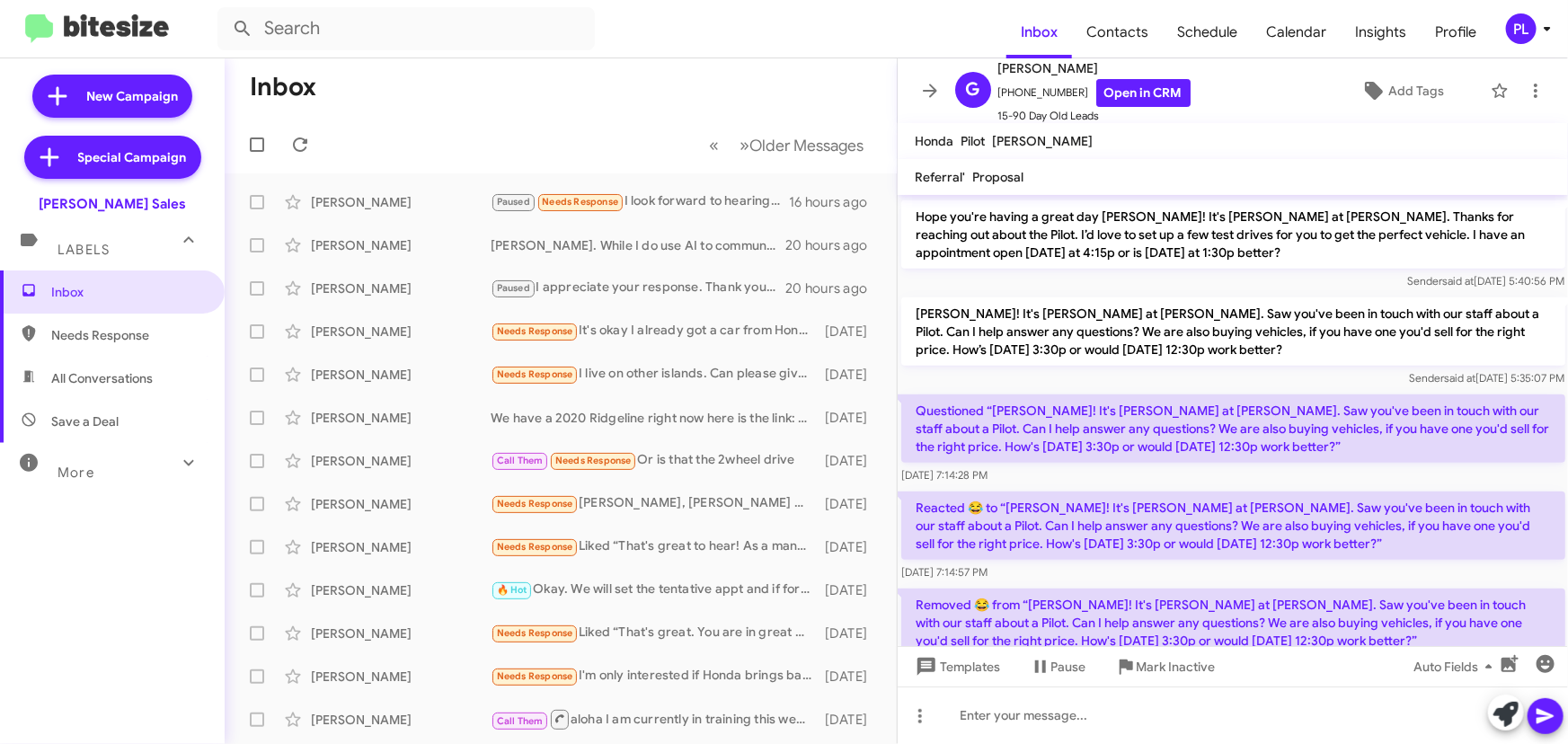
scroll to position [903, 0]
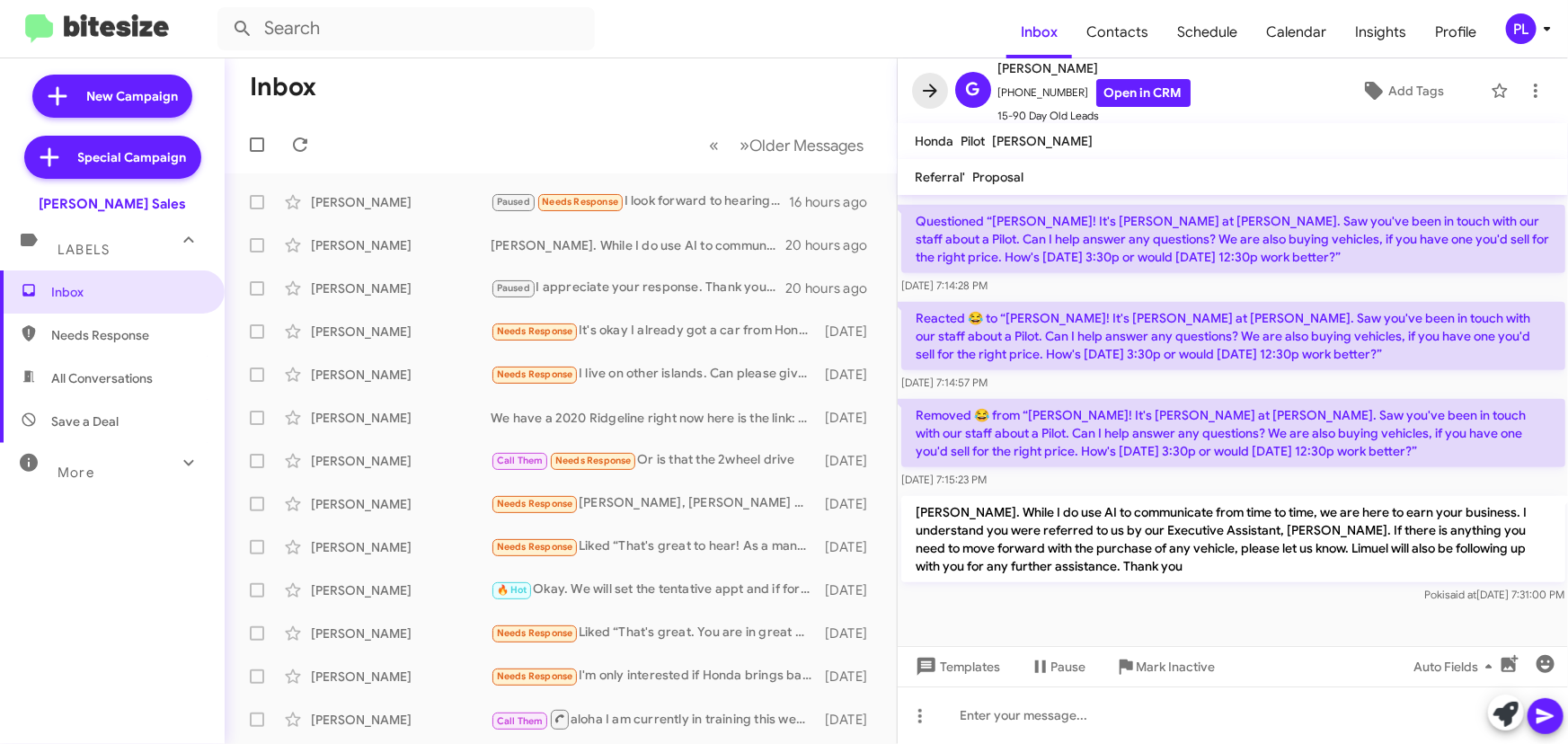
click at [932, 94] on icon at bounding box center [930, 90] width 14 height 13
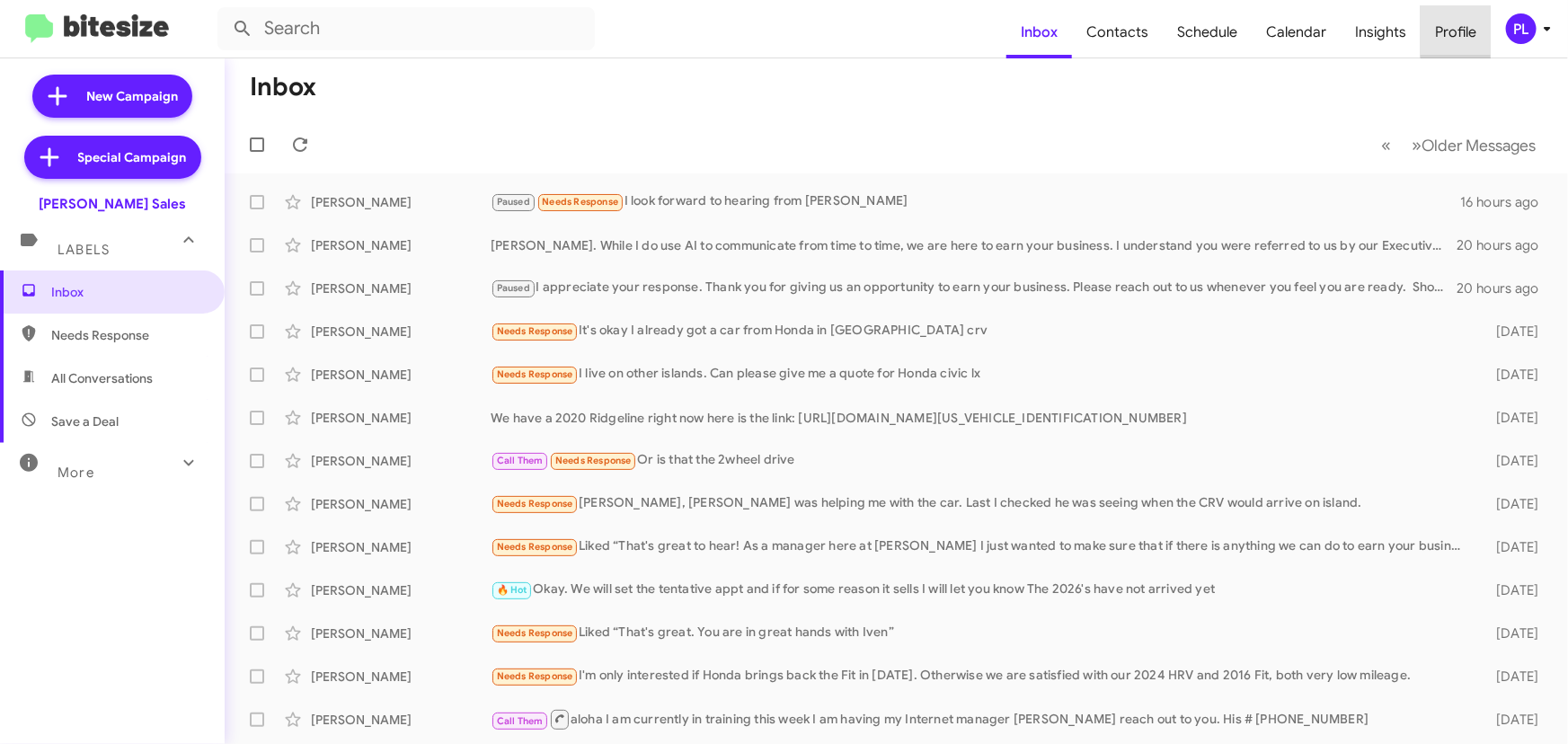
click at [1465, 26] on span "Profile" at bounding box center [1456, 33] width 70 height 52
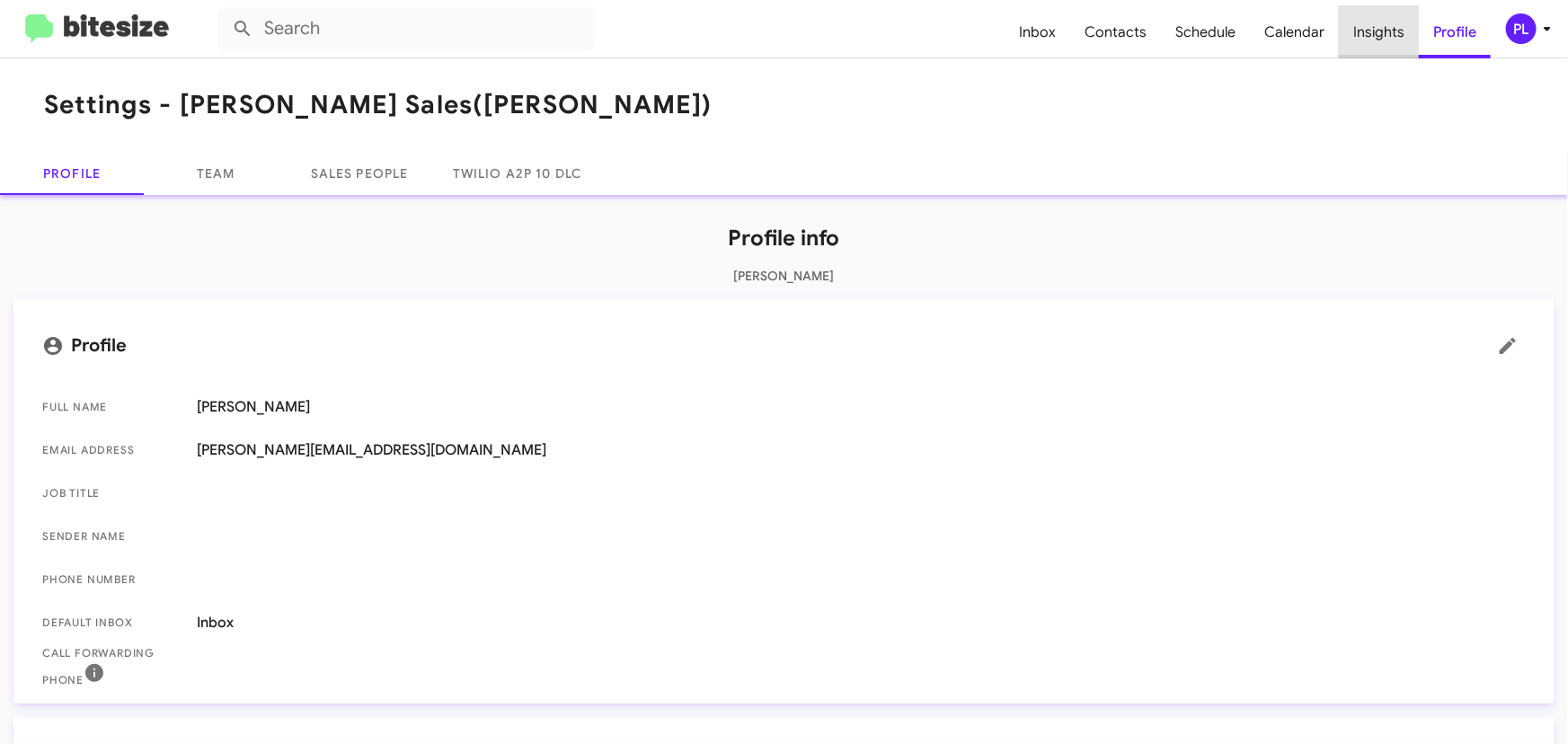
click at [1389, 23] on span "Insights" at bounding box center [1379, 33] width 80 height 52
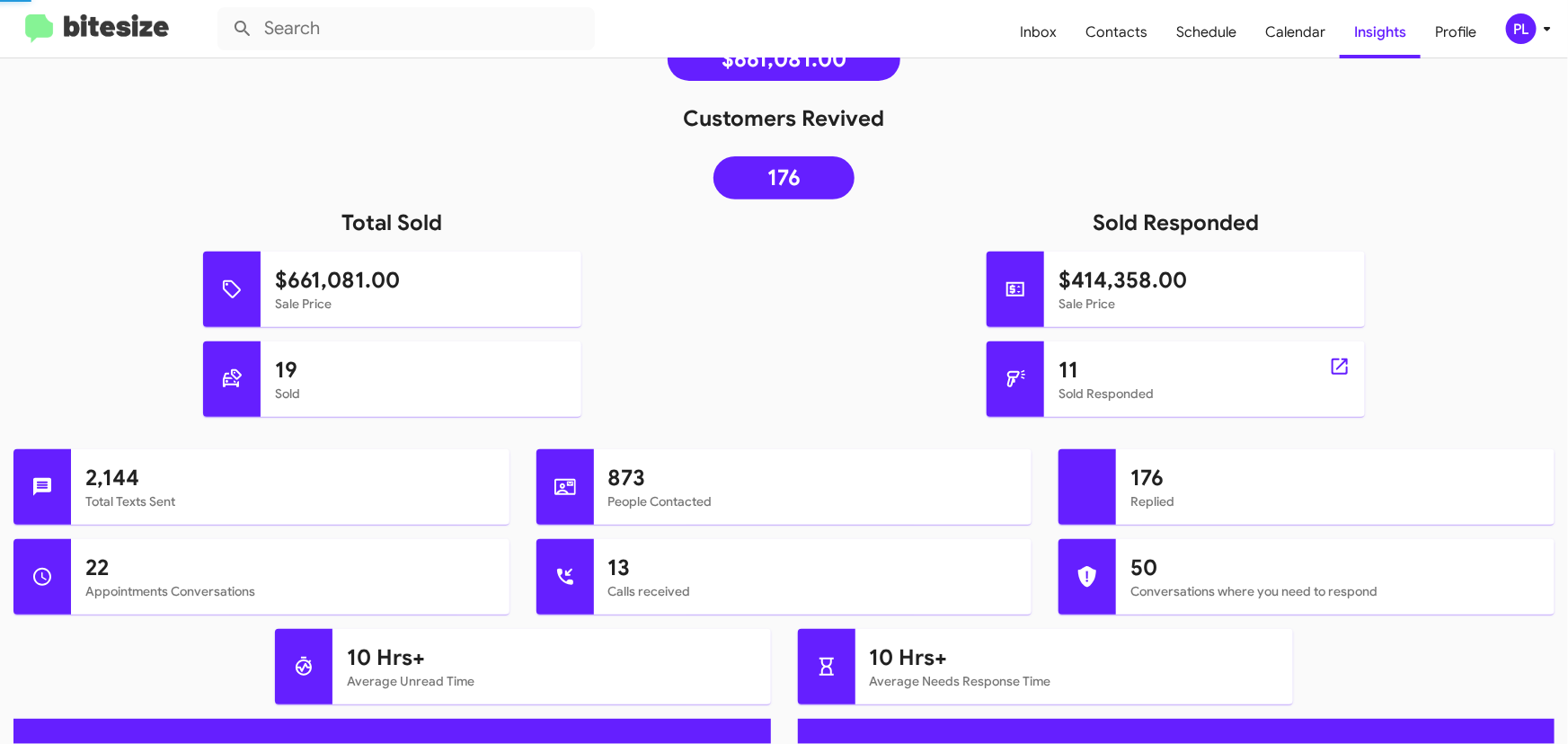
scroll to position [490, 0]
